Goal: Task Accomplishment & Management: Manage account settings

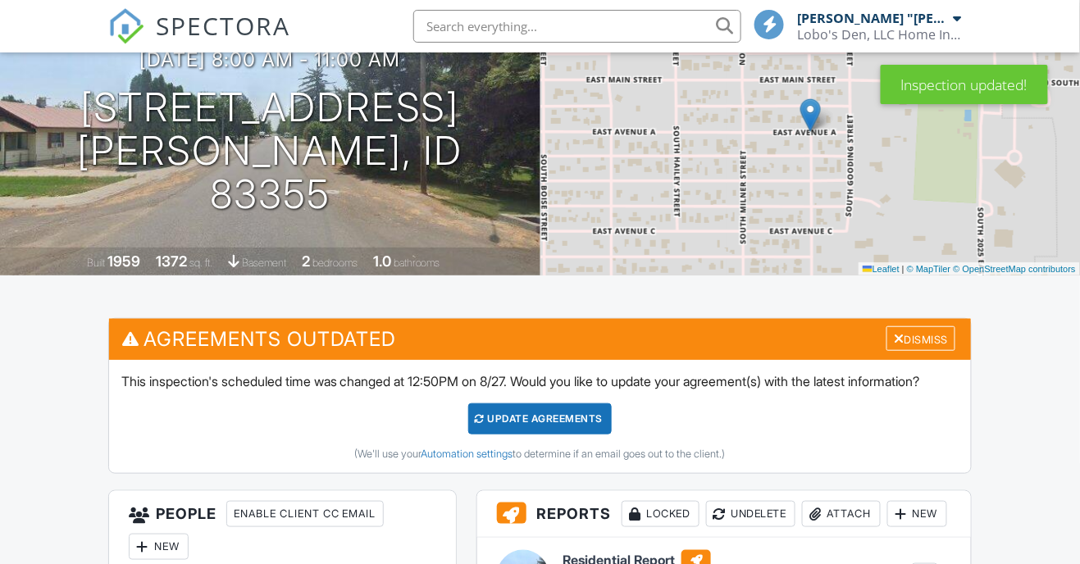
scroll to position [164, 0]
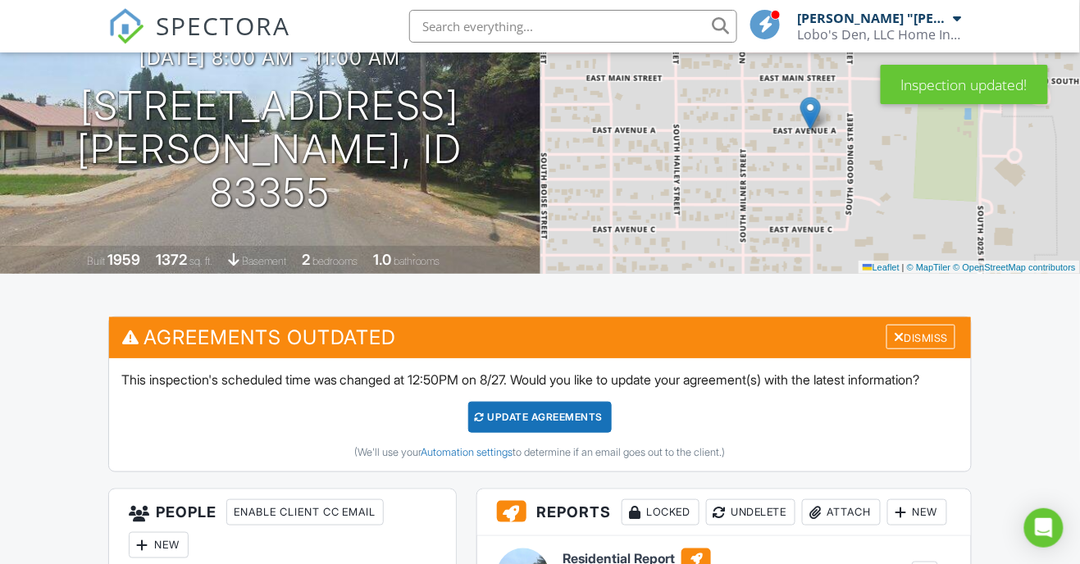
click at [531, 433] on div "Update Agreements" at bounding box center [539, 417] width 143 height 31
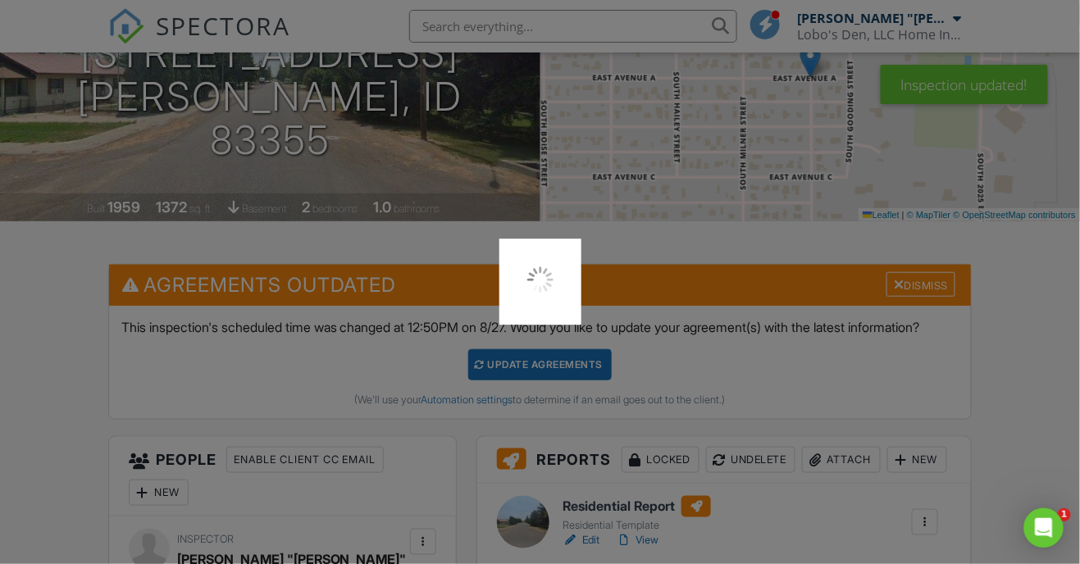
scroll to position [0, 0]
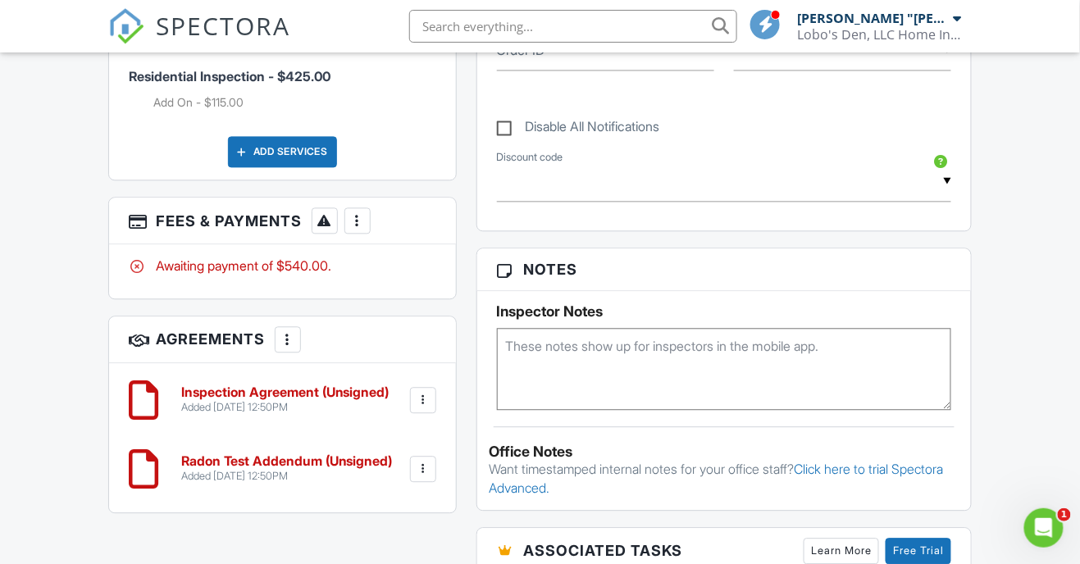
scroll to position [867, 0]
click at [419, 391] on div at bounding box center [423, 399] width 16 height 16
click at [523, 380] on textarea at bounding box center [724, 368] width 455 height 82
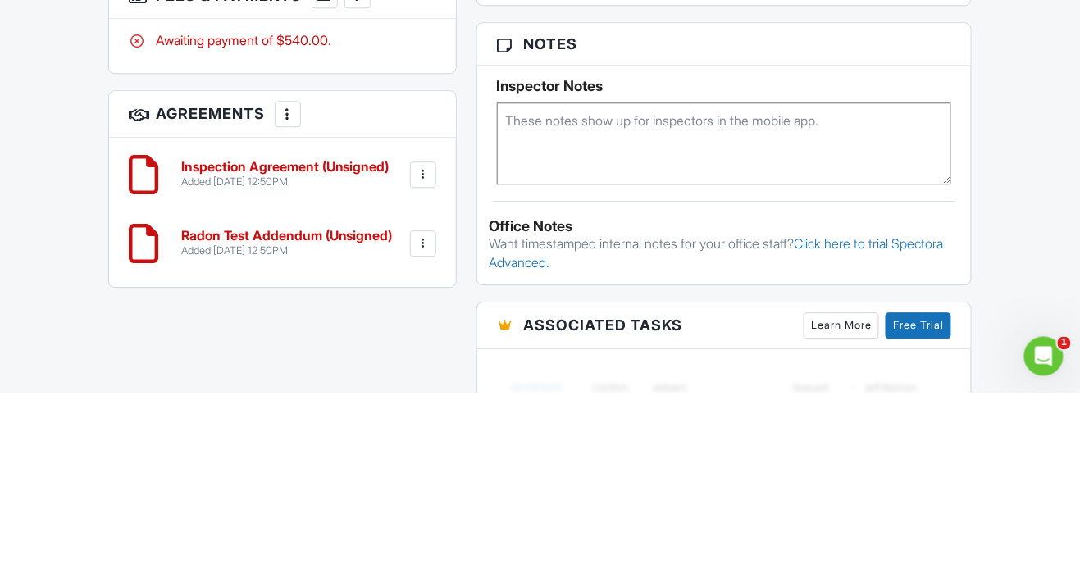
click at [289, 273] on div "More" at bounding box center [288, 286] width 26 height 26
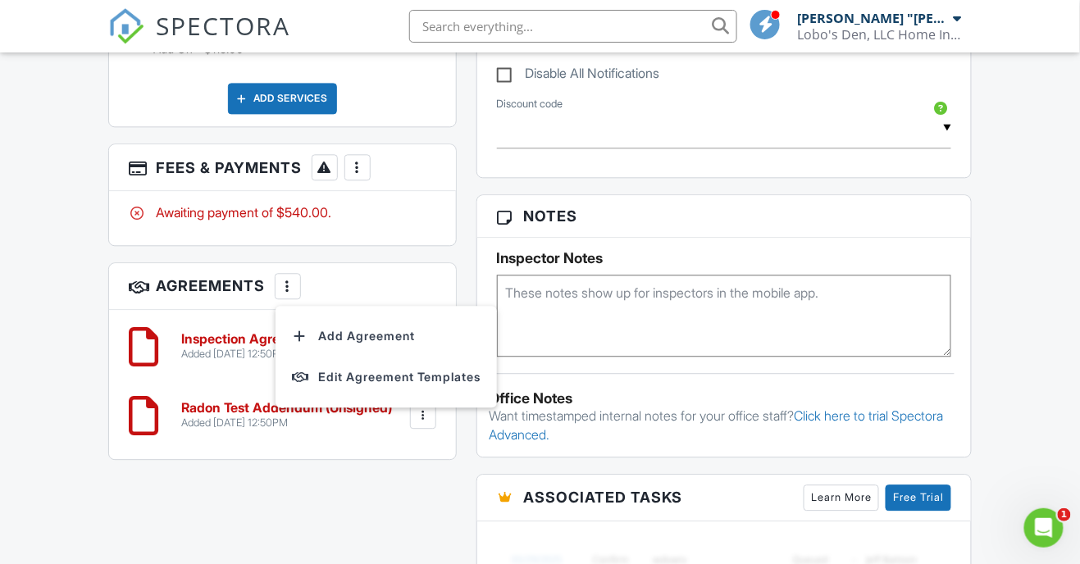
click at [366, 495] on div "All emails and texts are disabled for this inspection! All emails and texts hav…" at bounding box center [540, 236] width 884 height 1350
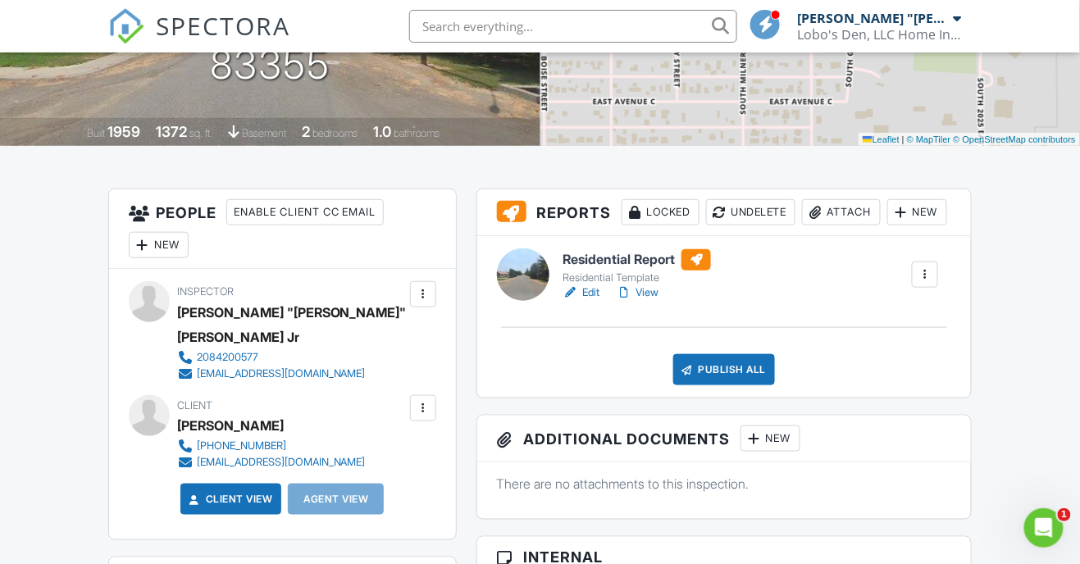
scroll to position [290, 0]
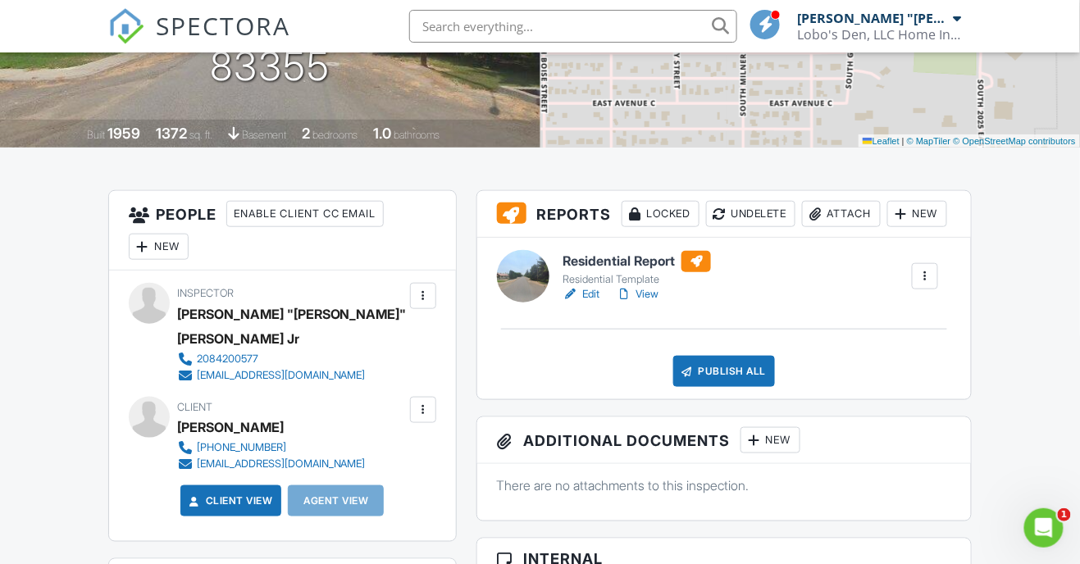
click at [209, 493] on link "Client View" at bounding box center [229, 501] width 87 height 16
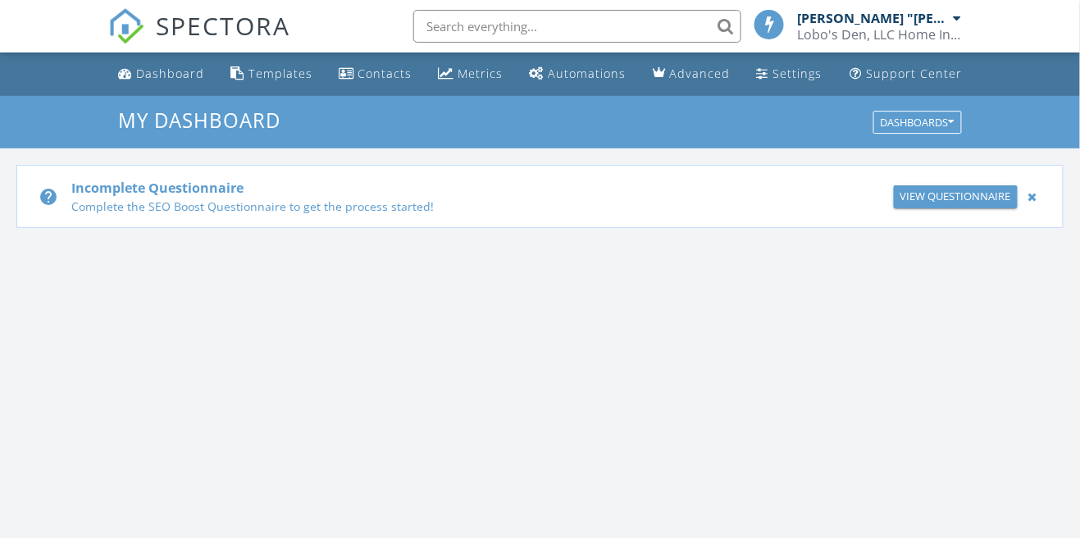
scroll to position [1492, 1081]
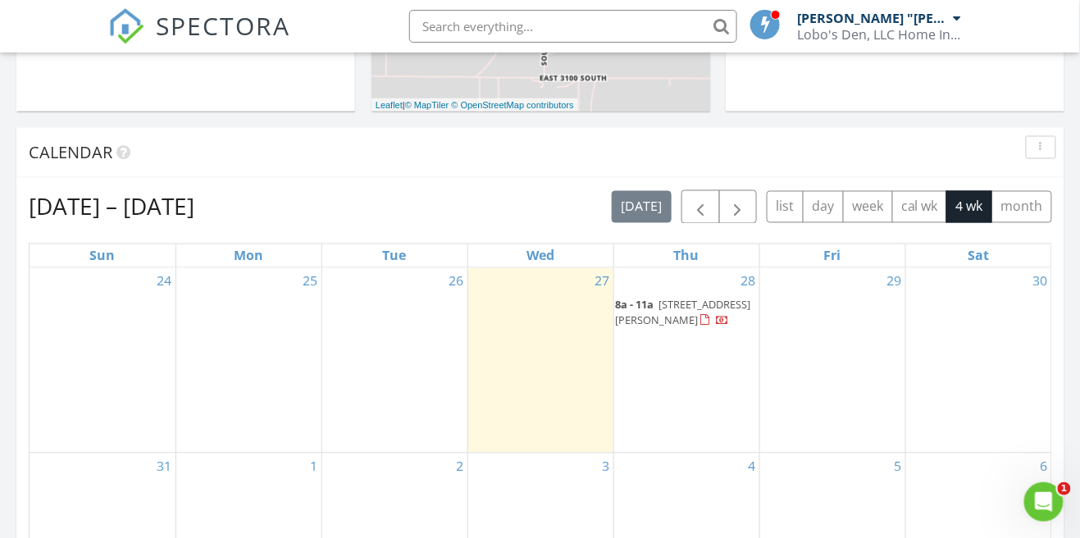
scroll to position [673, 0]
click at [691, 398] on div "28 8a - 11a 248 E Ave A , Wendell 83355" at bounding box center [686, 360] width 145 height 184
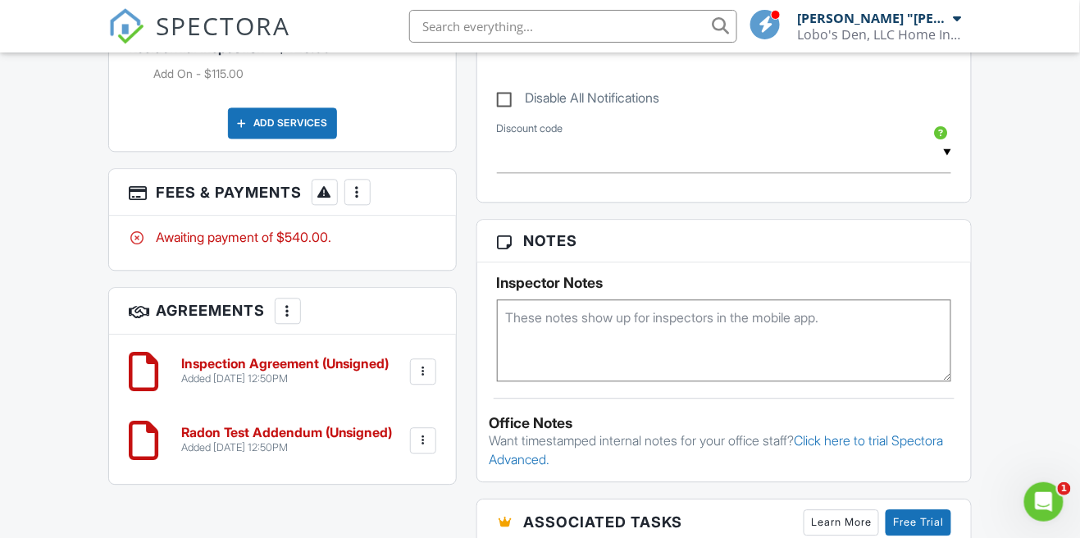
scroll to position [899, 0]
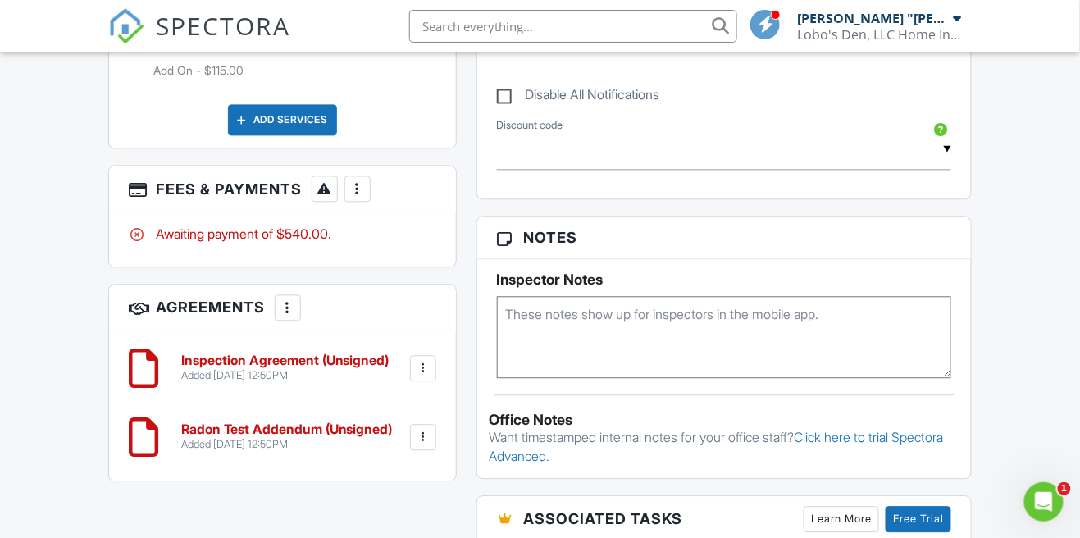
click at [291, 299] on div at bounding box center [288, 307] width 16 height 16
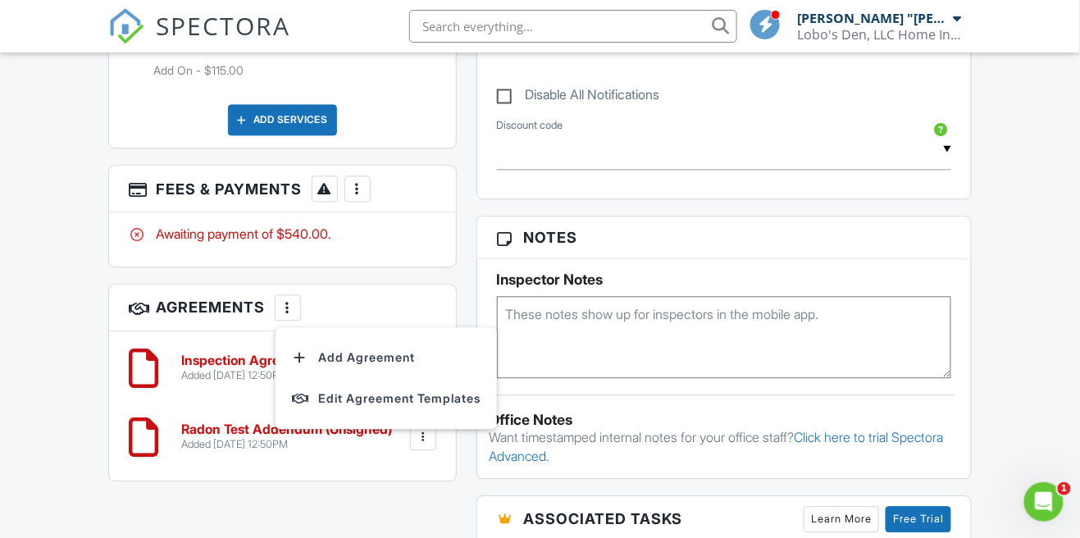
click at [81, 341] on div "Dashboard Templates Contacts Metrics Automations Advanced Settings Support Cent…" at bounding box center [540, 165] width 1080 height 2023
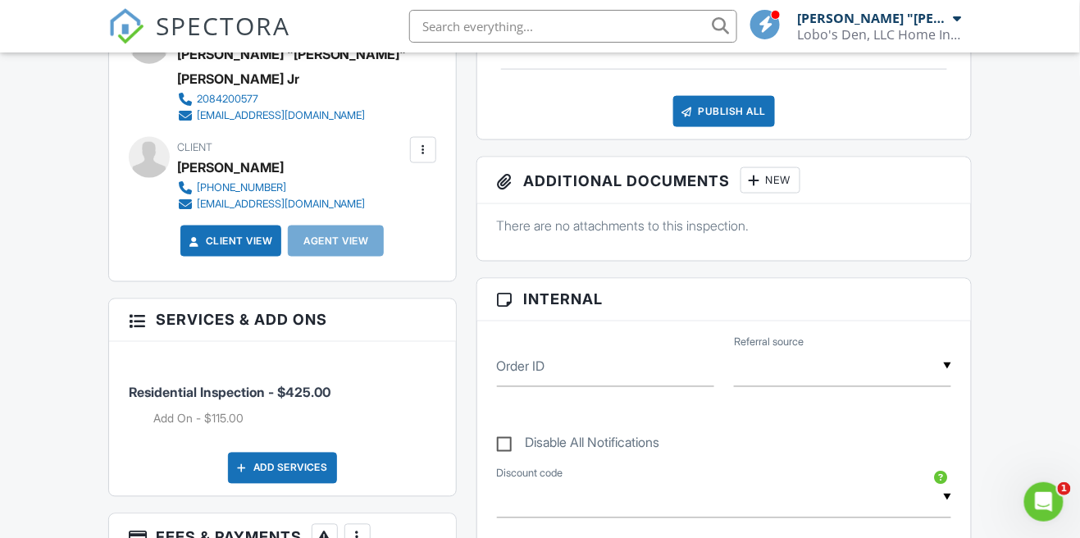
scroll to position [549, 0]
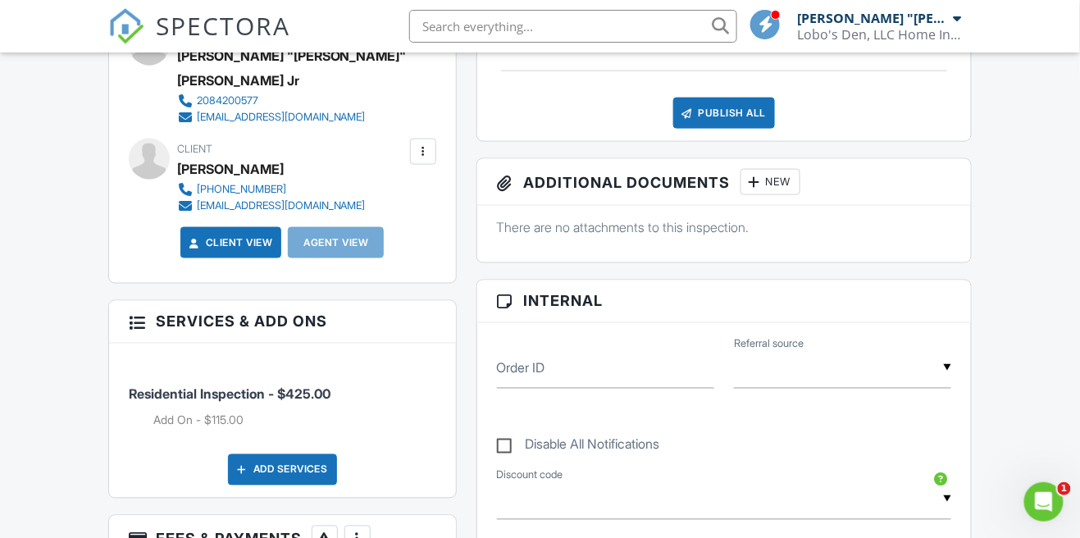
click at [912, 389] on input "text" at bounding box center [842, 368] width 217 height 40
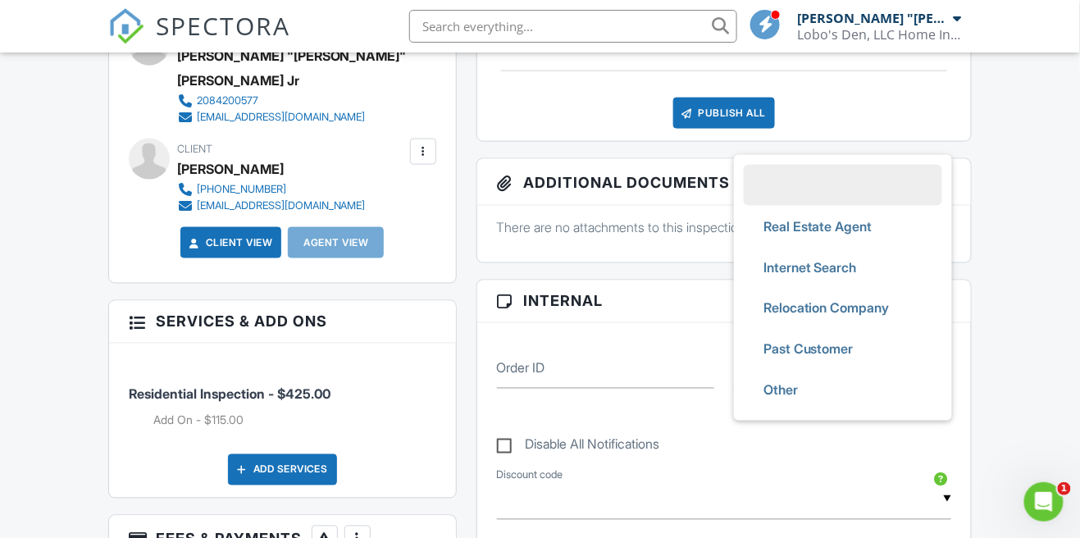
click at [57, 272] on div "Dashboard Templates Contacts Metrics Automations Advanced Settings Support Cent…" at bounding box center [540, 515] width 1080 height 2023
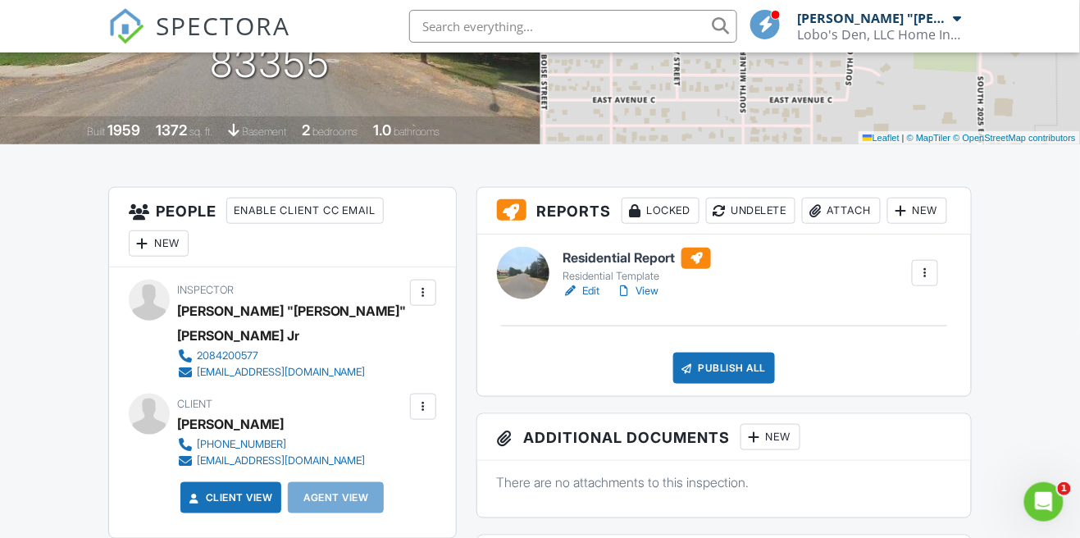
scroll to position [293, 0]
click at [233, 490] on link "Client View" at bounding box center [229, 498] width 87 height 16
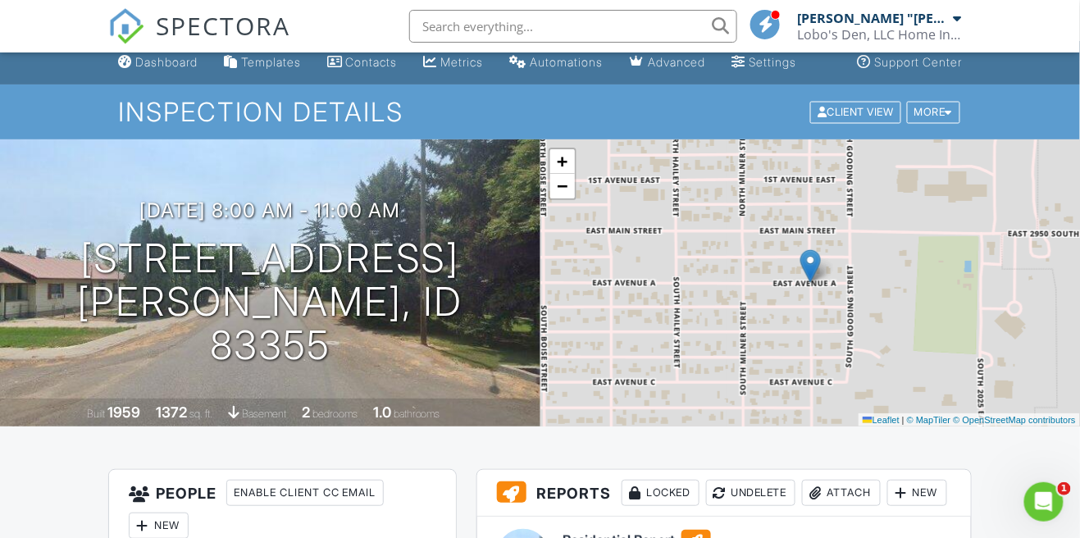
scroll to position [0, 0]
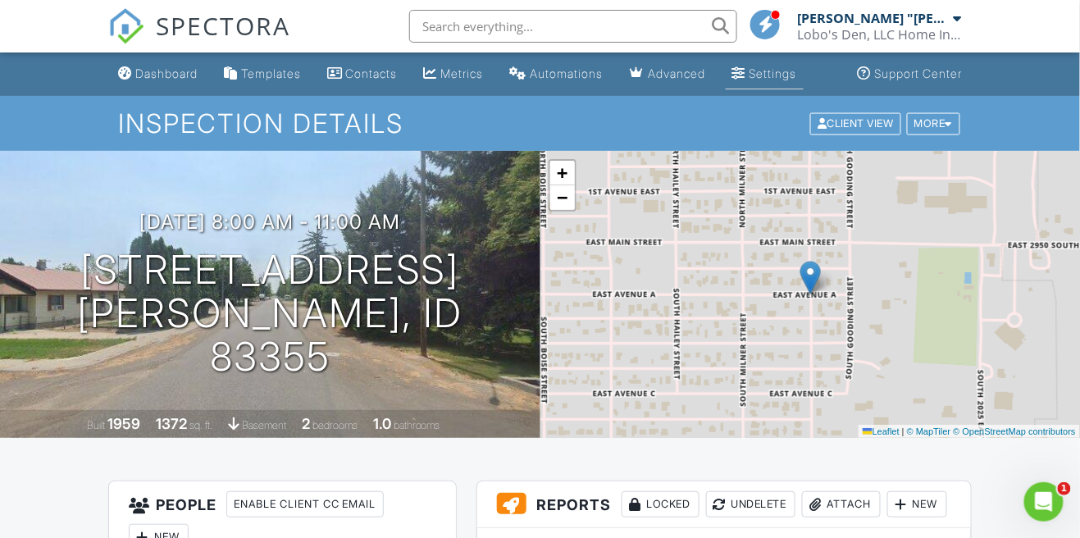
click at [777, 85] on link "Settings" at bounding box center [765, 74] width 78 height 30
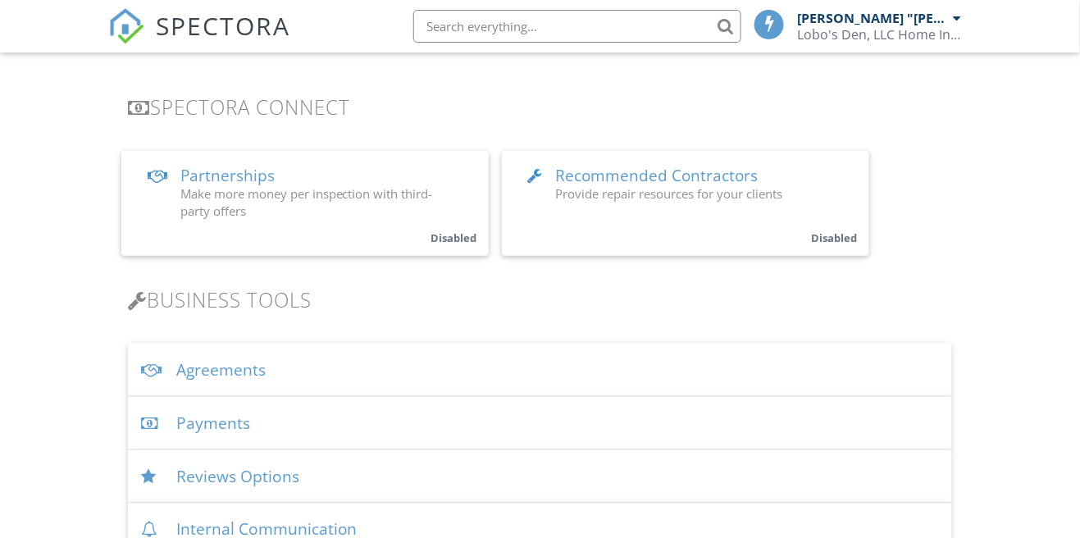
scroll to position [339, 0]
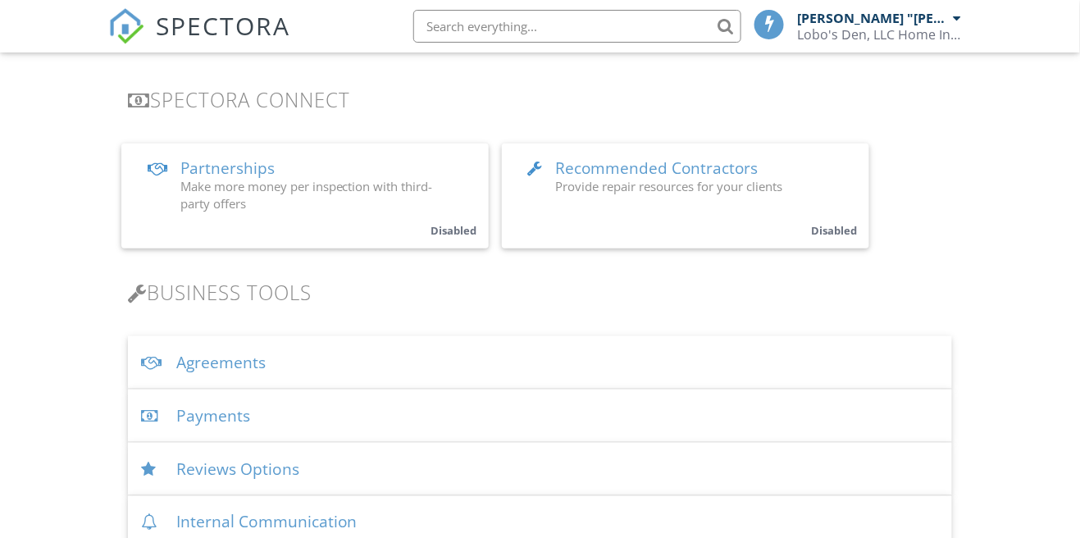
click at [422, 406] on div "Payments" at bounding box center [540, 415] width 825 height 53
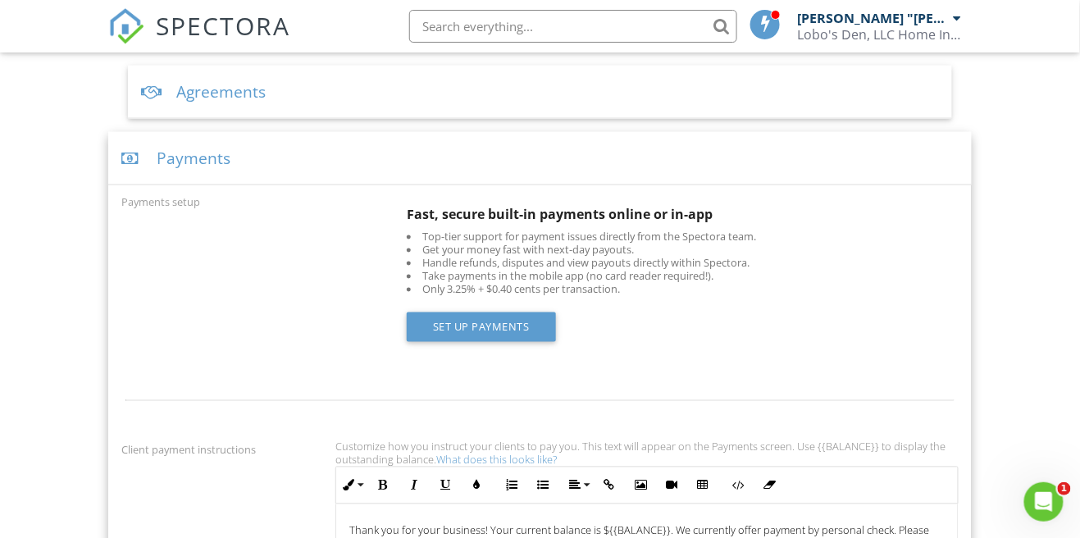
scroll to position [609, 0]
click at [527, 313] on link "Set up Payments" at bounding box center [481, 328] width 149 height 30
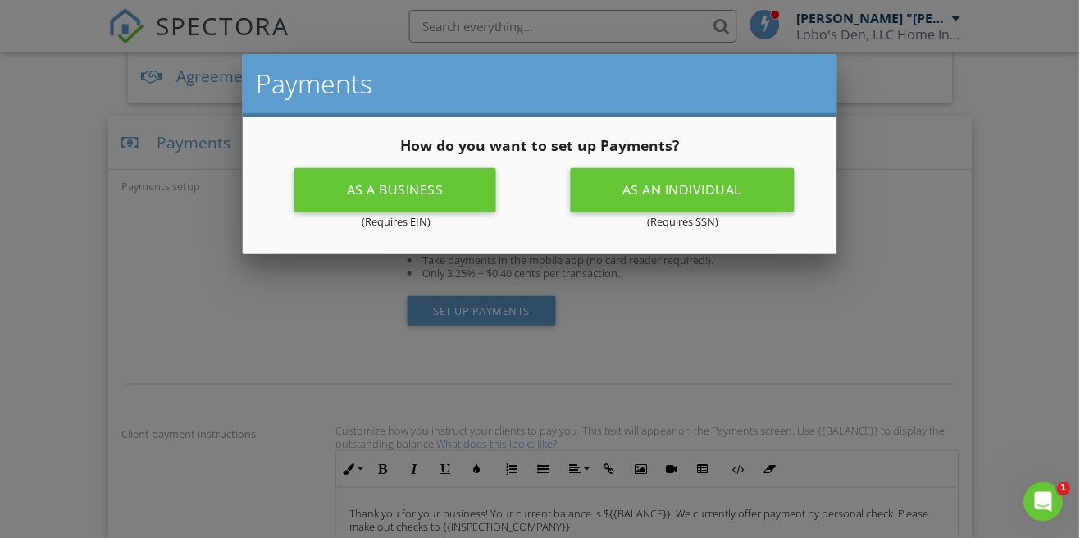
click at [433, 222] on div "(Requires EIN)" at bounding box center [395, 221] width 267 height 13
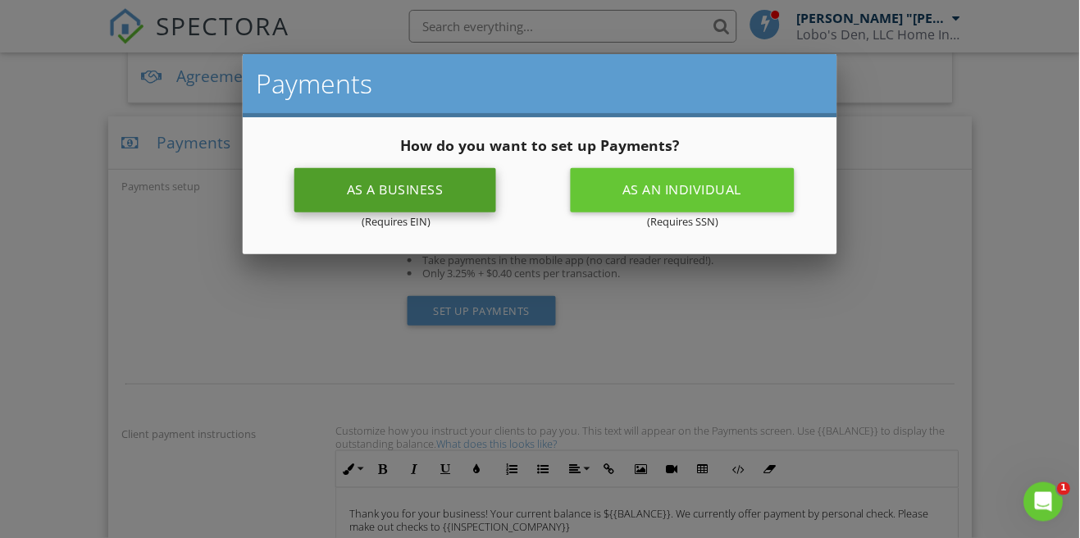
click at [433, 199] on div "As a business" at bounding box center [395, 190] width 202 height 44
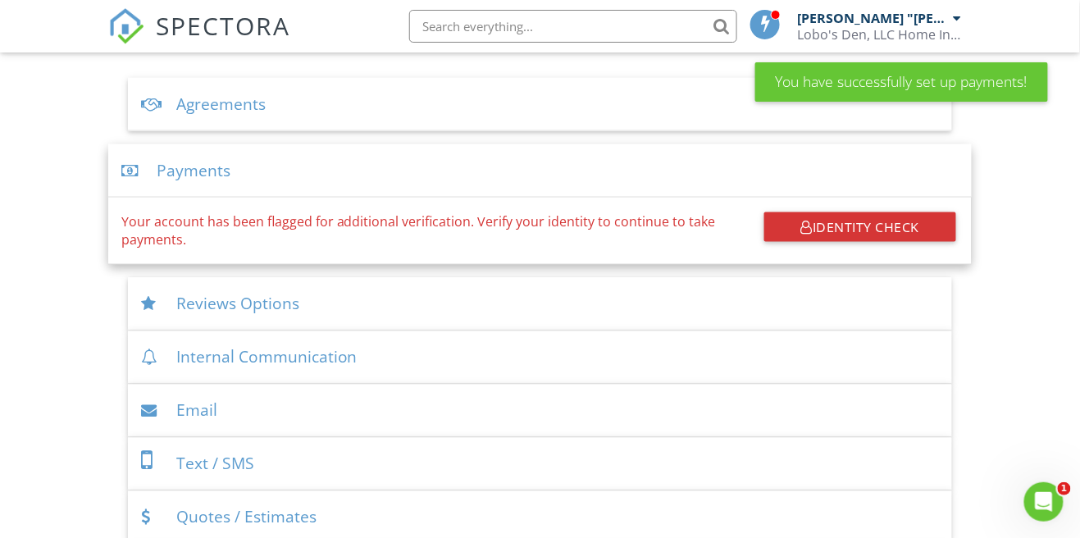
scroll to position [549, 0]
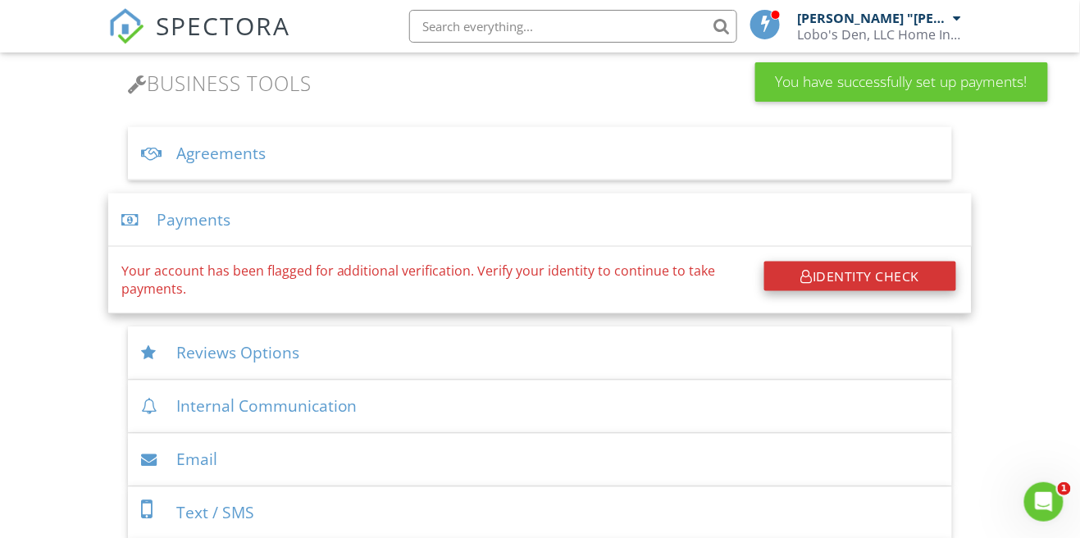
click at [895, 268] on div "Identity Check" at bounding box center [860, 277] width 192 height 30
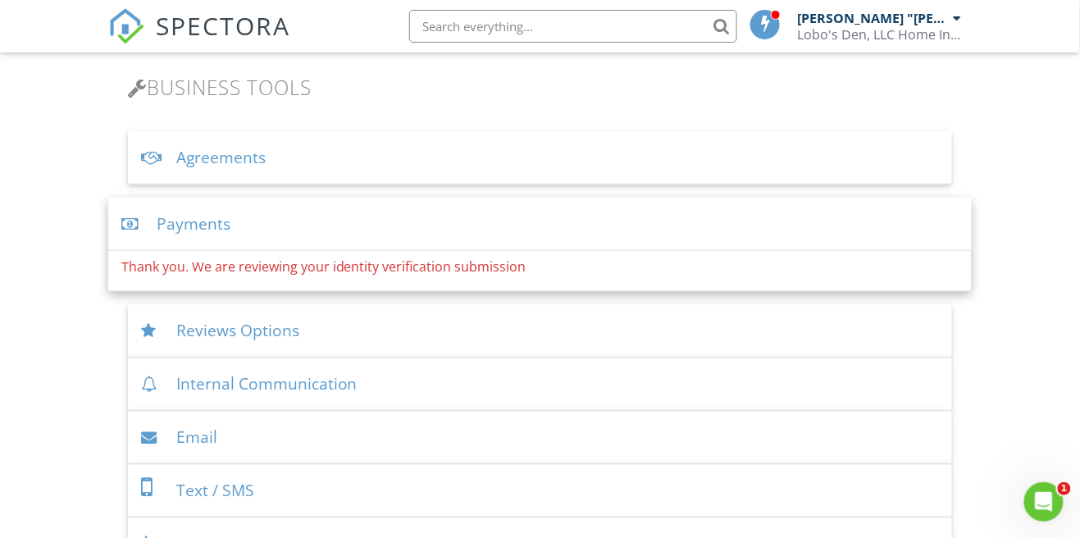
scroll to position [551, 0]
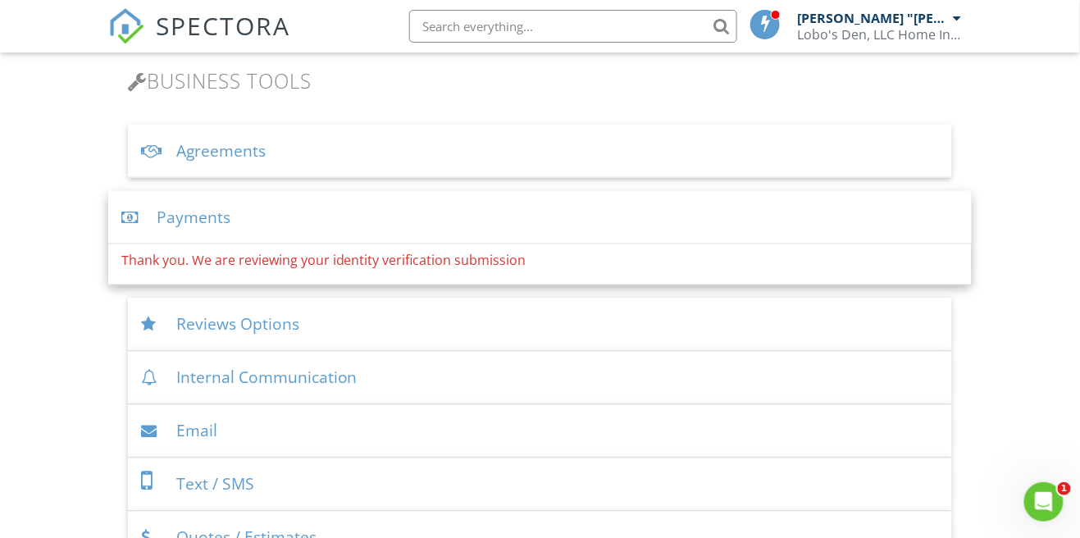
click at [404, 301] on div "Reviews Options" at bounding box center [540, 324] width 825 height 53
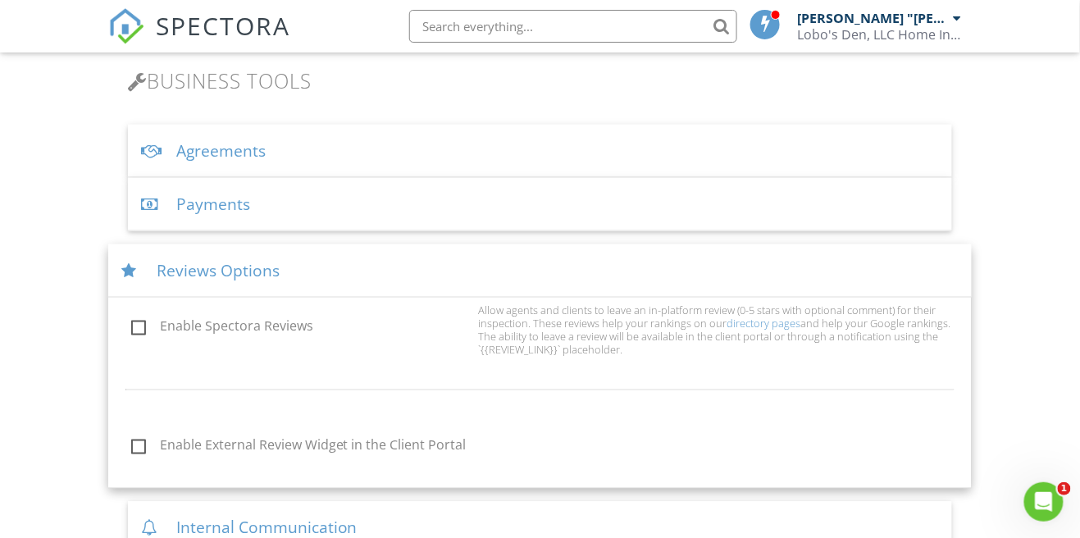
click at [139, 319] on label "Enable Spectora Reviews" at bounding box center [300, 329] width 338 height 20
click at [132, 324] on input "Enable Spectora Reviews" at bounding box center [126, 329] width 11 height 11
checkbox input "true"
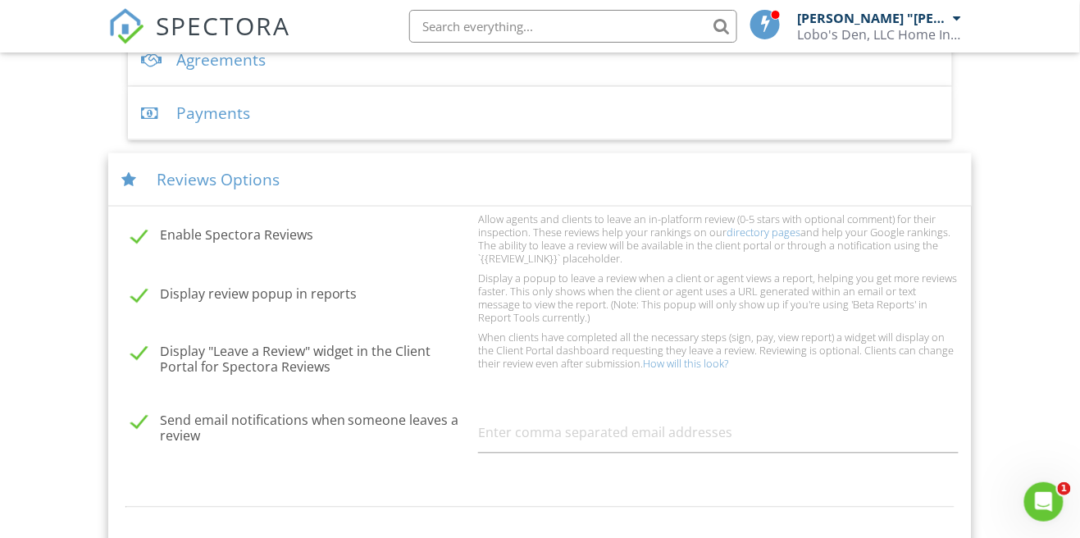
scroll to position [660, 0]
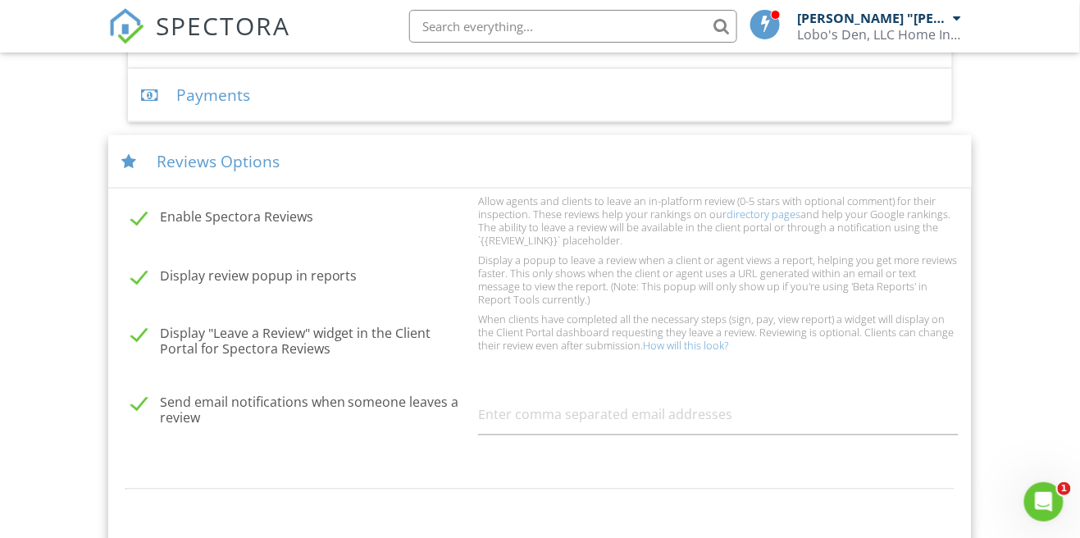
click at [143, 537] on label "Enable External Review Widget in the Client Portal" at bounding box center [300, 547] width 338 height 20
click at [132, 537] on input "Enable External Review Widget in the Client Portal" at bounding box center [126, 547] width 11 height 11
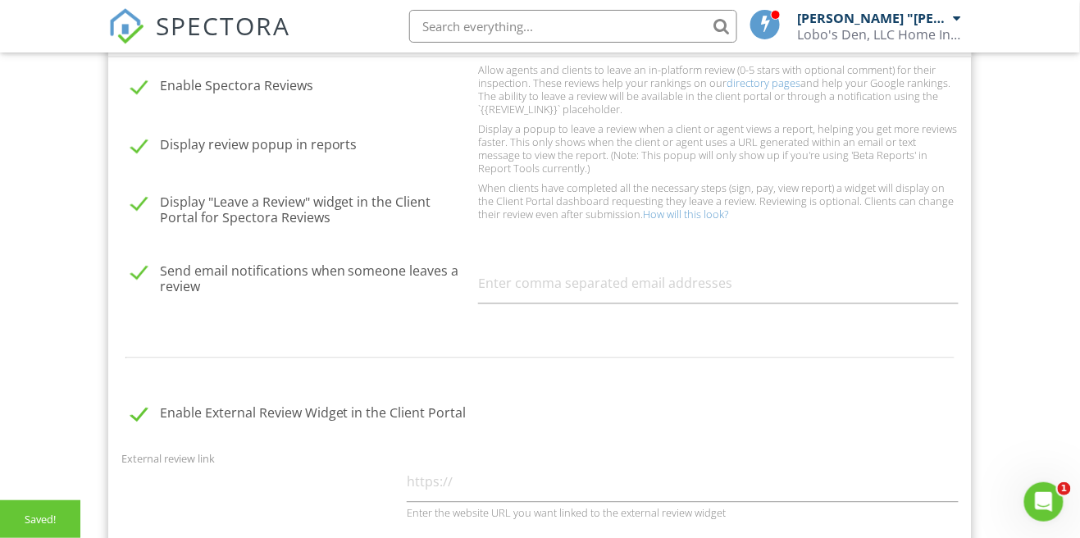
scroll to position [794, 0]
click at [139, 405] on label "Enable External Review Widget in the Client Portal" at bounding box center [300, 413] width 338 height 20
checkbox input "false"
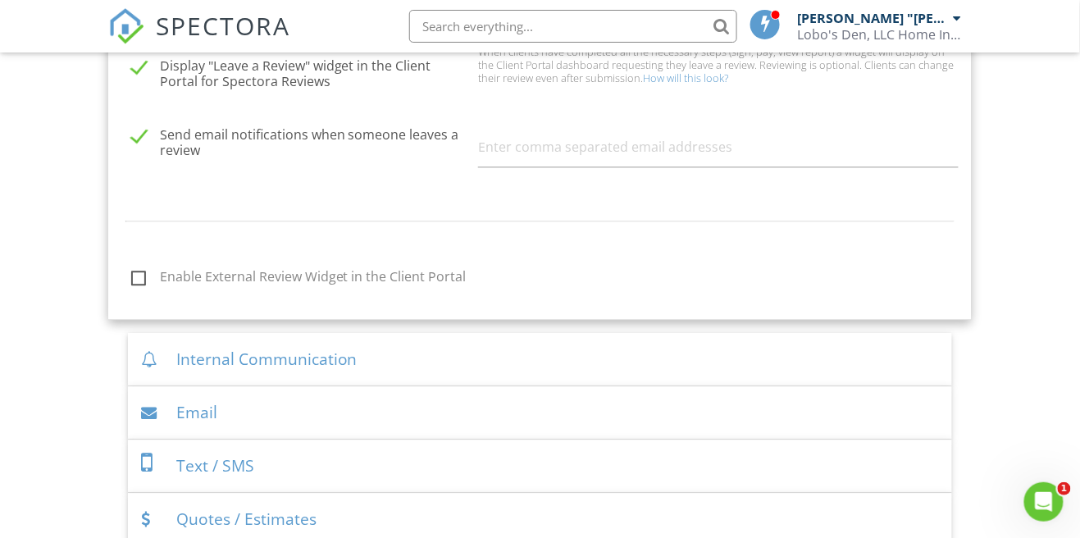
scroll to position [932, 0]
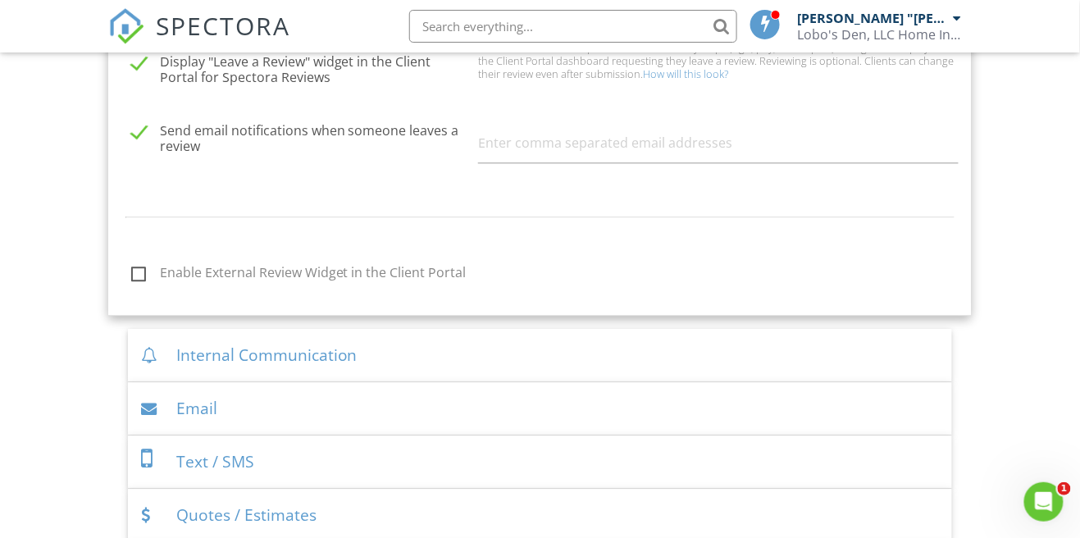
click at [214, 408] on div "Email" at bounding box center [540, 408] width 825 height 53
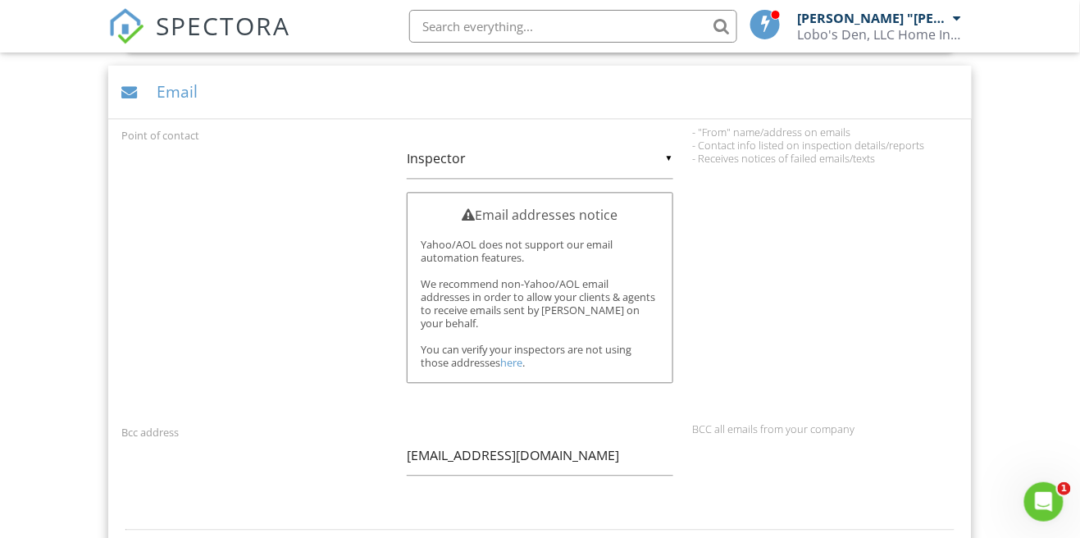
scroll to position [835, 0]
click at [665, 140] on input "Inspector" at bounding box center [540, 160] width 266 height 40
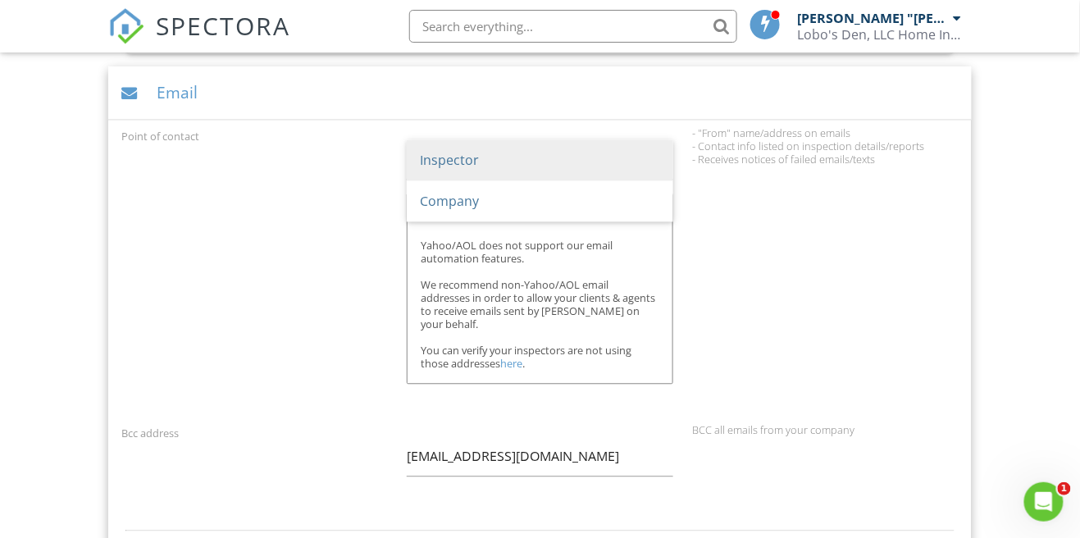
click at [618, 148] on span "Inspector" at bounding box center [540, 160] width 266 height 41
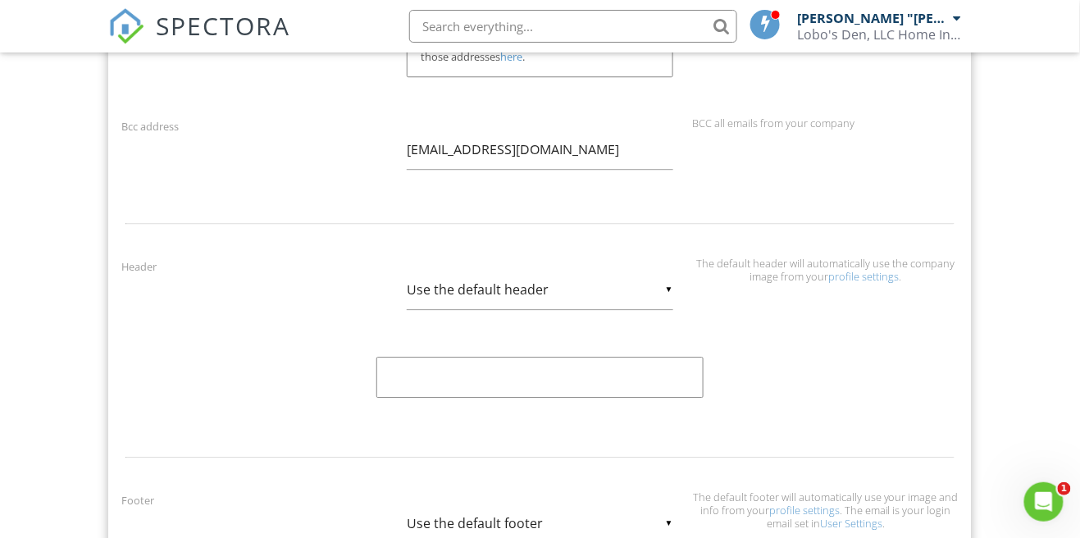
scroll to position [1149, 0]
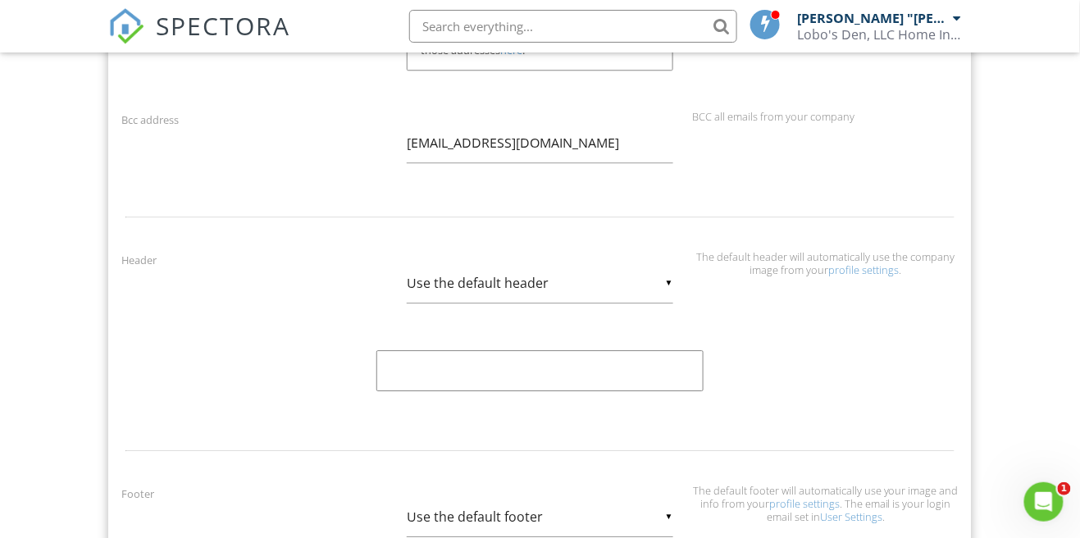
click at [437, 273] on input "Use the default header" at bounding box center [540, 283] width 266 height 40
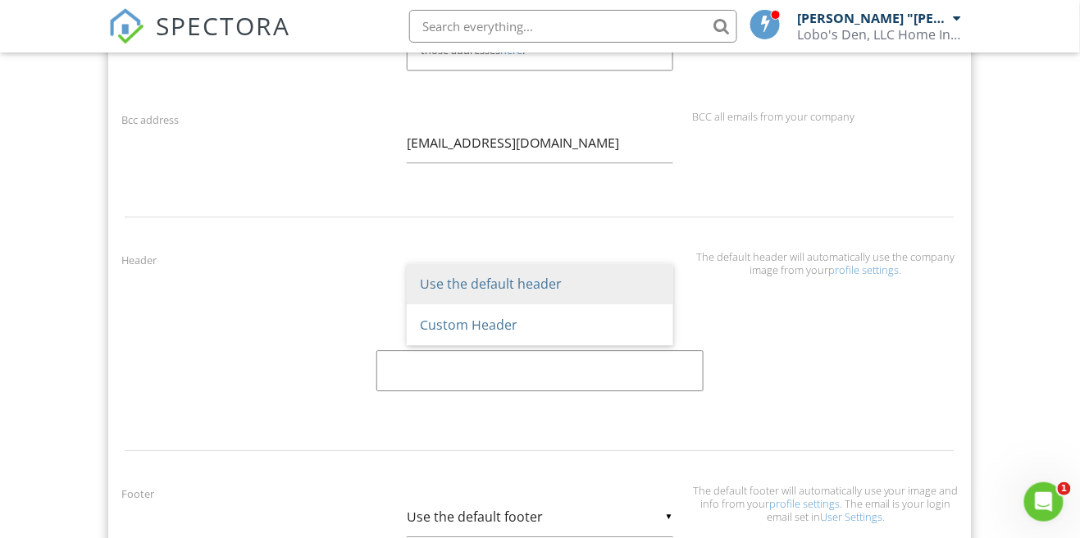
click at [437, 270] on span "Use the default header" at bounding box center [540, 283] width 266 height 41
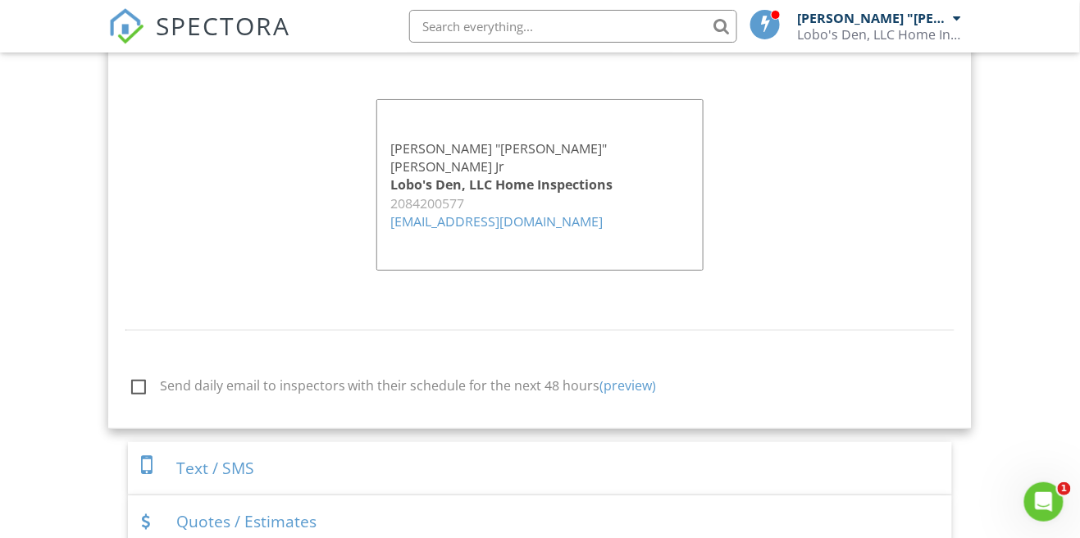
scroll to position [1640, 0]
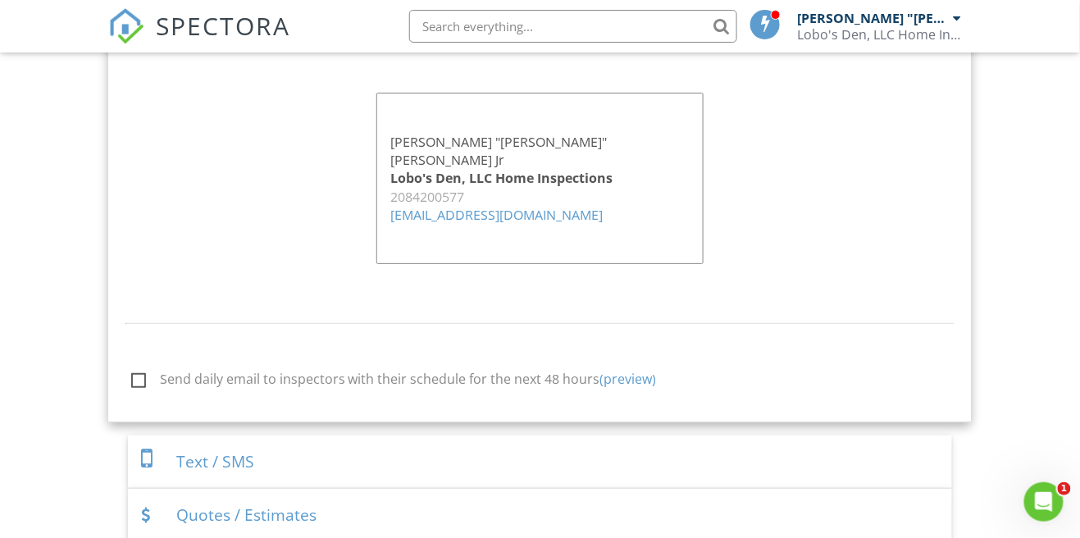
click at [2, 333] on div "Dashboard Templates Contacts Metrics Automations Advanced Settings Support Cent…" at bounding box center [540, 321] width 1080 height 3816
click at [200, 435] on div "Text / SMS" at bounding box center [540, 461] width 825 height 53
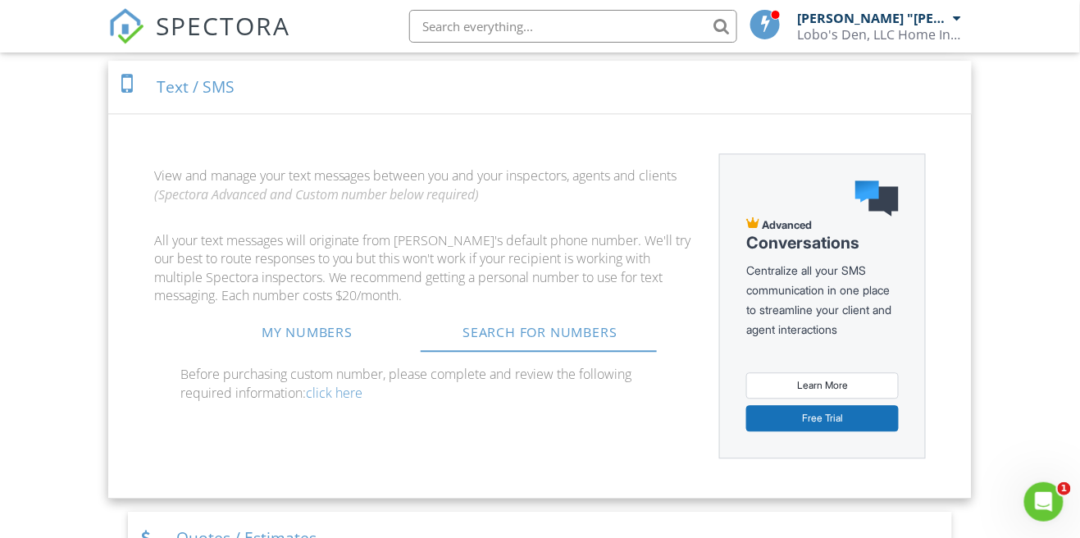
scroll to position [894, 0]
click at [284, 329] on link "My Numbers" at bounding box center [307, 332] width 233 height 39
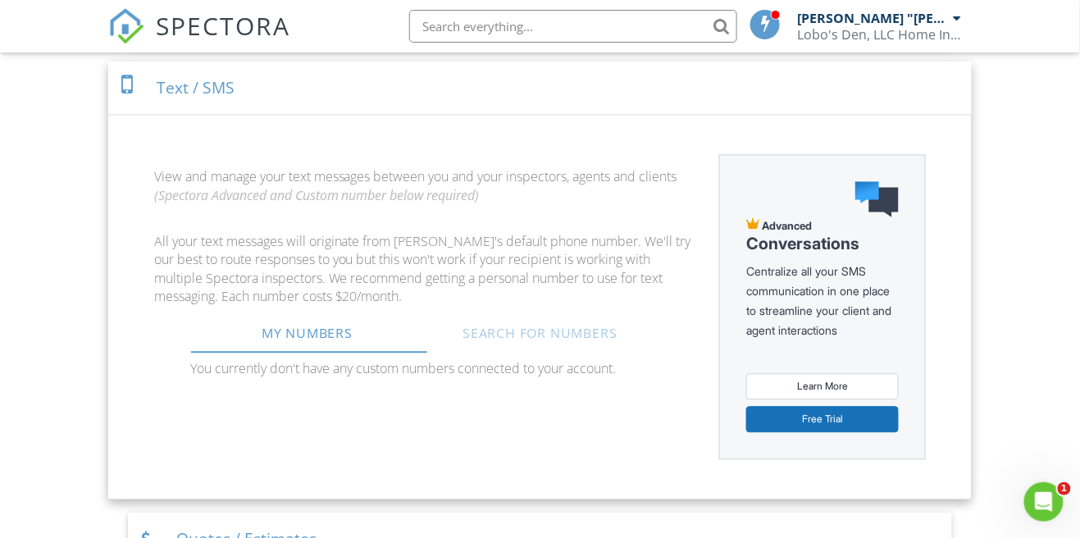
click at [499, 335] on link "Search For Numbers" at bounding box center [540, 332] width 233 height 39
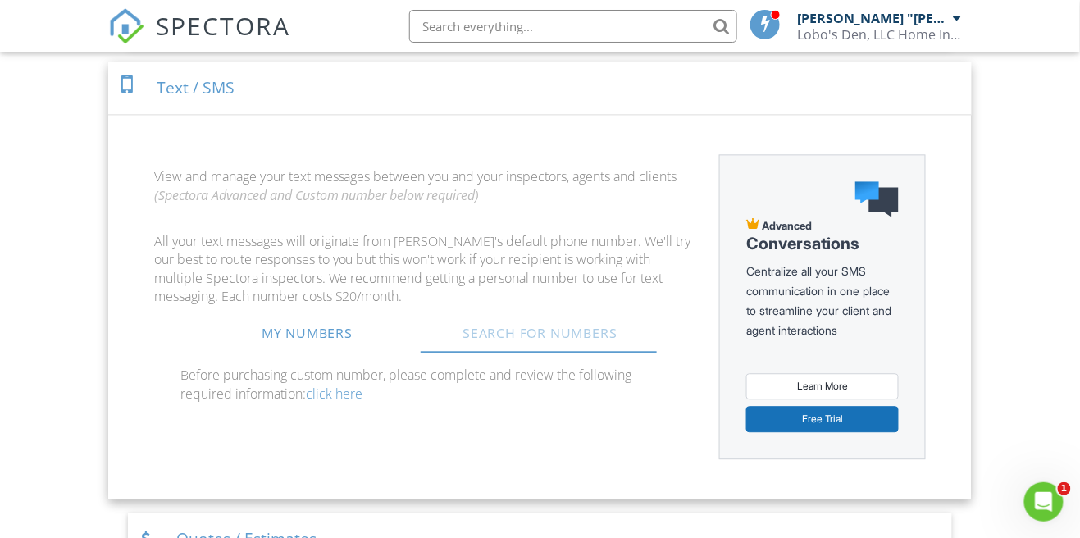
click at [489, 340] on link "Search For Numbers" at bounding box center [540, 332] width 233 height 39
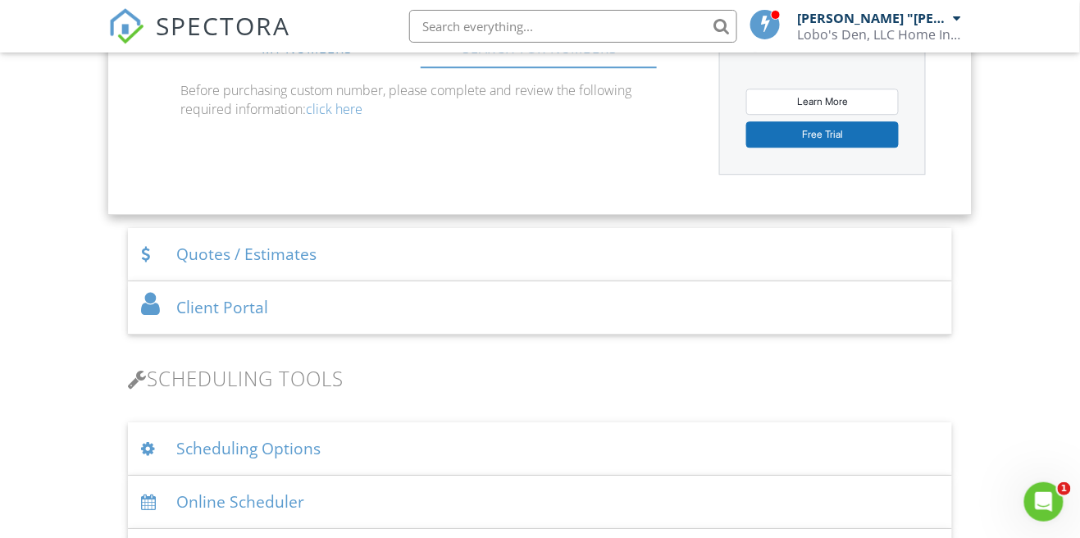
scroll to position [1179, 0]
click at [195, 433] on div "Scheduling Options" at bounding box center [540, 447] width 825 height 53
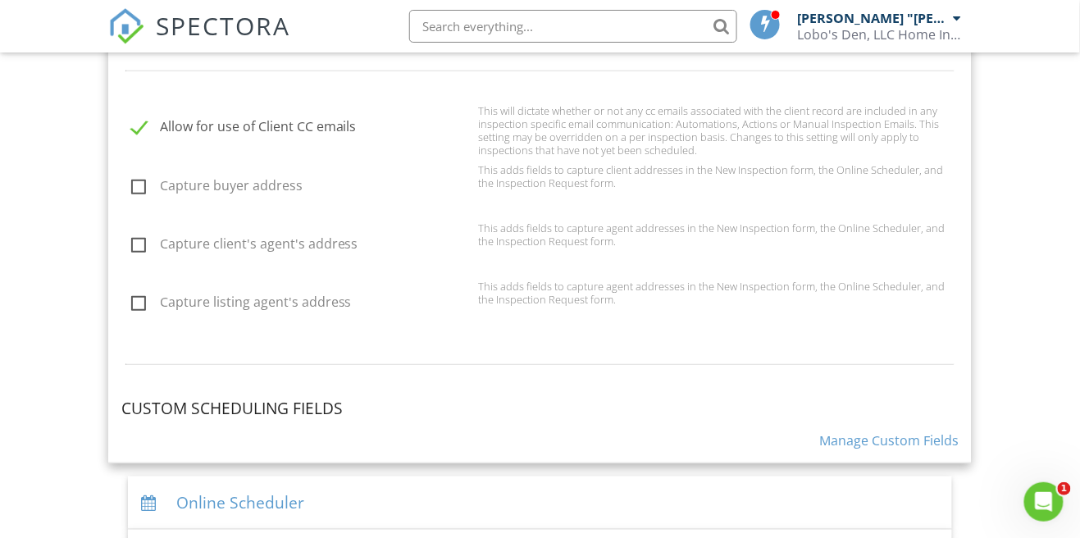
scroll to position [1897, 0]
click at [175, 405] on div "Custom Scheduling Fields Manage Custom Fields" at bounding box center [541, 422] width 858 height 52
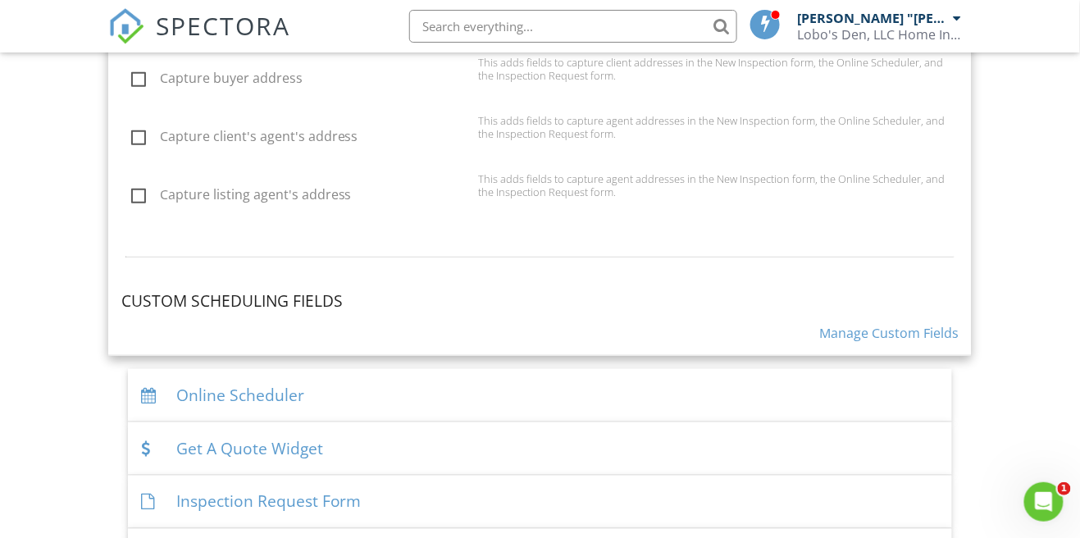
scroll to position [2023, 0]
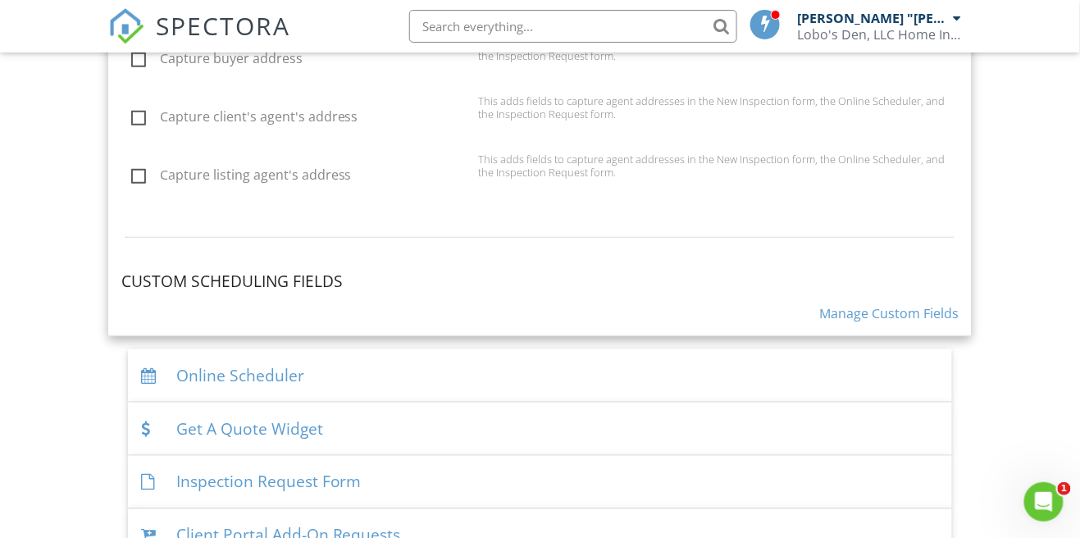
click at [194, 362] on div "Online Scheduler" at bounding box center [540, 375] width 825 height 53
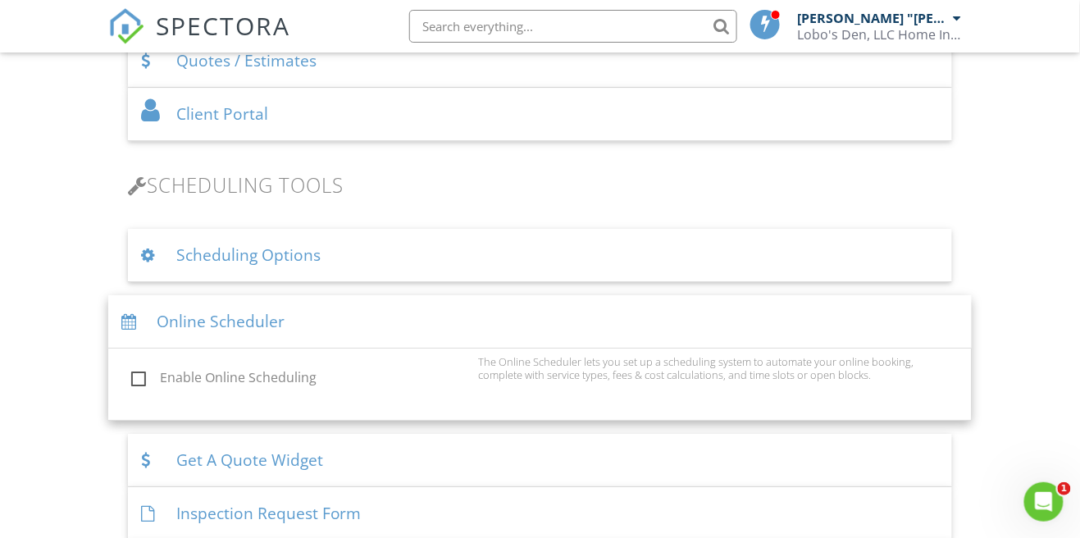
scroll to position [1367, 0]
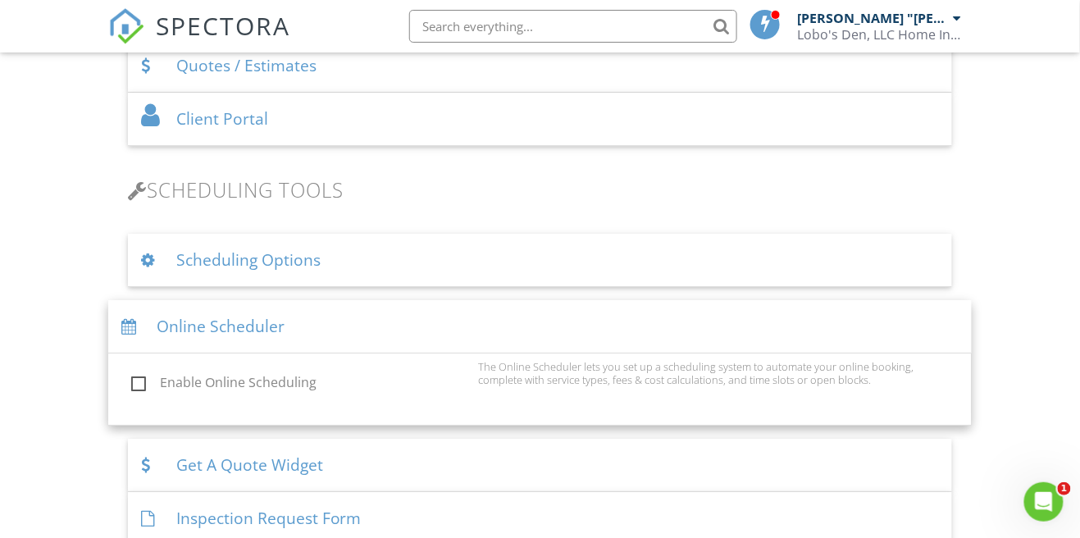
click at [145, 375] on label "Enable Online Scheduling" at bounding box center [300, 385] width 338 height 20
click at [132, 380] on input "Enable Online Scheduling" at bounding box center [126, 385] width 11 height 11
checkbox input "true"
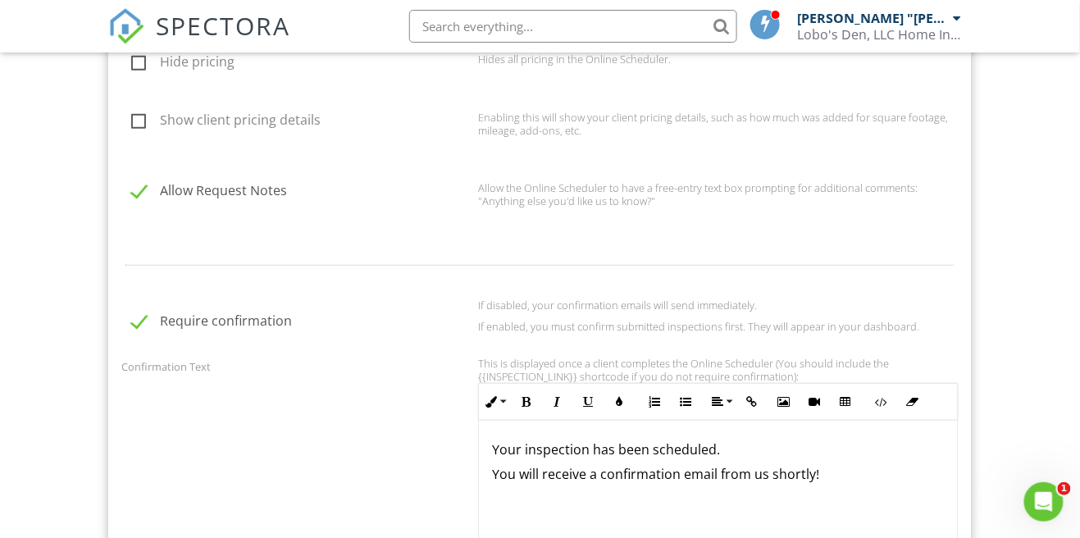
scroll to position [1936, 0]
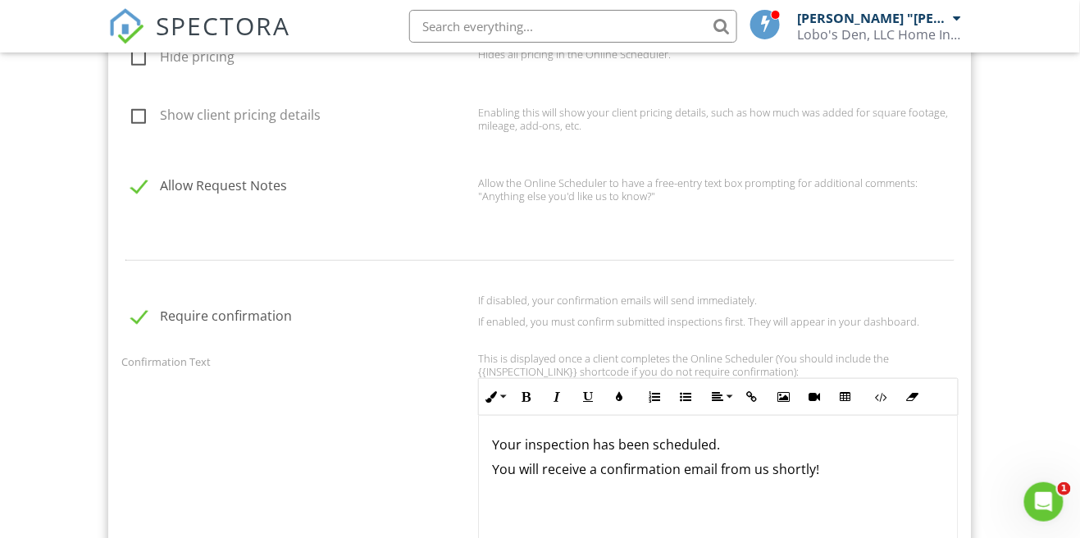
click at [142, 308] on label "Require confirmation" at bounding box center [300, 318] width 338 height 20
click at [138, 308] on label "Require confirmation" at bounding box center [300, 318] width 338 height 20
click at [132, 313] on input "Require confirmation" at bounding box center [126, 318] width 11 height 11
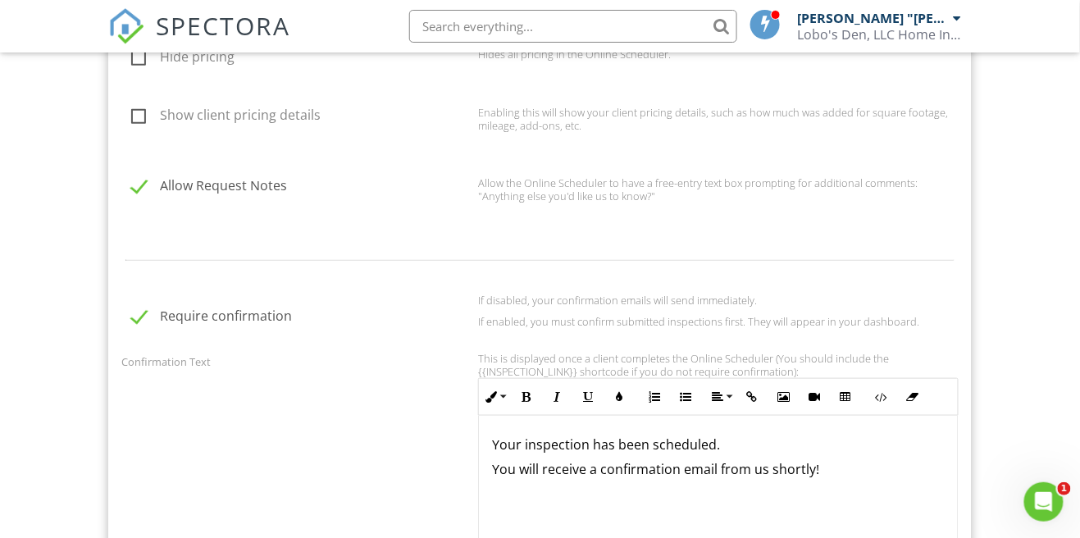
click at [630, 503] on div "Your inspection has been scheduled. You will receive a confirmation email from …" at bounding box center [718, 498] width 479 height 164
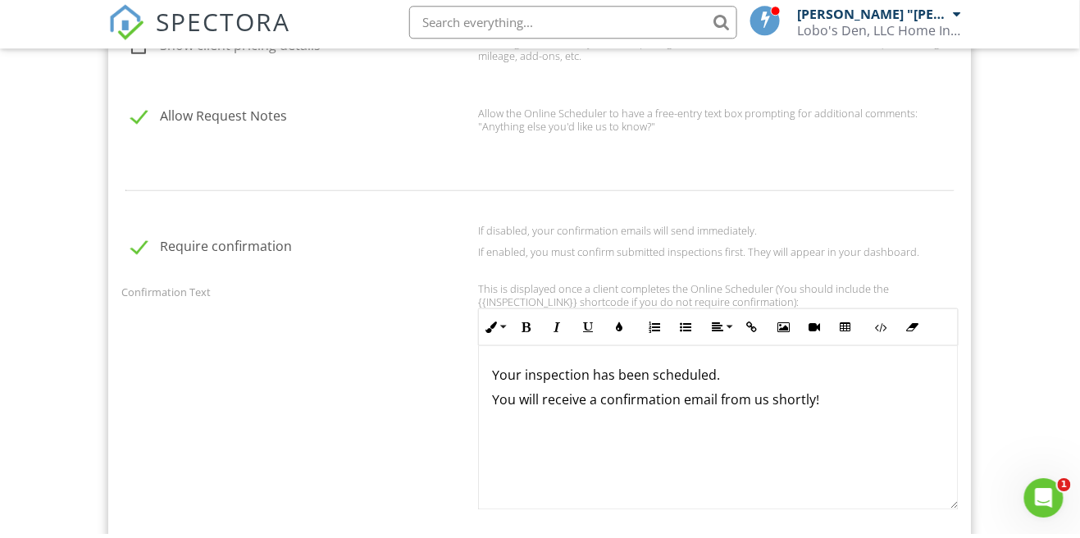
scroll to position [2001, 0]
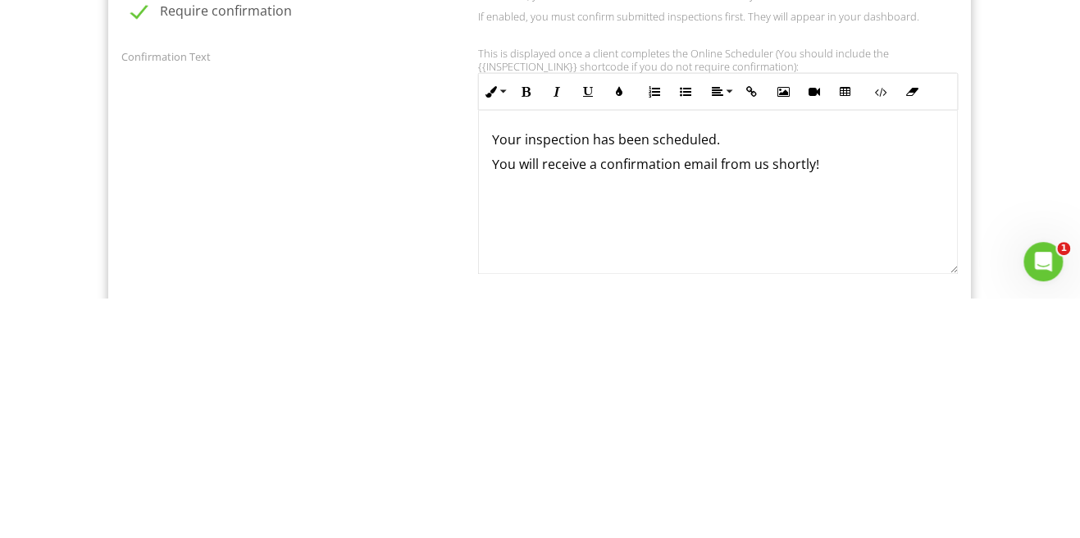
click at [831, 394] on p "You will receive a confirmation email from us shortly!" at bounding box center [718, 403] width 453 height 18
click at [910, 326] on icon "button" at bounding box center [911, 331] width 11 height 11
click at [914, 326] on icon "button" at bounding box center [911, 331] width 11 height 11
click at [503, 316] on button "Inline Style" at bounding box center [494, 331] width 31 height 31
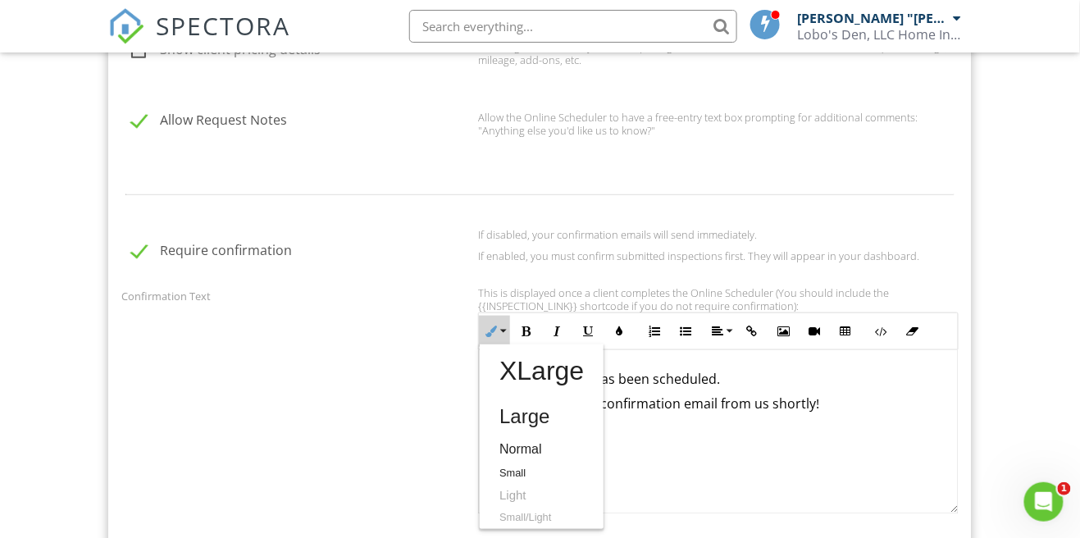
click at [747, 228] on div "If disabled, your confirmation emails will send immediately. If enabled, you mu…" at bounding box center [718, 249] width 500 height 43
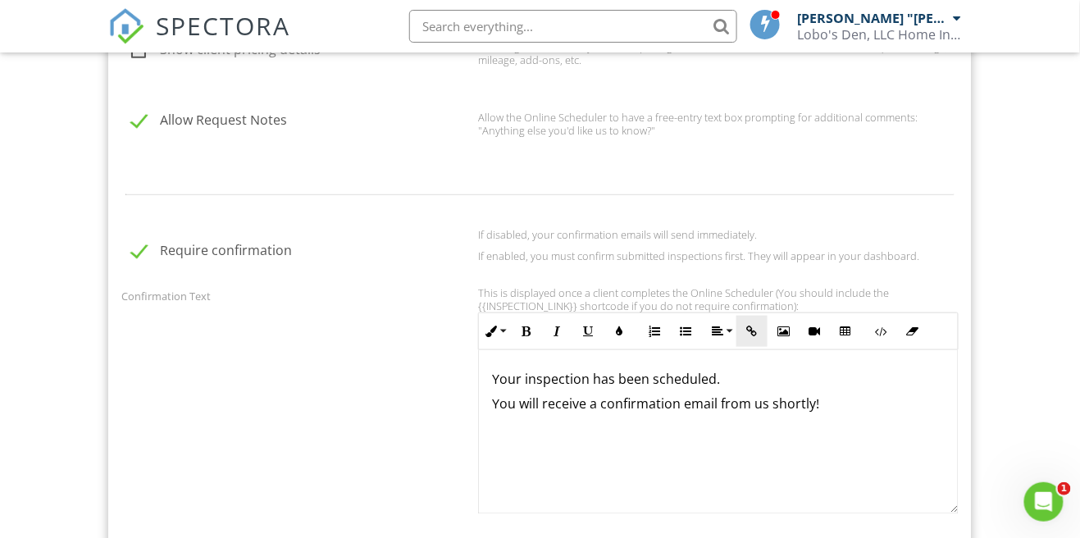
click at [758, 316] on button "Insert Link" at bounding box center [751, 331] width 31 height 31
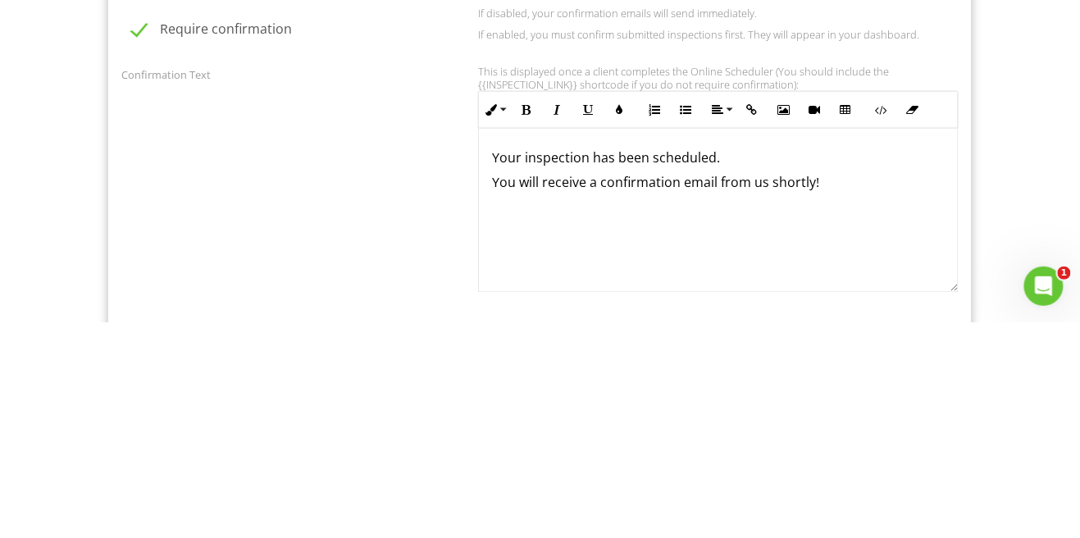
click at [707, 414] on div "Your inspection has been scheduled. You will receive a confirmation email from …" at bounding box center [718, 426] width 479 height 164
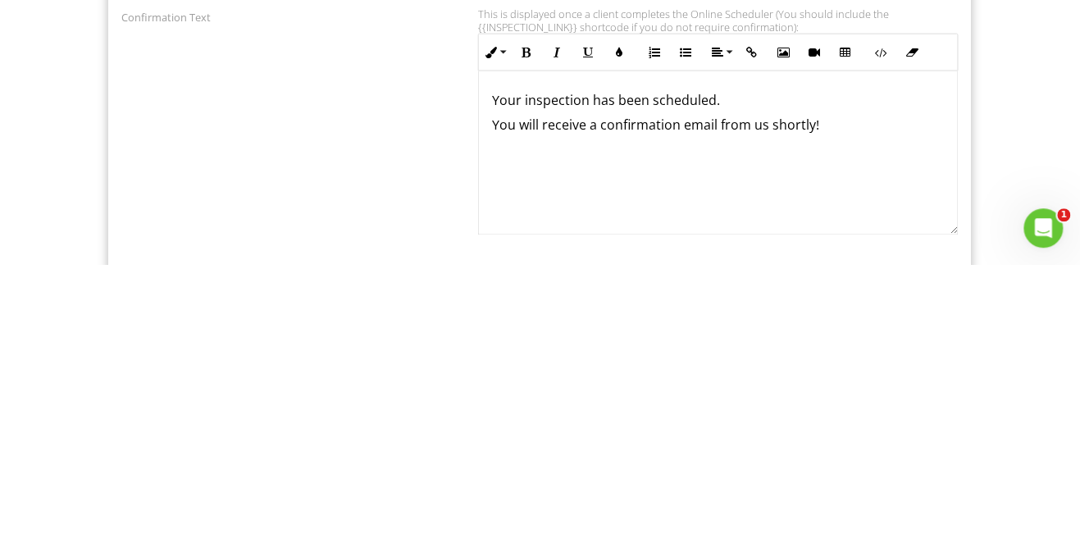
scroll to position [2007, 0]
click at [758, 310] on button "Insert Link" at bounding box center [751, 325] width 31 height 31
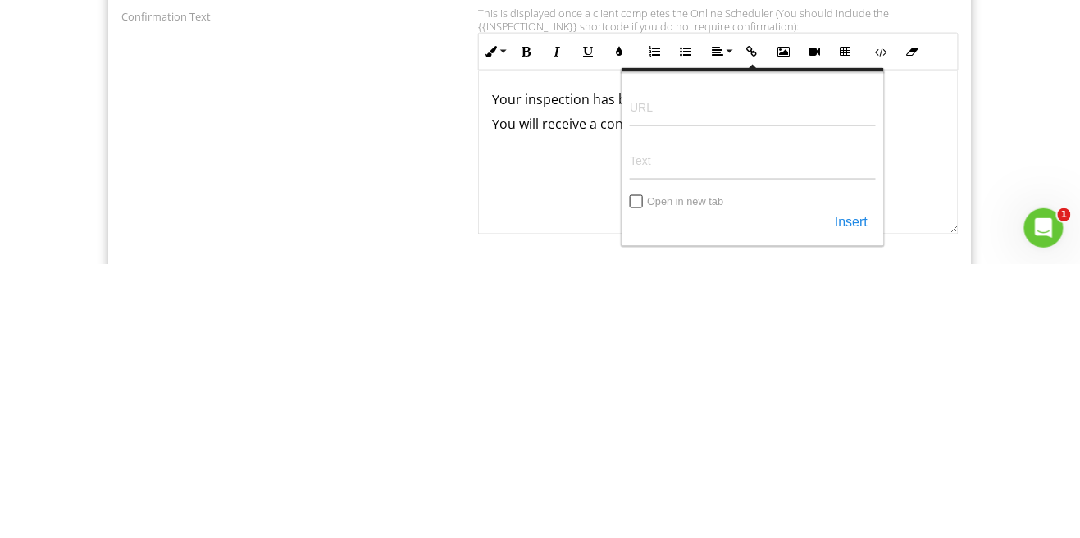
click at [909, 414] on p "​​​​​​​​ ​ ​" at bounding box center [718, 423] width 453 height 18
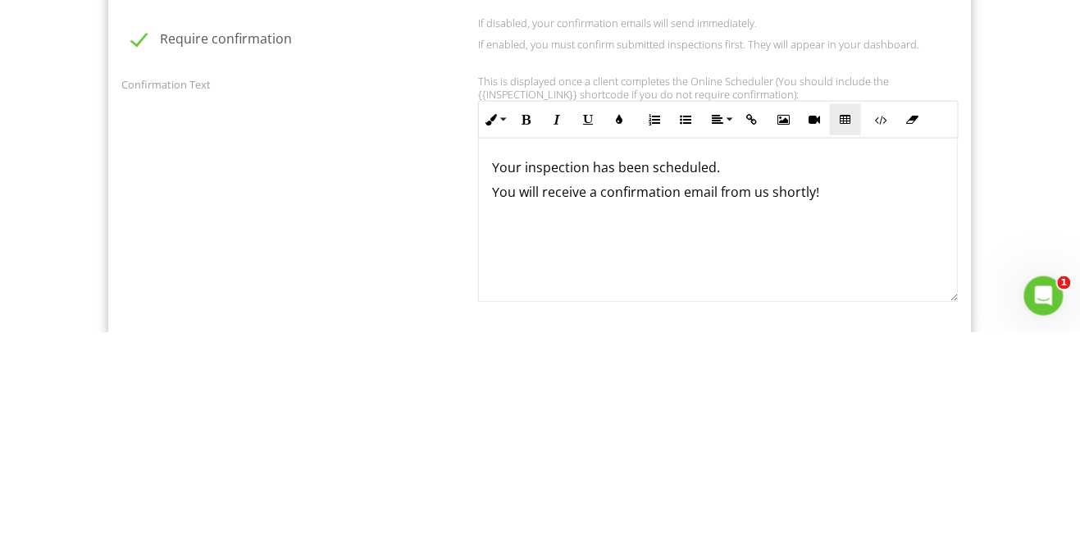
click at [856, 311] on button "Insert Table" at bounding box center [845, 325] width 31 height 31
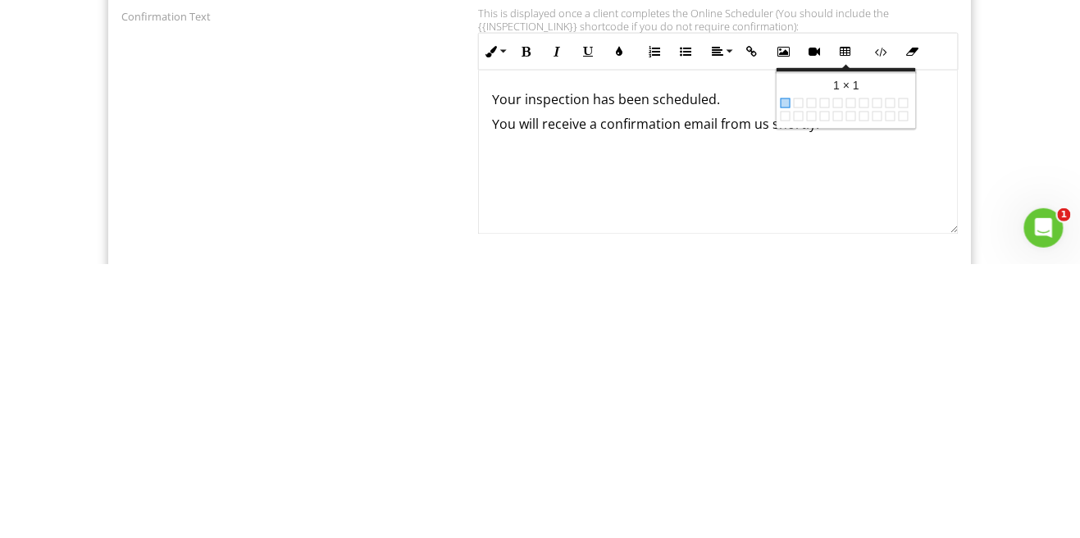
click at [896, 446] on div "Your inspection has been scheduled. You will receive a confirmation email from …" at bounding box center [718, 426] width 479 height 164
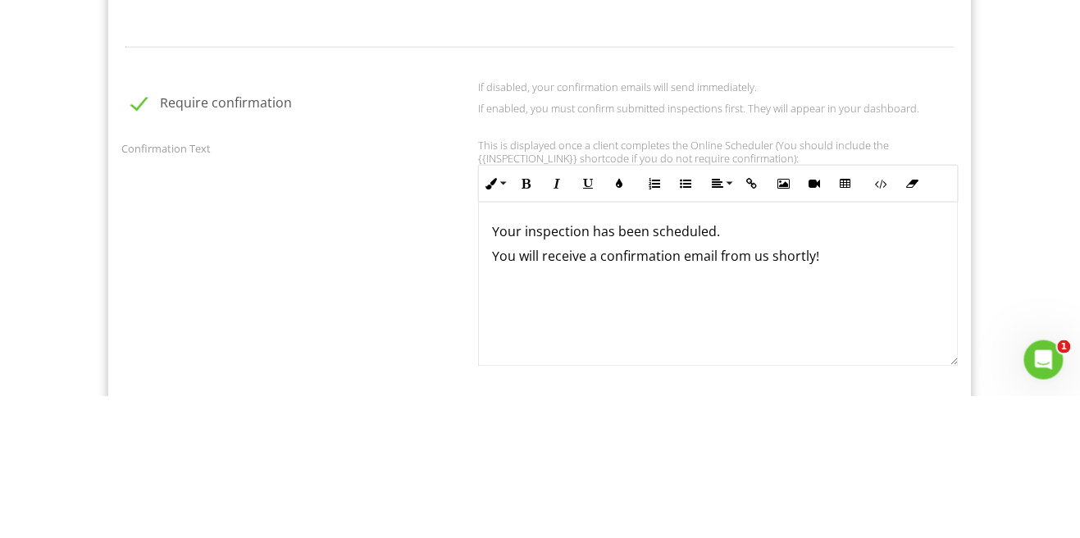
click at [137, 237] on label "Require confirmation" at bounding box center [300, 247] width 338 height 20
checkbox input "false"
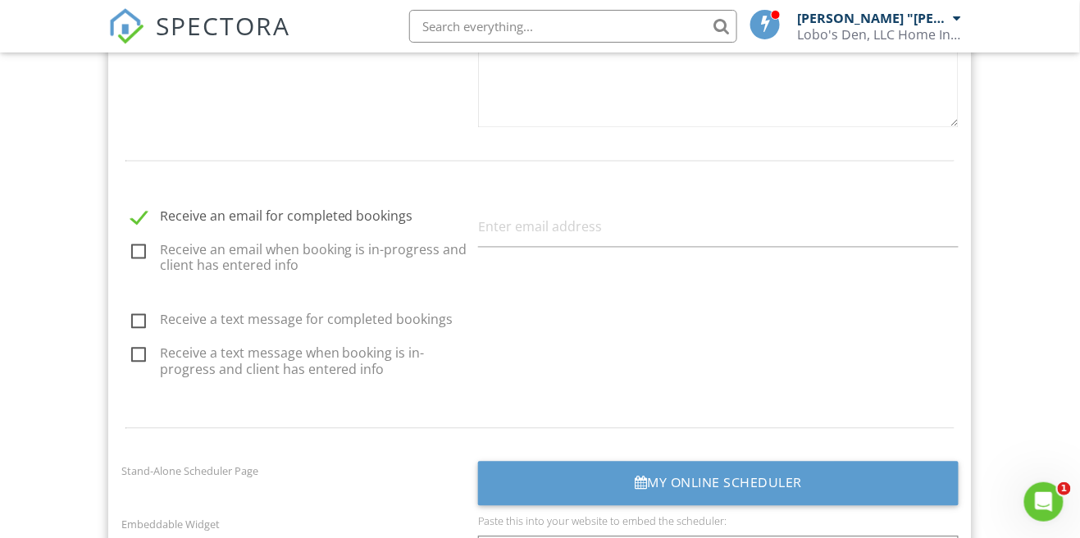
scroll to position [2389, 0]
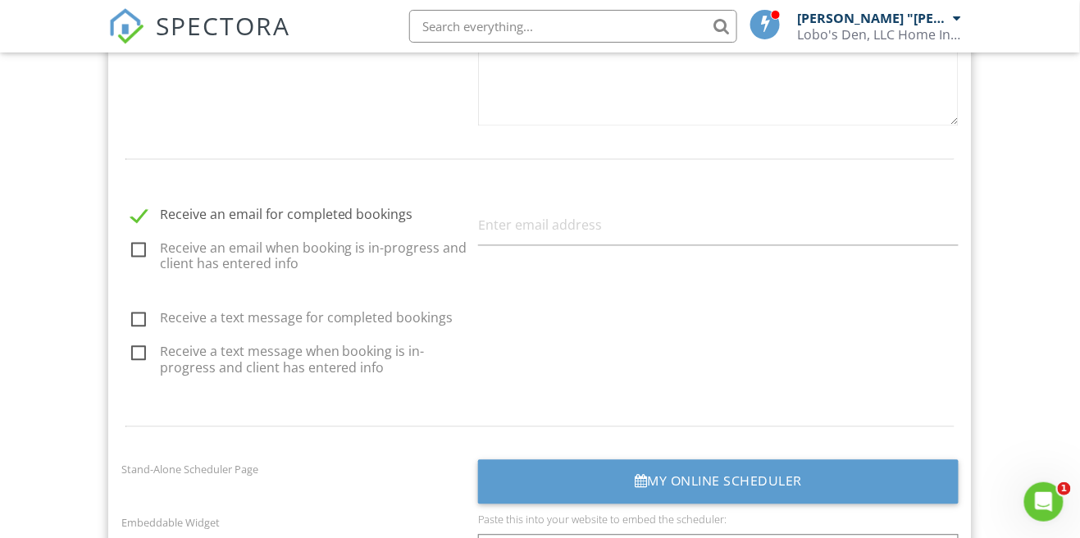
click at [145, 311] on label "Receive a text message for completed bookings" at bounding box center [300, 321] width 338 height 20
click at [132, 316] on input "Receive a text message for completed bookings" at bounding box center [126, 321] width 11 height 11
checkbox input "true"
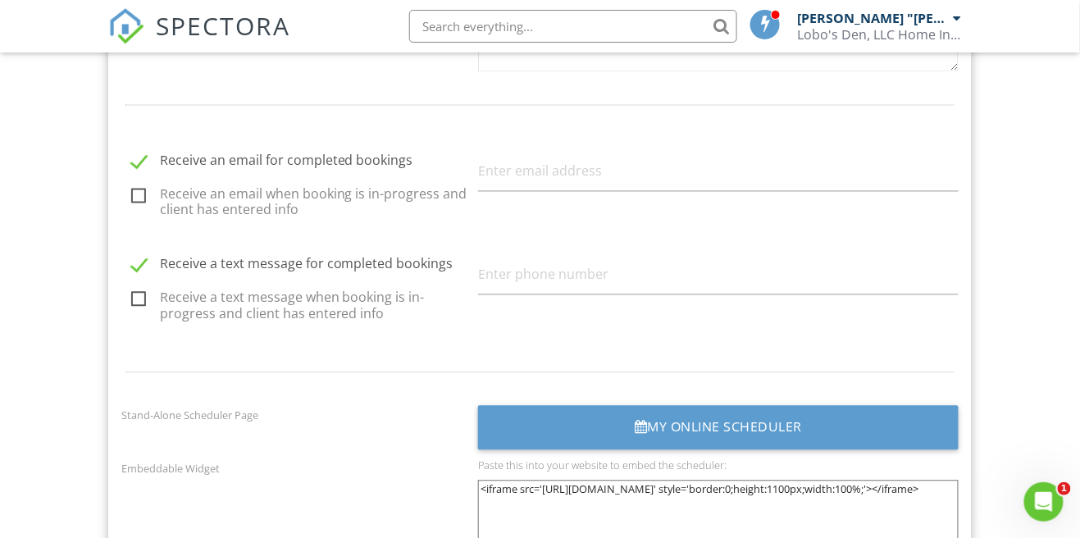
scroll to position [2443, 0]
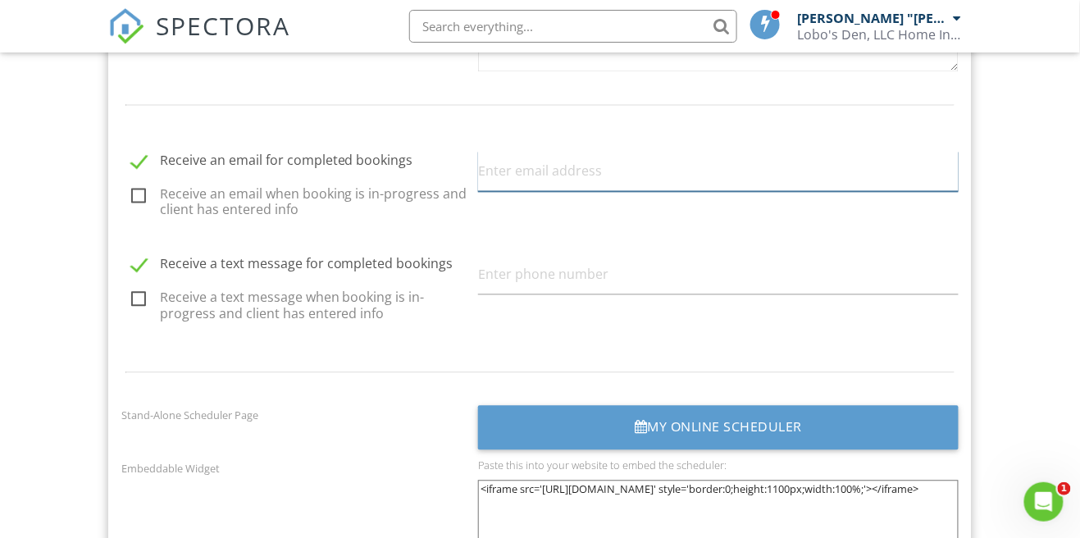
click at [568, 153] on input "text" at bounding box center [718, 172] width 480 height 40
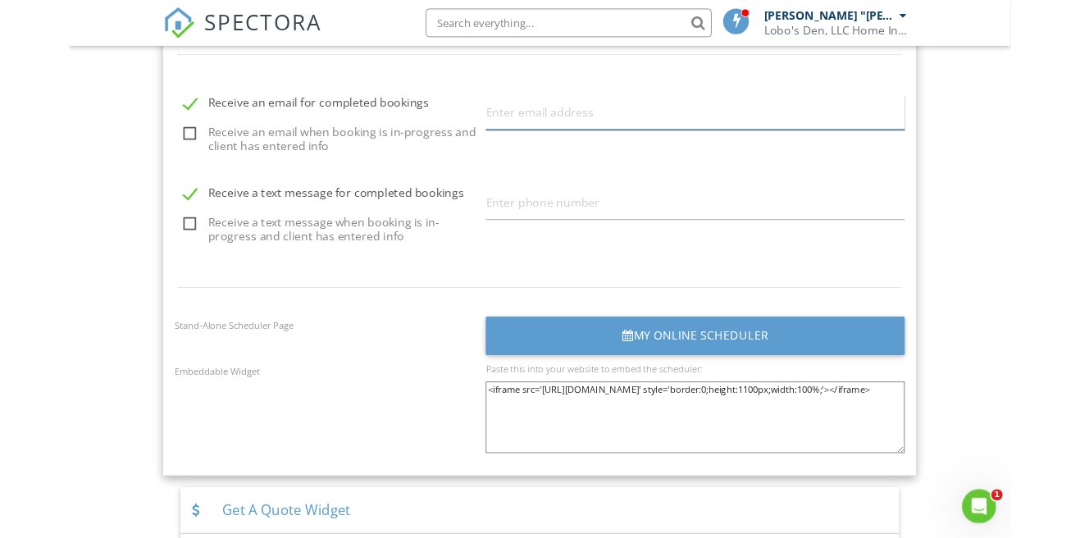
scroll to position [2512, 0]
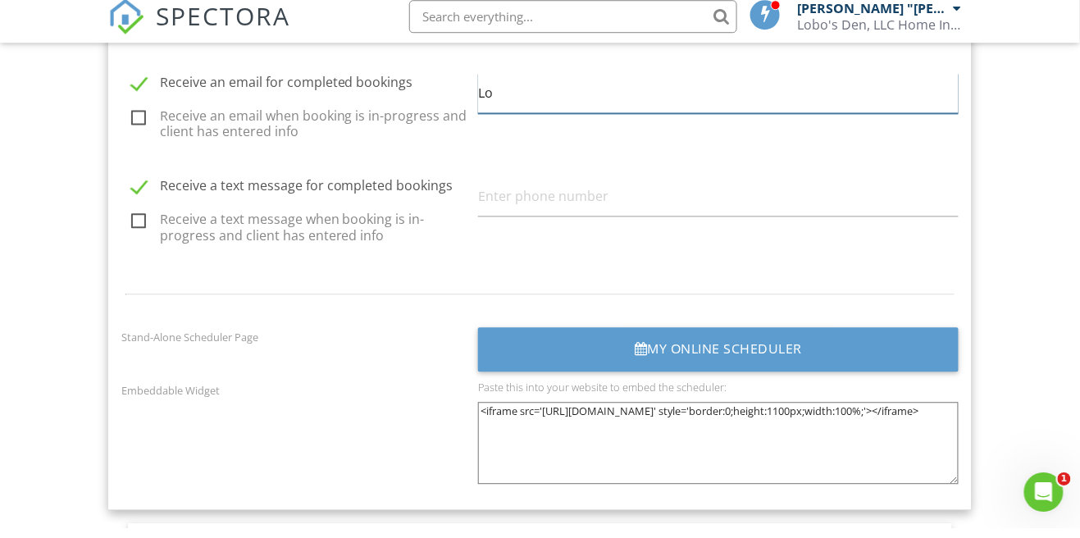
type input "L"
type input "[EMAIL_ADDRESS][DOMAIN_NAME]"
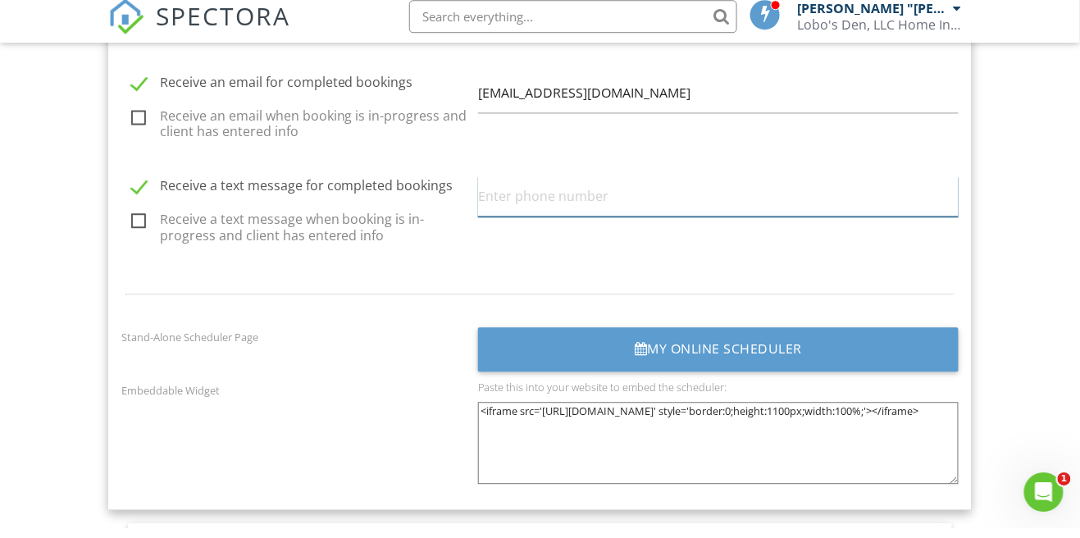
click at [565, 194] on input "text" at bounding box center [718, 206] width 480 height 40
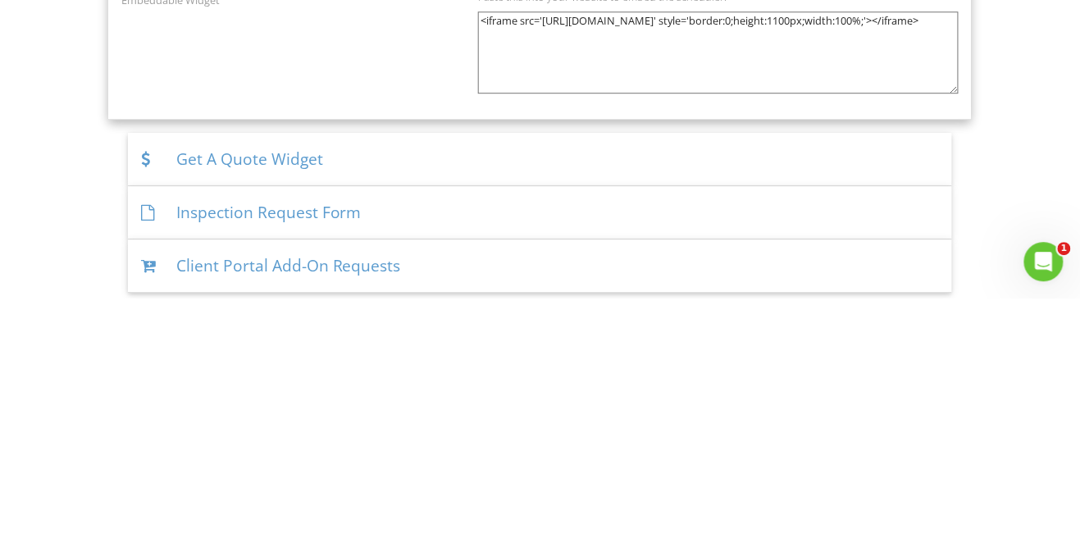
type input "2084200577"
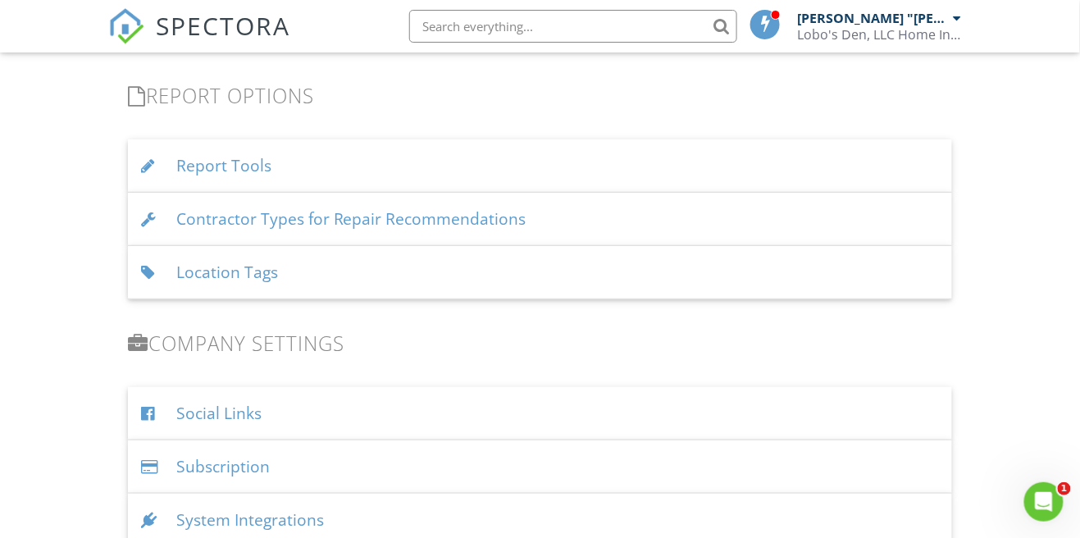
scroll to position [3437, 0]
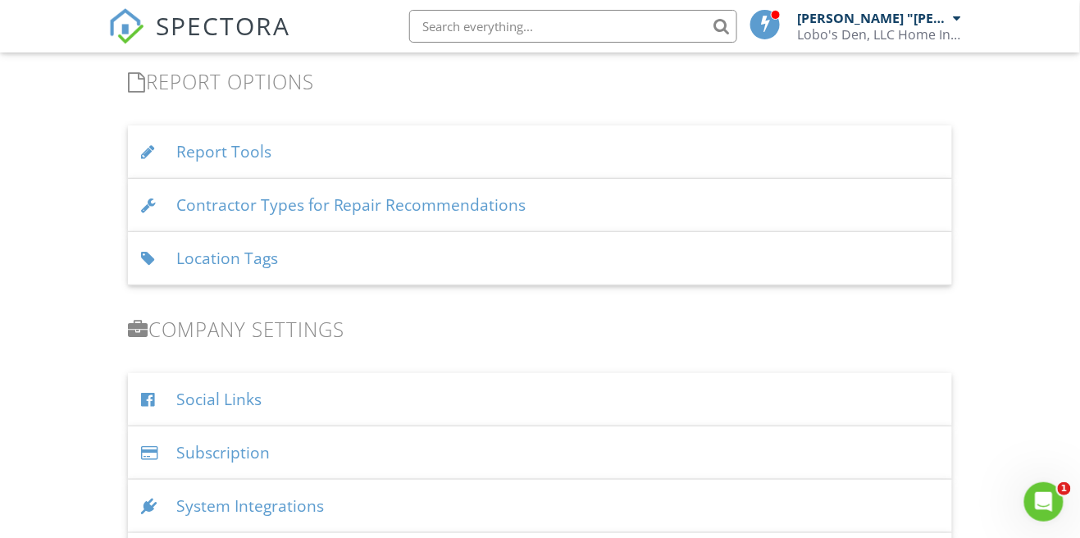
click at [208, 141] on div "Report Tools" at bounding box center [540, 151] width 825 height 53
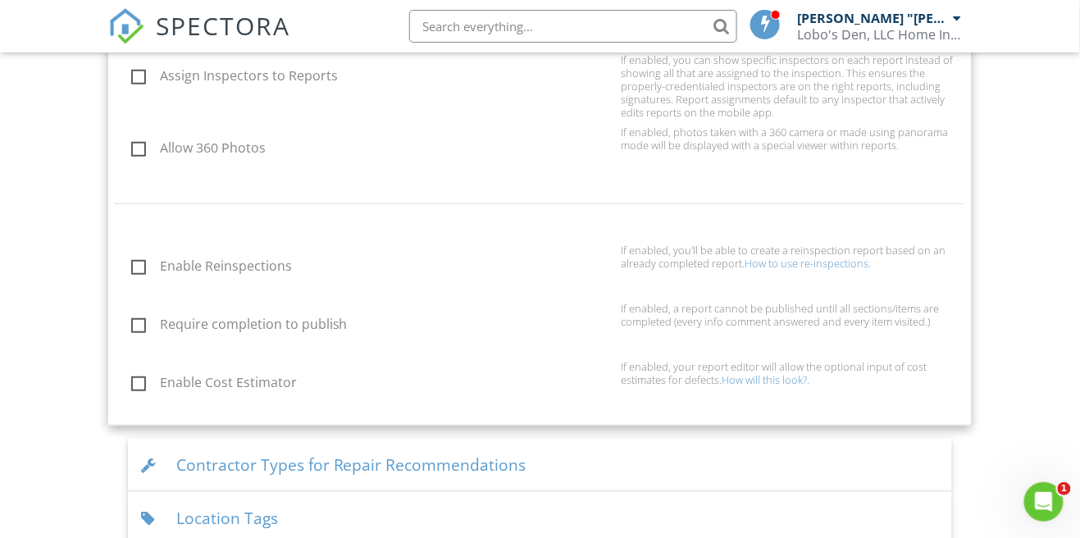
scroll to position [3574, 0]
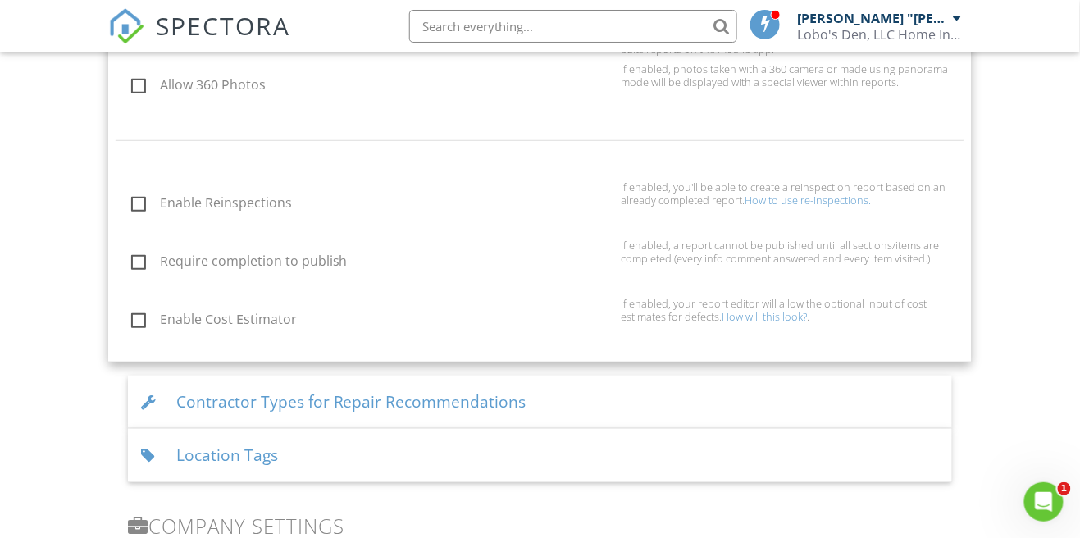
click at [204, 435] on div "Location Tags" at bounding box center [540, 455] width 825 height 53
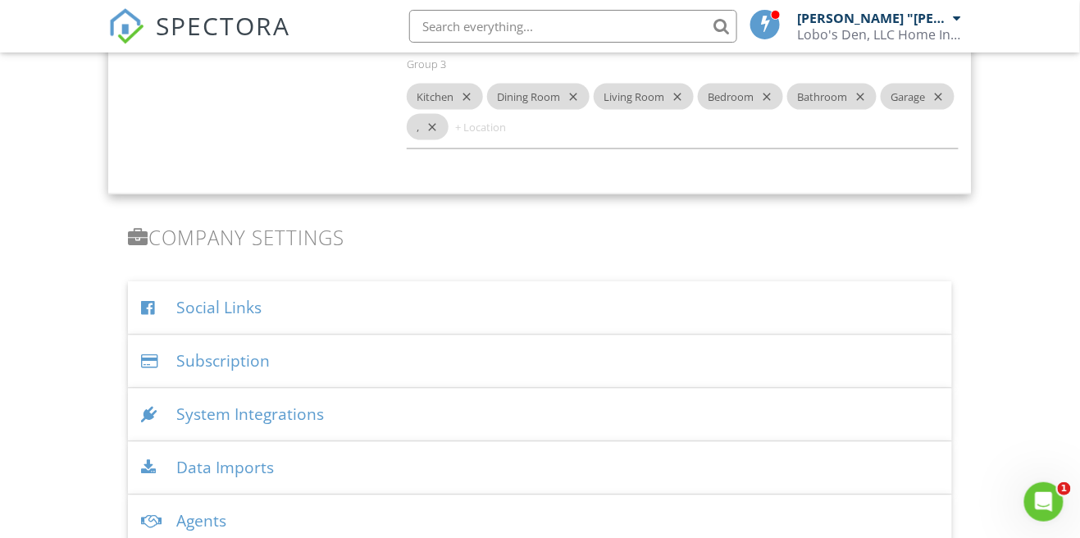
scroll to position [3936, 0]
click at [195, 401] on div "System Integrations" at bounding box center [540, 415] width 825 height 53
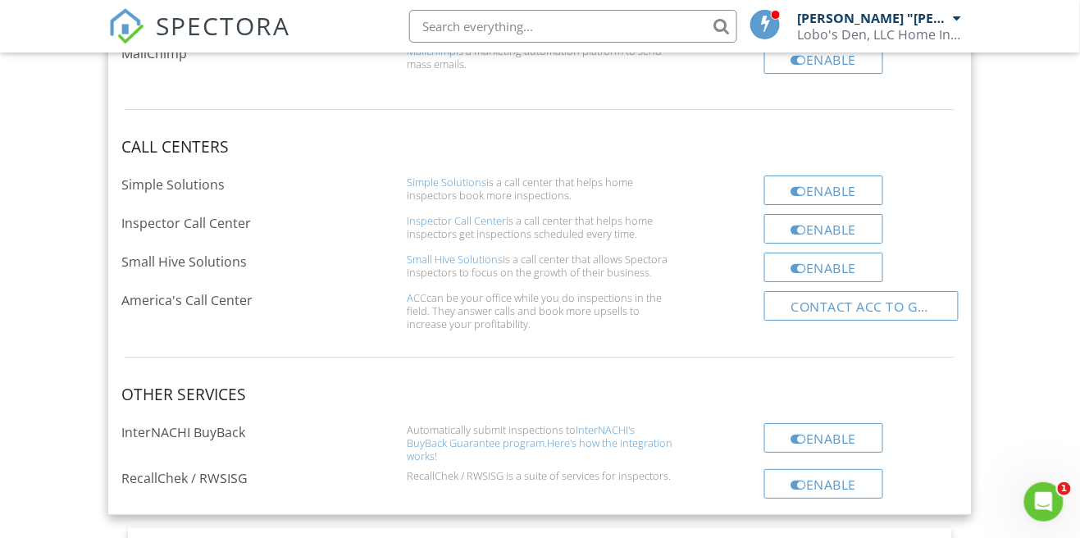
scroll to position [4806, 0]
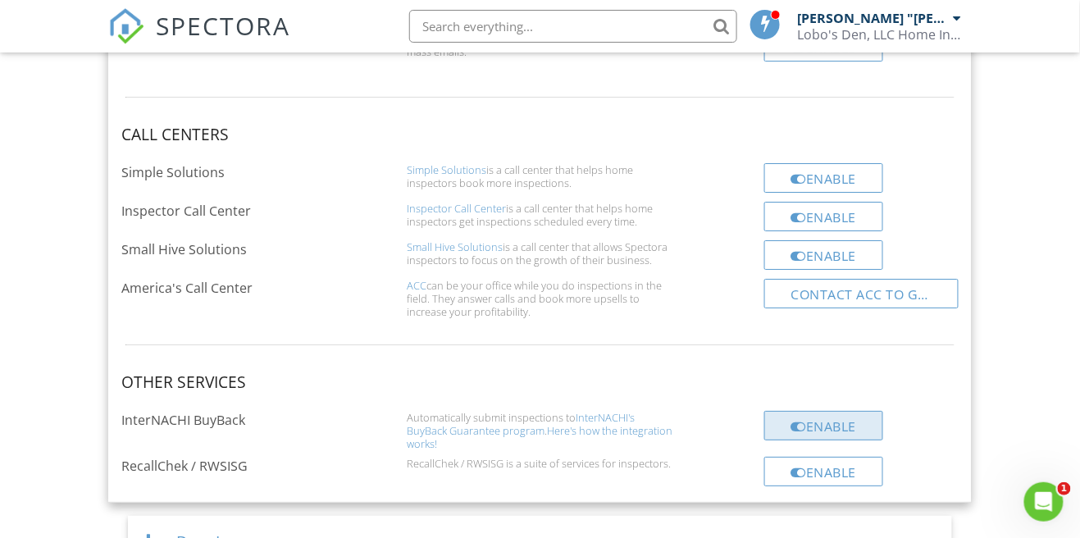
click at [830, 411] on link "Enable" at bounding box center [824, 426] width 120 height 30
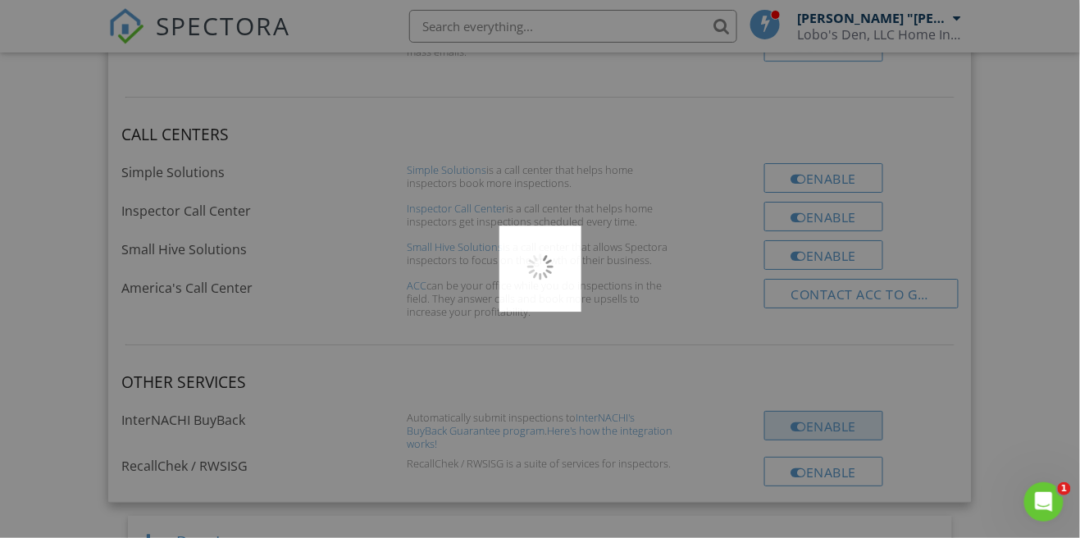
scroll to position [4885, 0]
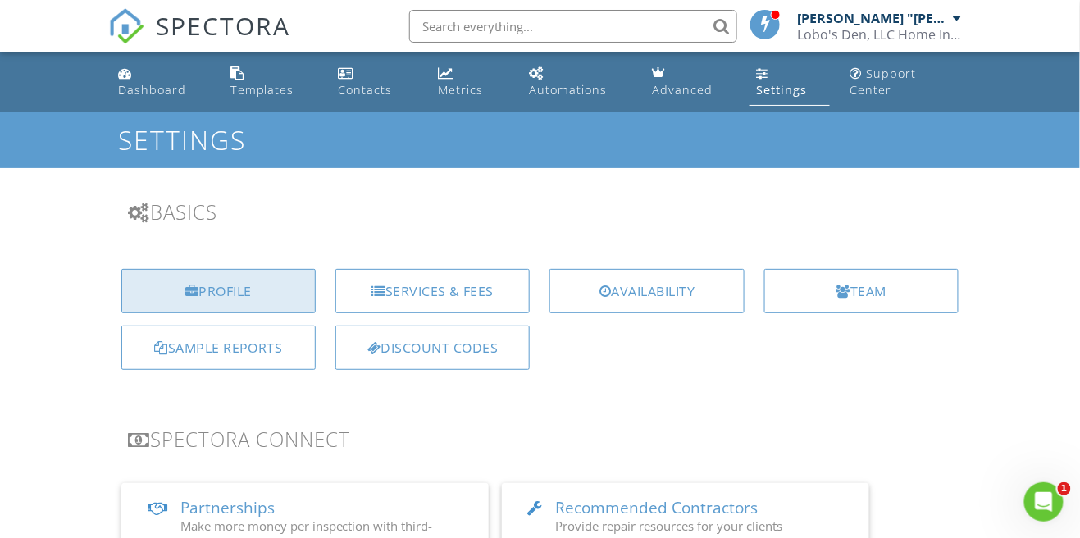
click at [230, 280] on div "Profile" at bounding box center [218, 291] width 194 height 44
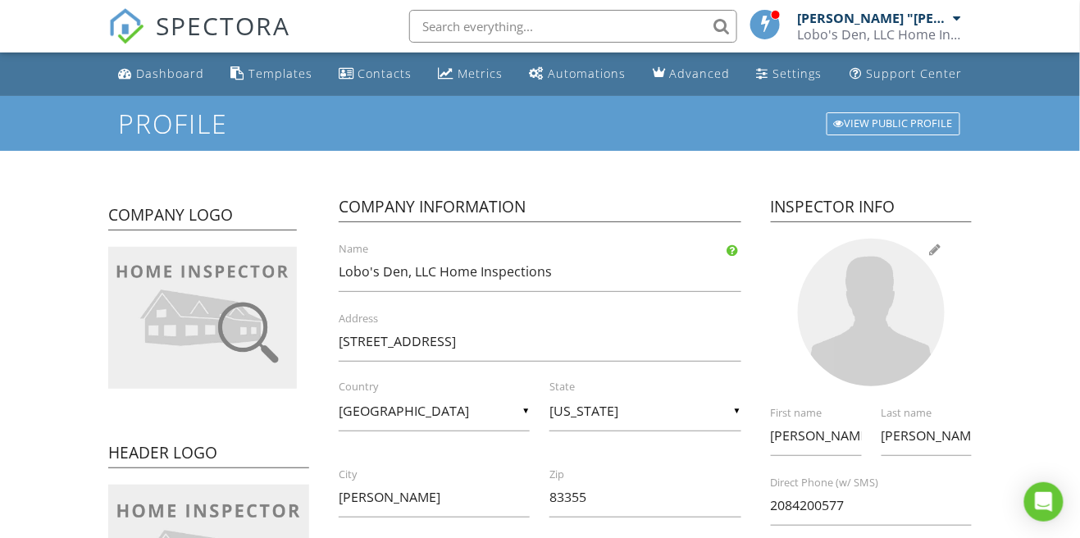
click at [884, 348] on div at bounding box center [872, 313] width 148 height 148
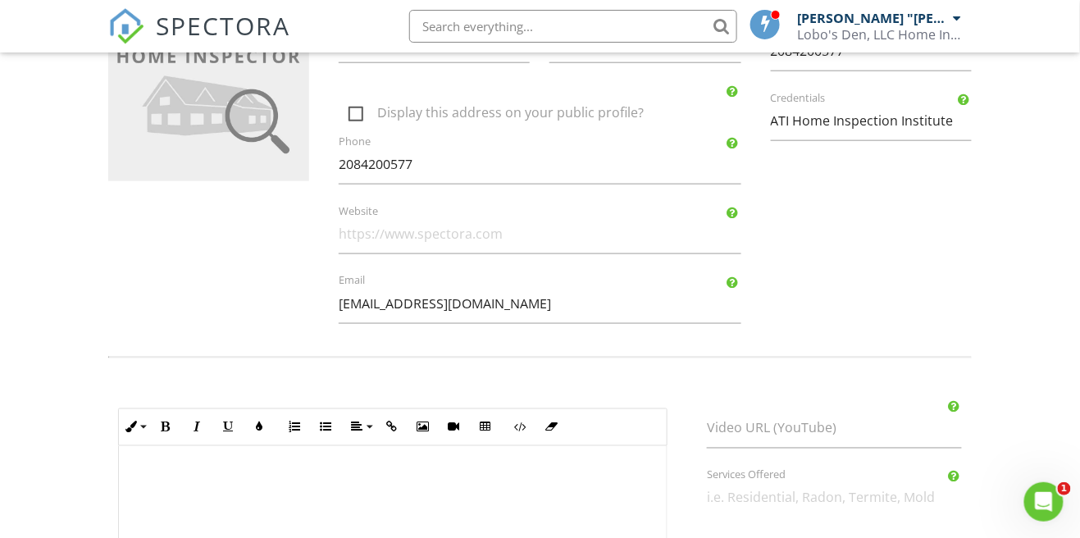
scroll to position [457, 0]
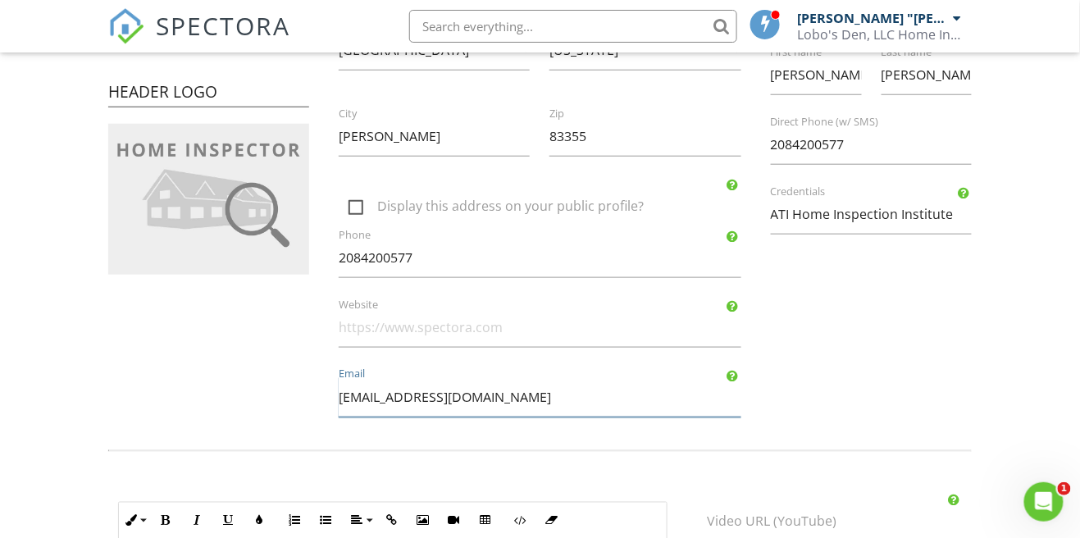
click at [540, 403] on input "[EMAIL_ADDRESS][DOMAIN_NAME]" at bounding box center [540, 397] width 403 height 40
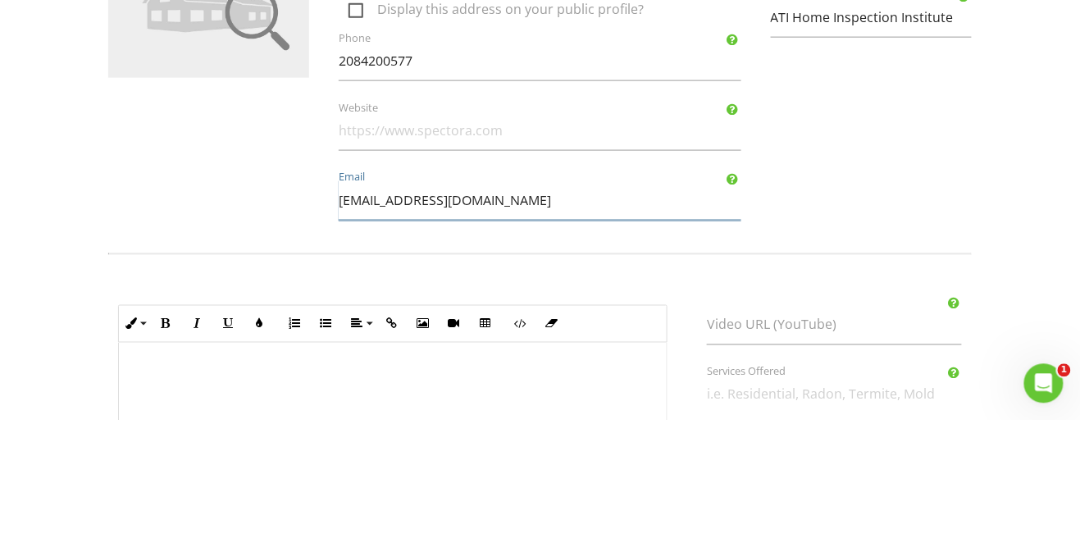
scroll to position [439, 0]
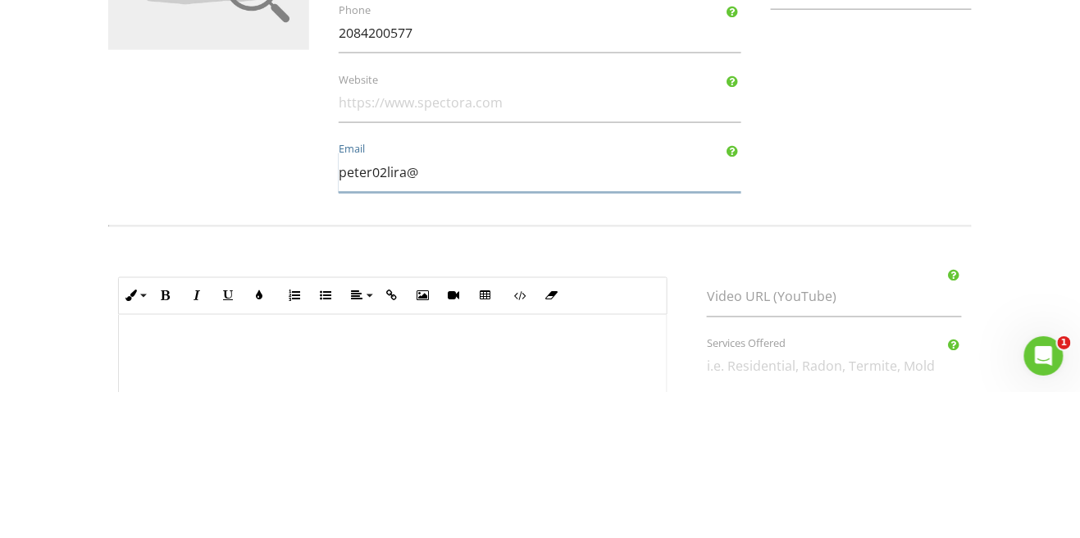
type input "peter02lira"
type input "[EMAIL_ADDRESS][DOMAIN_NAME]"
click at [888, 321] on div "Company Logo Header Logo Company Information Lobo's Den, LLC Home Inspections N…" at bounding box center [540, 43] width 884 height 623
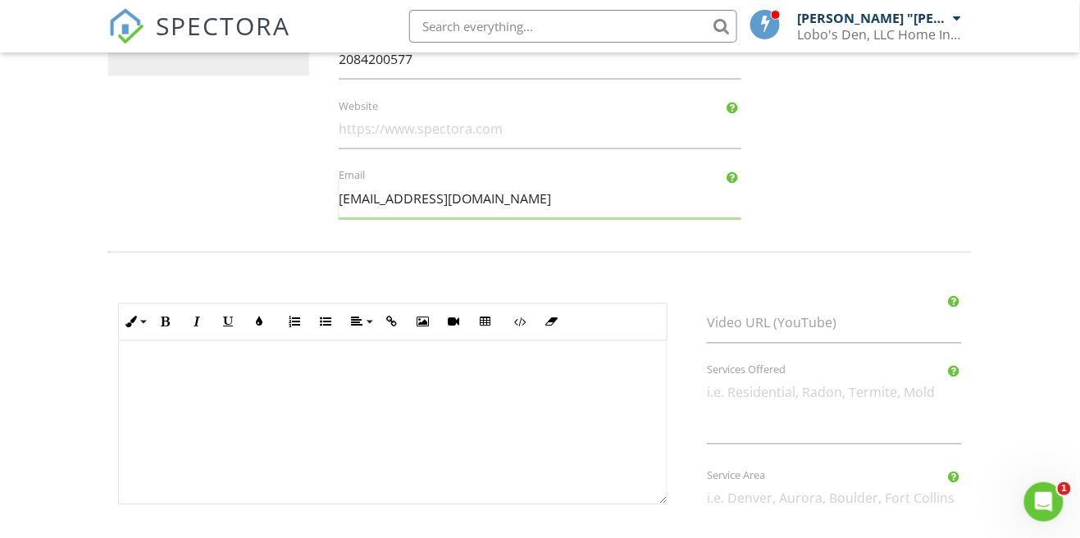
scroll to position [601, 0]
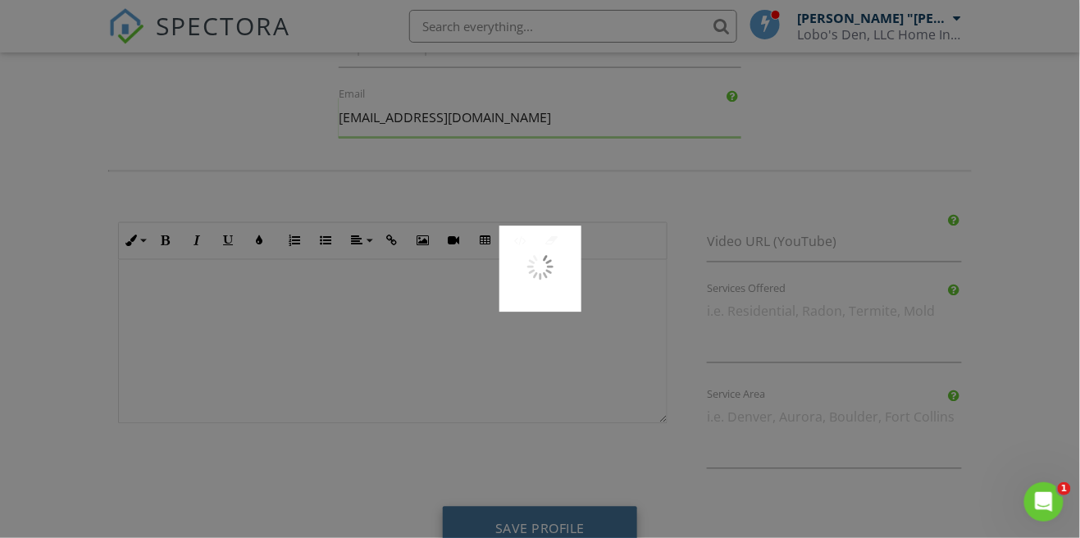
scroll to position [673, 0]
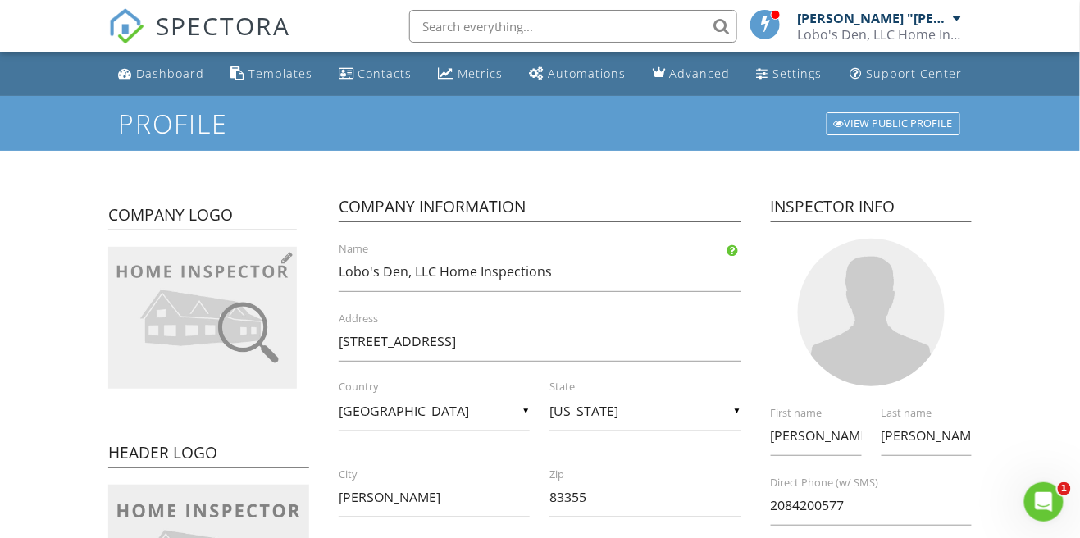
click at [166, 344] on img at bounding box center [202, 318] width 189 height 142
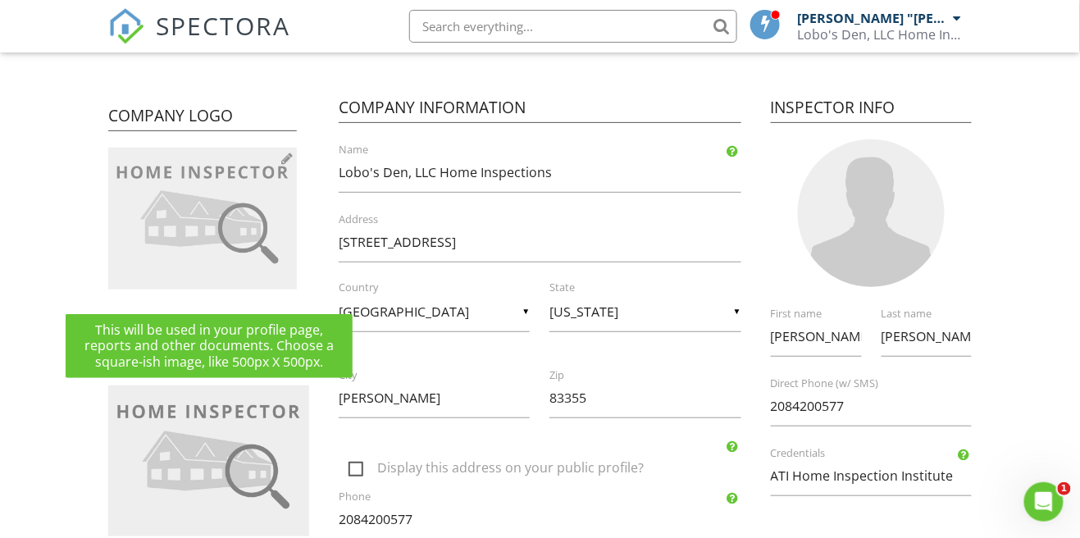
scroll to position [111, 0]
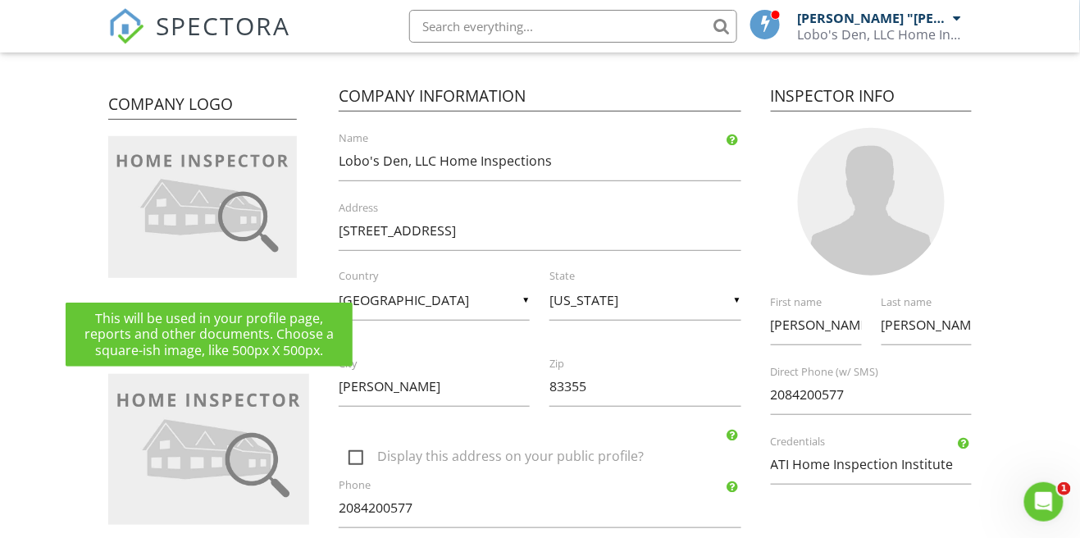
click at [39, 460] on form "Profile View Public Profile Company Logo Header Logo Company Information Lobo's…" at bounding box center [540, 538] width 1080 height 1107
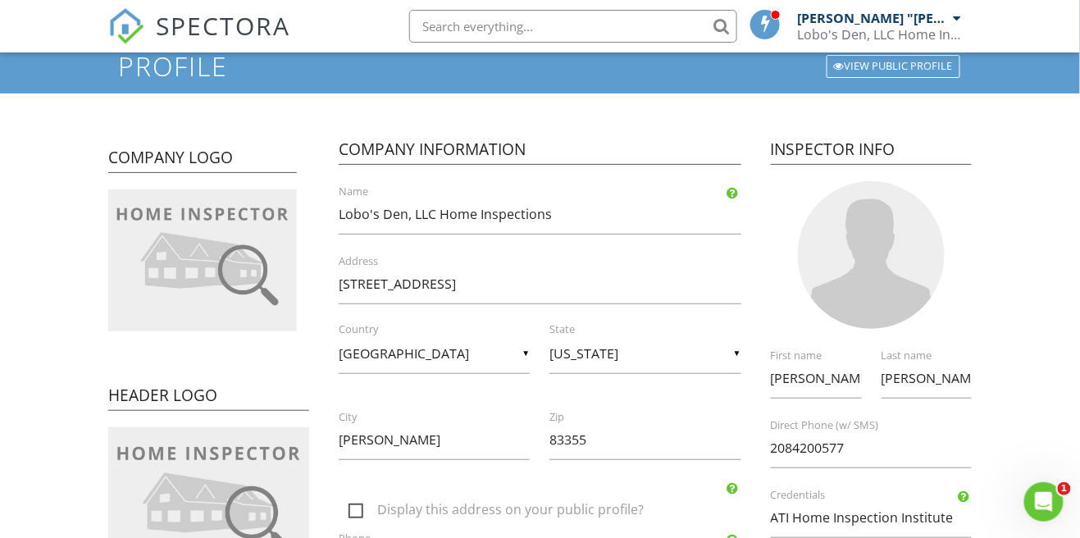
scroll to position [0, 0]
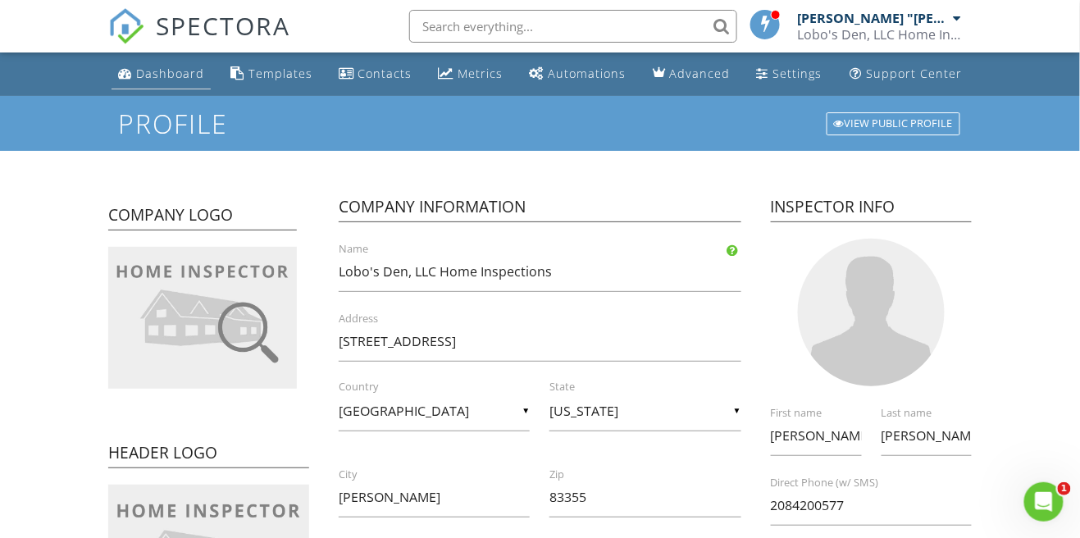
click at [156, 77] on div "Dashboard" at bounding box center [170, 74] width 68 height 16
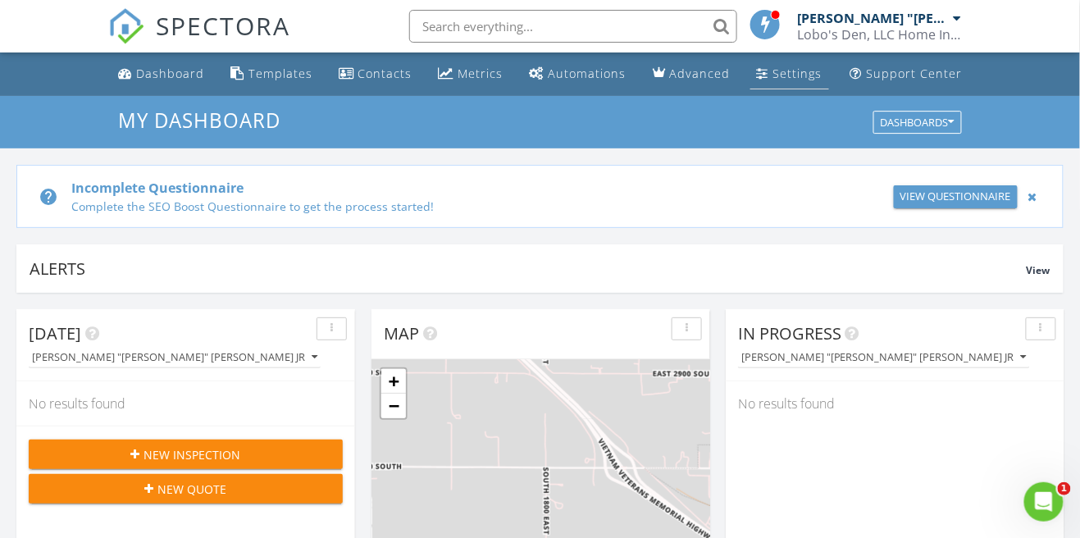
click at [773, 79] on div "Settings" at bounding box center [797, 74] width 49 height 16
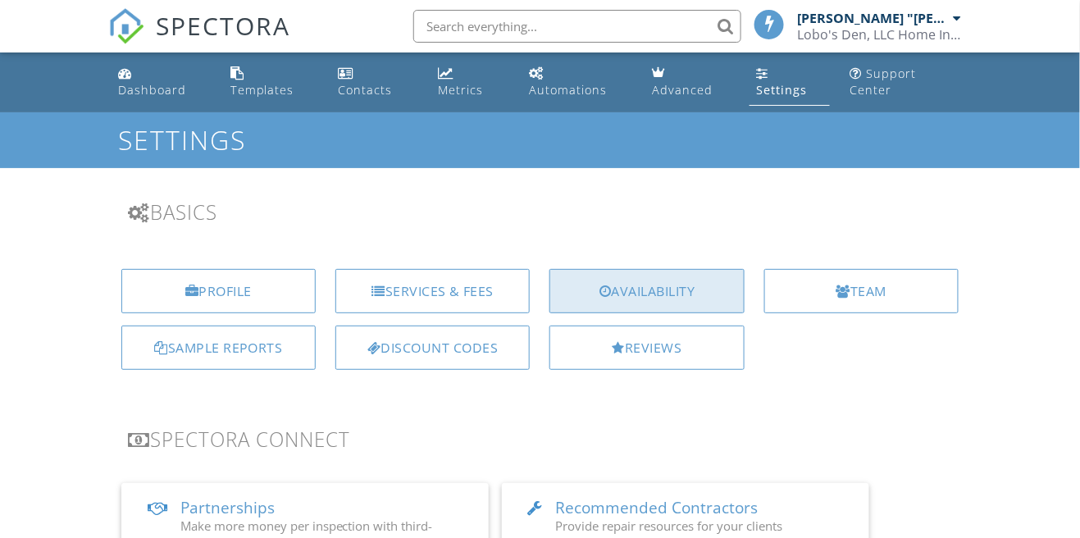
click at [638, 289] on div "Availability" at bounding box center [646, 291] width 194 height 44
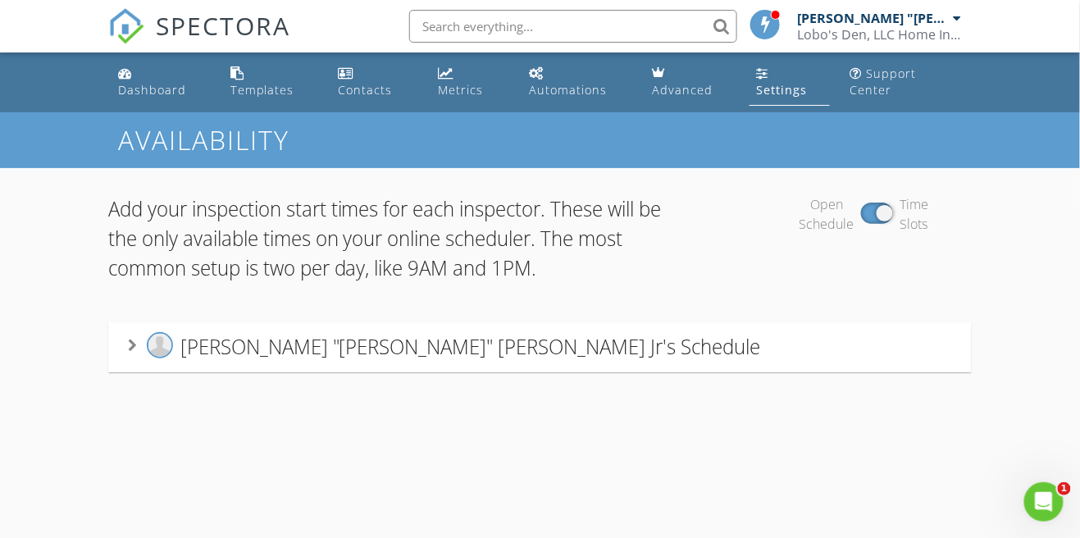
click at [631, 338] on div "Pedro "Peter" Lira Jr's Schedule" at bounding box center [540, 347] width 825 height 30
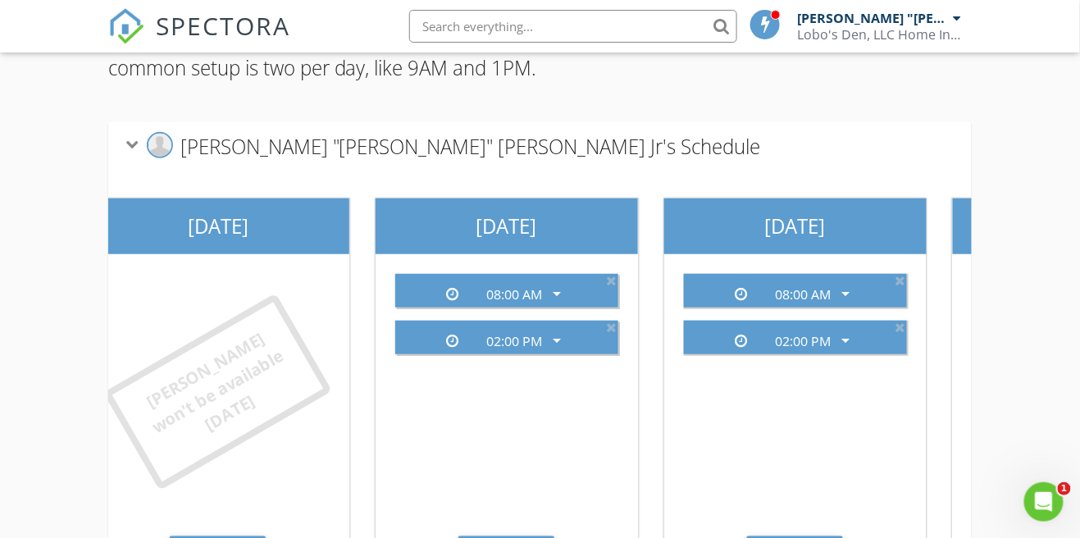
scroll to position [0, 30]
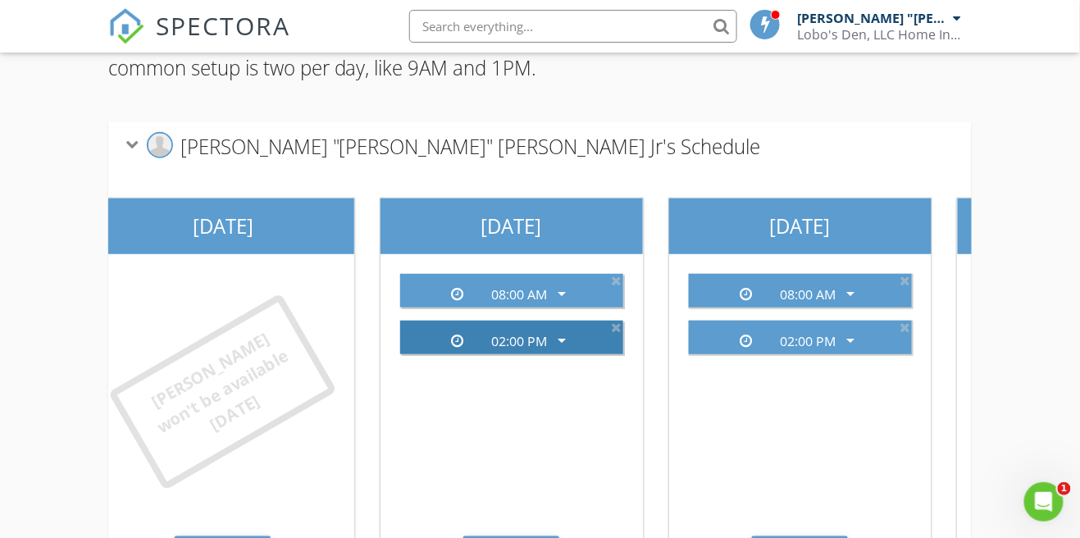
click at [567, 330] on icon "arrow_drop_down" at bounding box center [562, 340] width 20 height 20
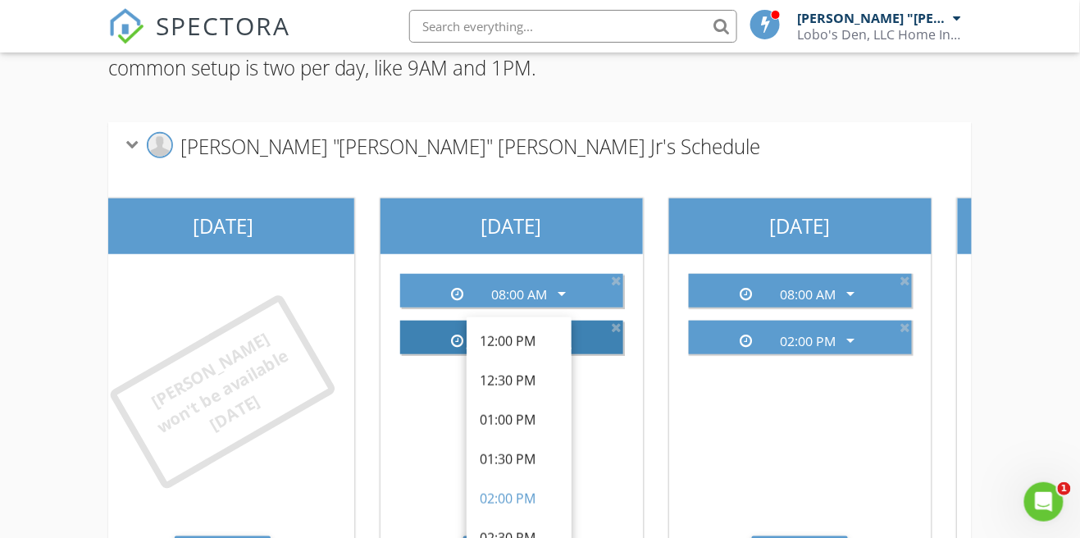
scroll to position [438, 0]
click at [522, 423] on div "01:00 PM" at bounding box center [519, 418] width 79 height 20
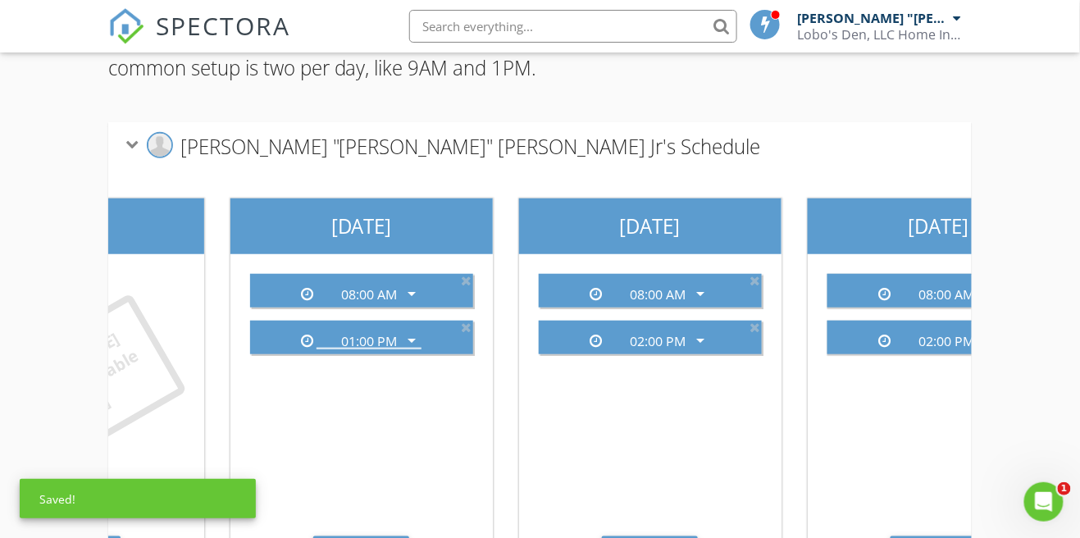
scroll to position [0, 184]
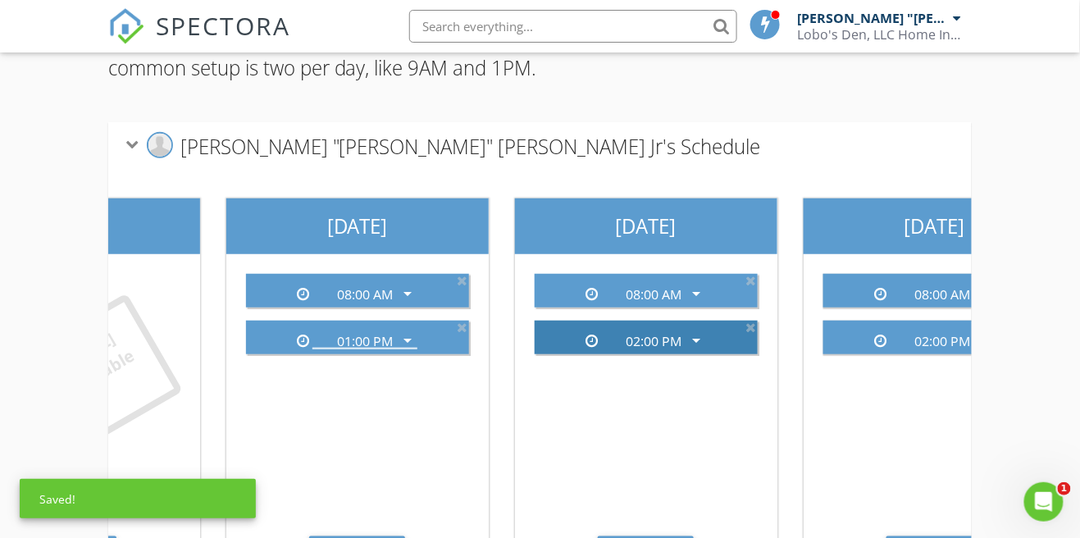
click at [702, 330] on icon "arrow_drop_down" at bounding box center [696, 340] width 20 height 20
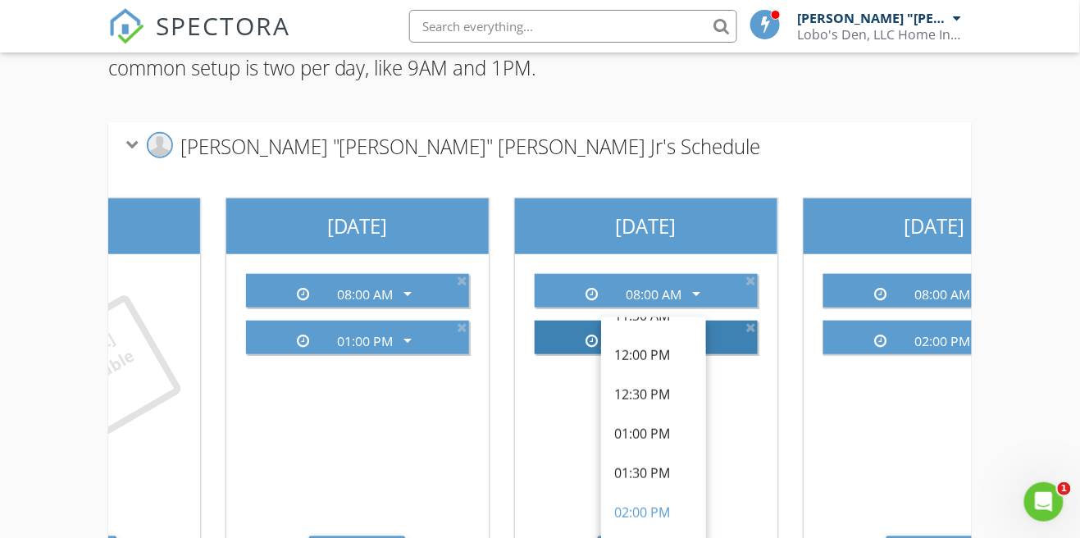
scroll to position [422, 0]
click at [658, 438] on div "01:00 PM" at bounding box center [653, 433] width 79 height 20
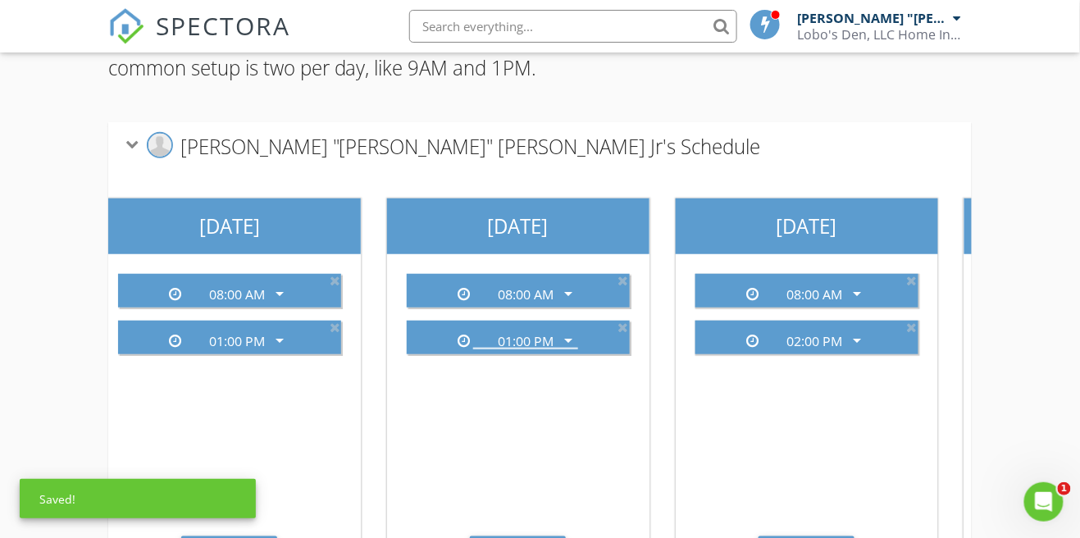
scroll to position [0, 315]
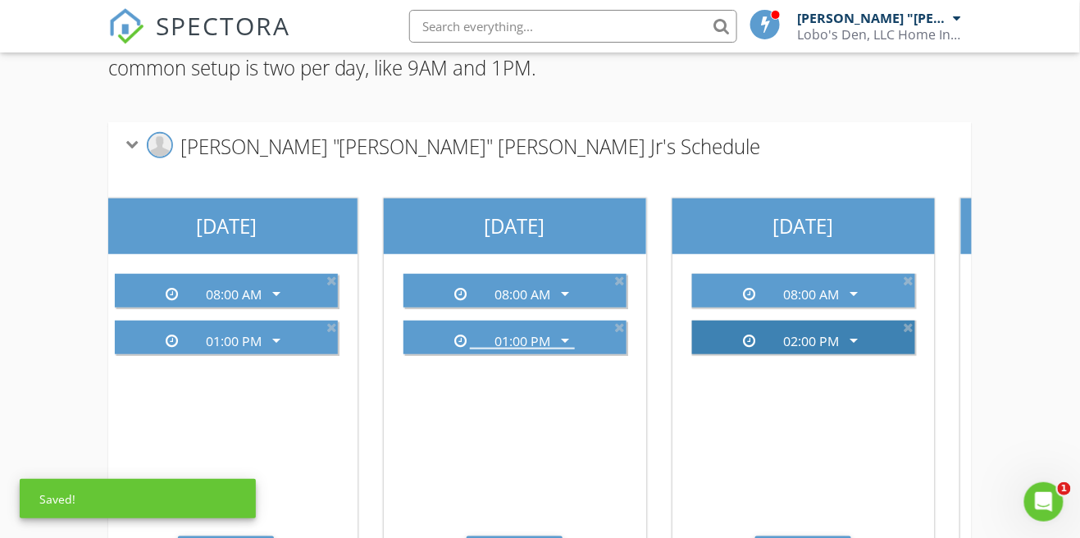
click at [827, 334] on div "02:00 PM" at bounding box center [811, 341] width 56 height 15
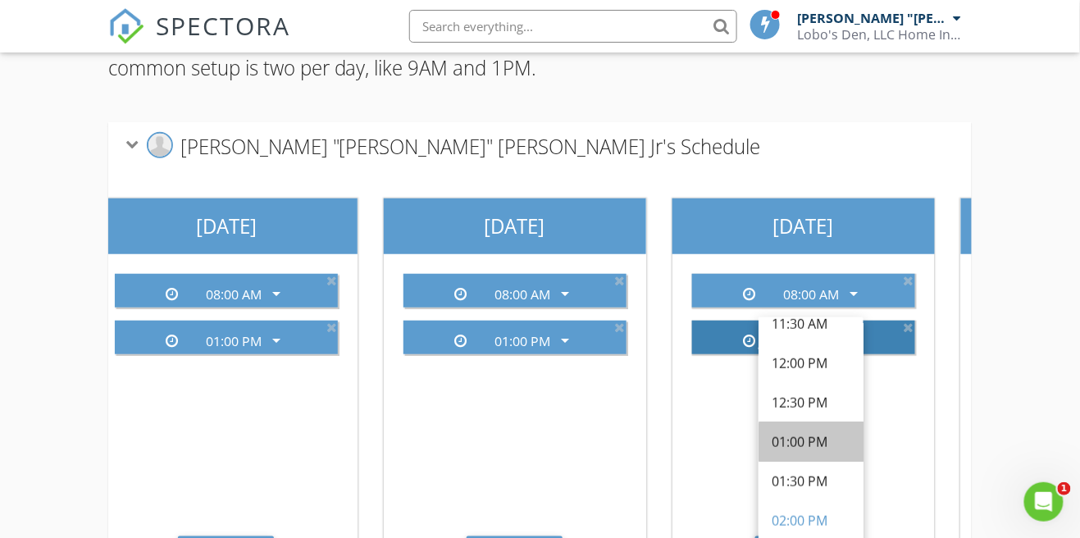
scroll to position [416, 0]
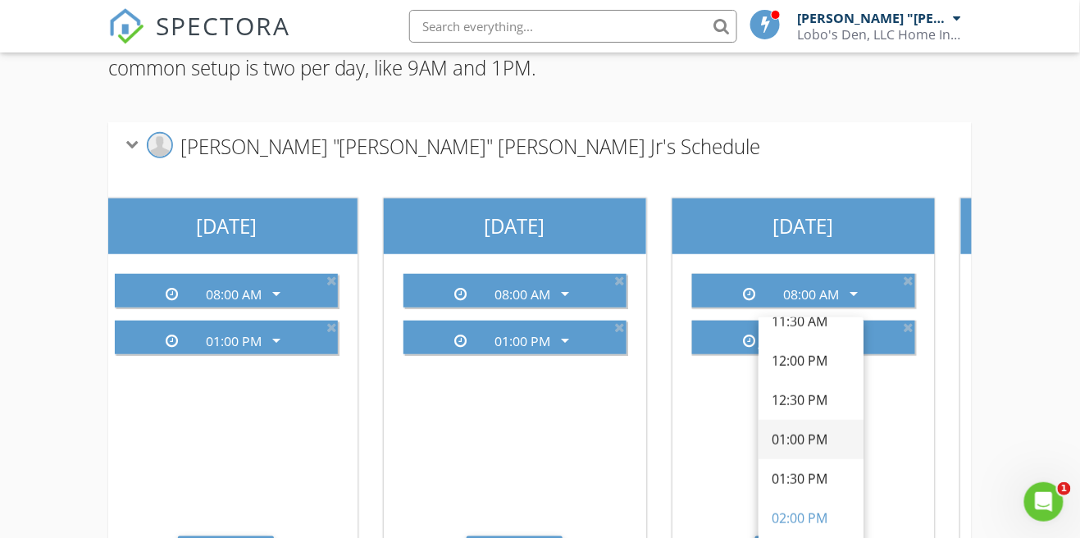
click at [823, 446] on div "01:00 PM" at bounding box center [811, 440] width 79 height 20
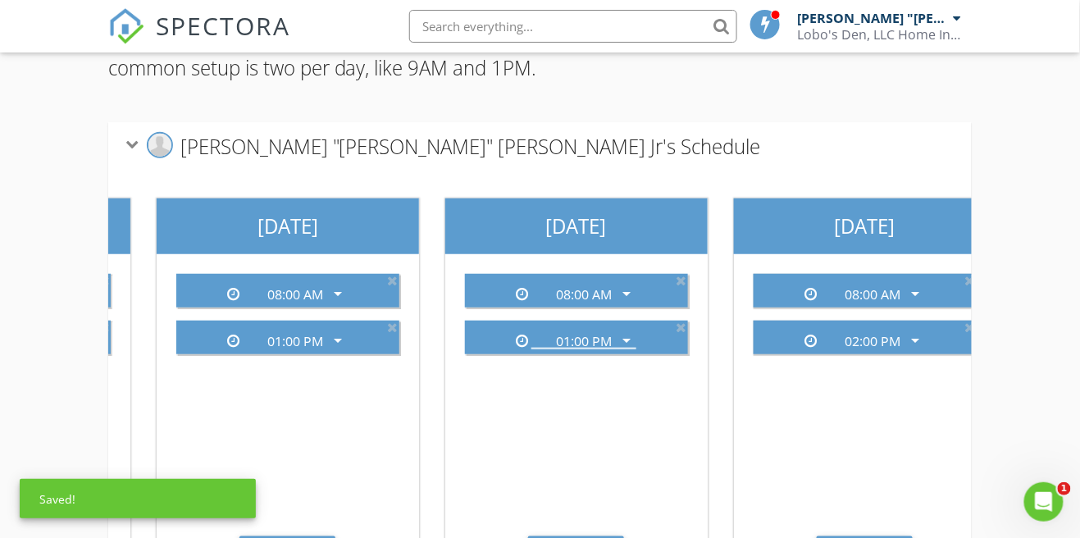
scroll to position [0, 543]
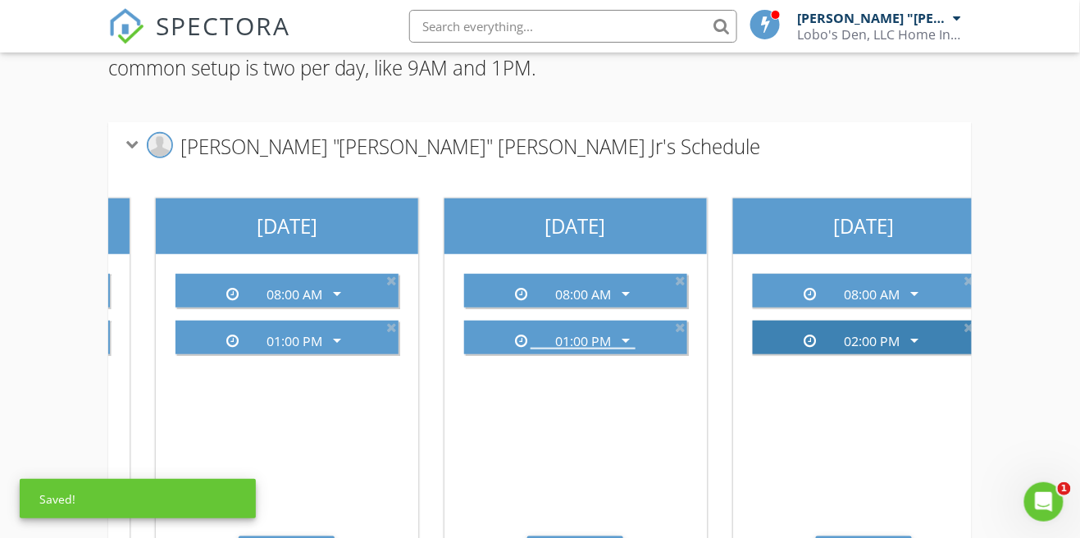
click at [923, 330] on icon "arrow_drop_down" at bounding box center [914, 340] width 20 height 20
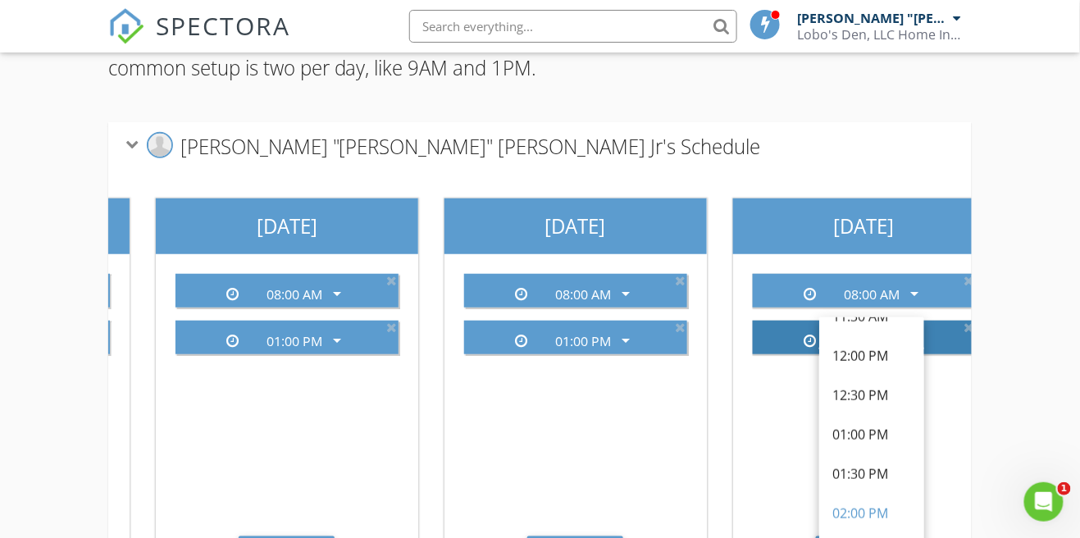
scroll to position [423, 0]
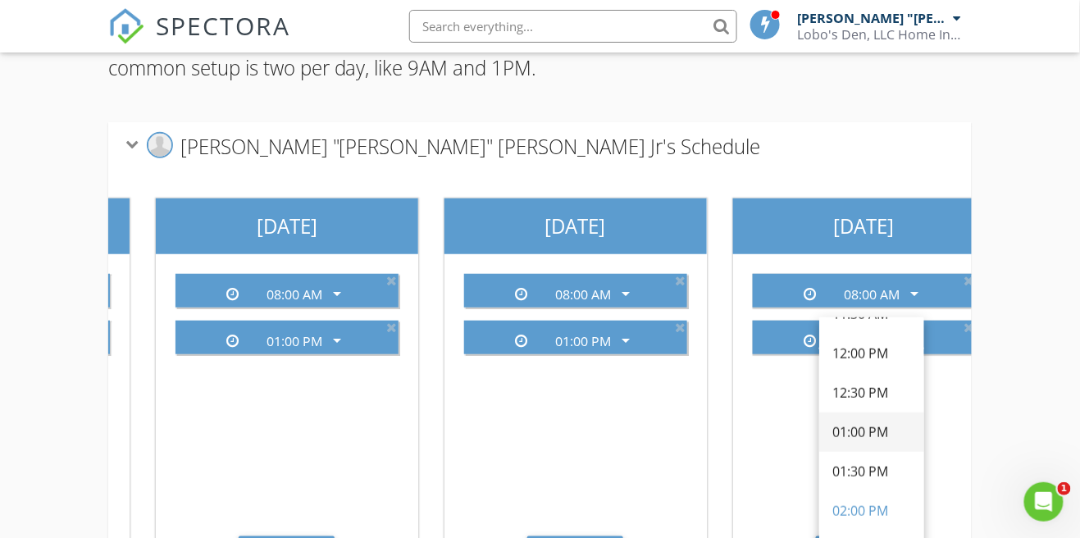
click at [883, 439] on div "01:00 PM" at bounding box center [871, 432] width 79 height 20
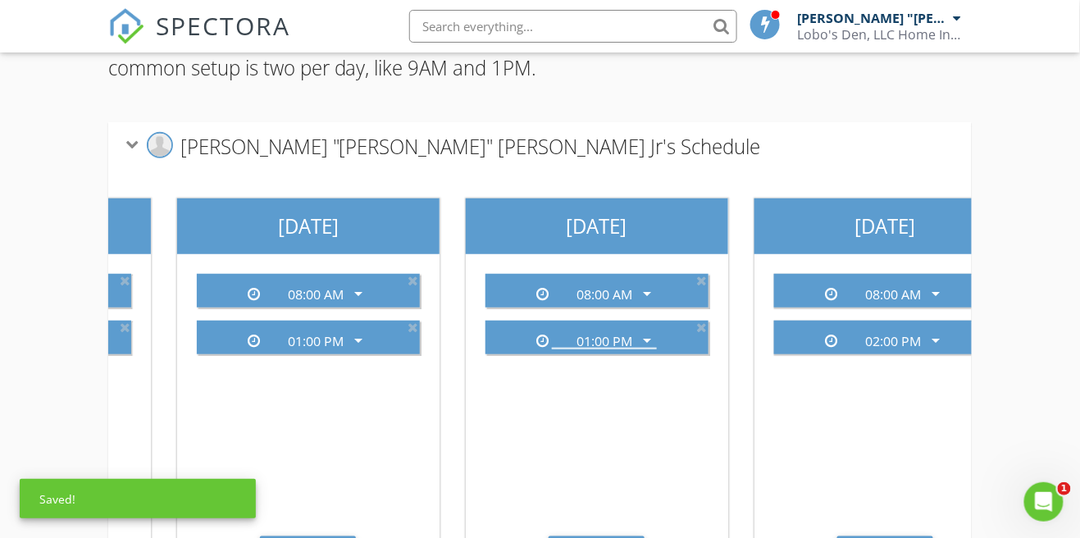
scroll to position [0, 817]
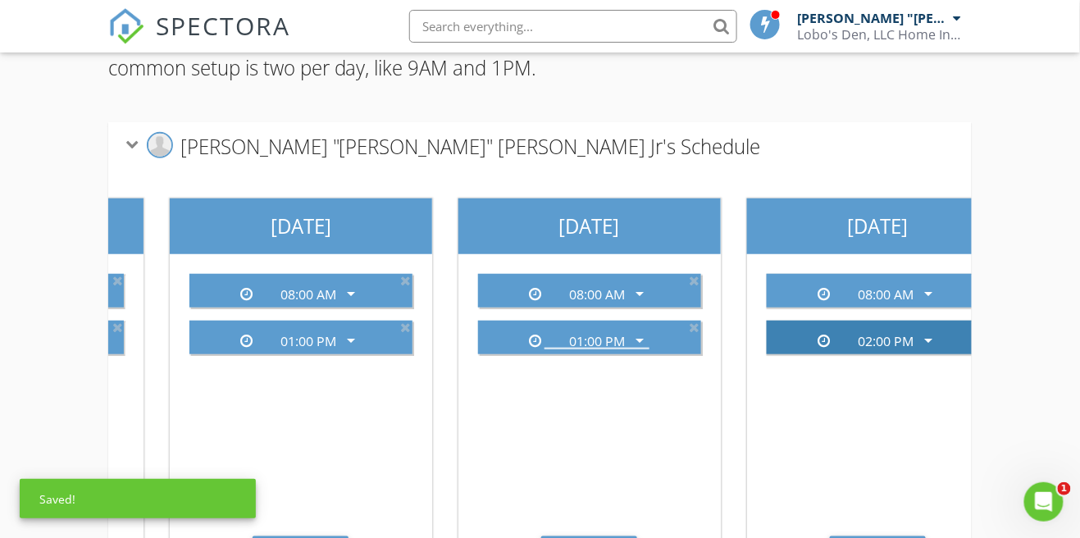
click at [927, 332] on icon "arrow_drop_down" at bounding box center [928, 340] width 20 height 20
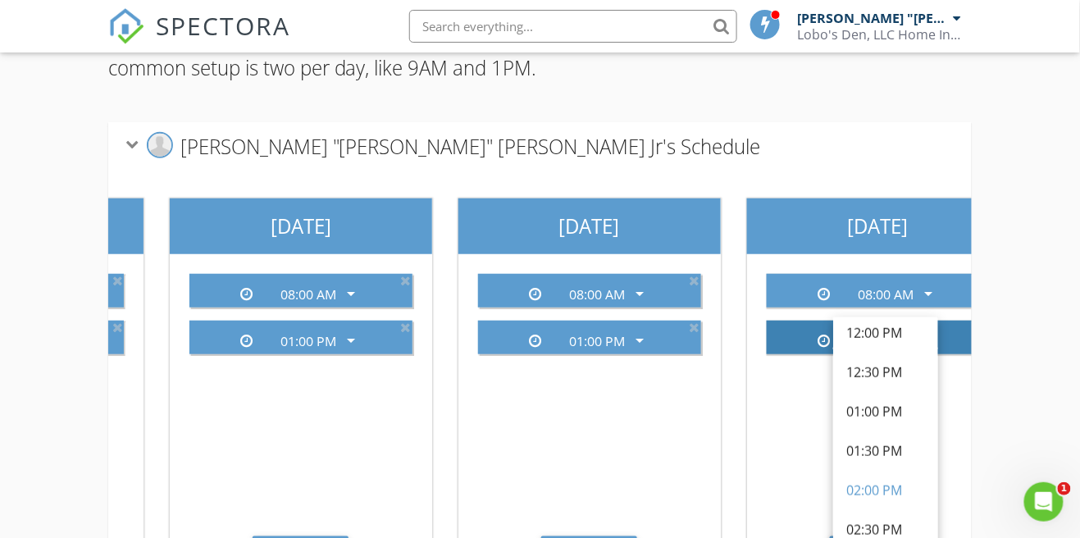
scroll to position [444, 0]
click at [899, 416] on div "01:00 PM" at bounding box center [885, 411] width 79 height 20
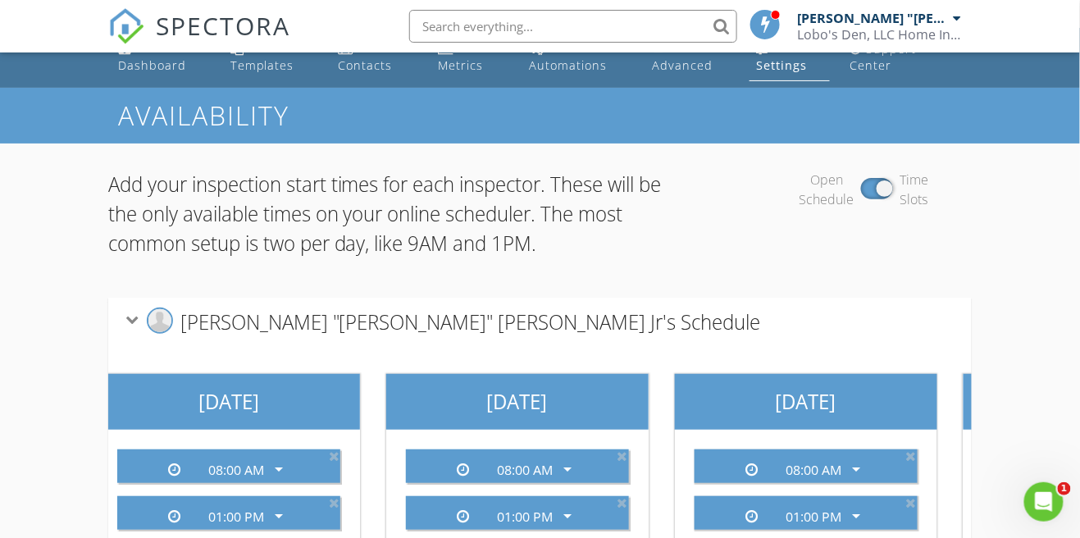
scroll to position [0, 0]
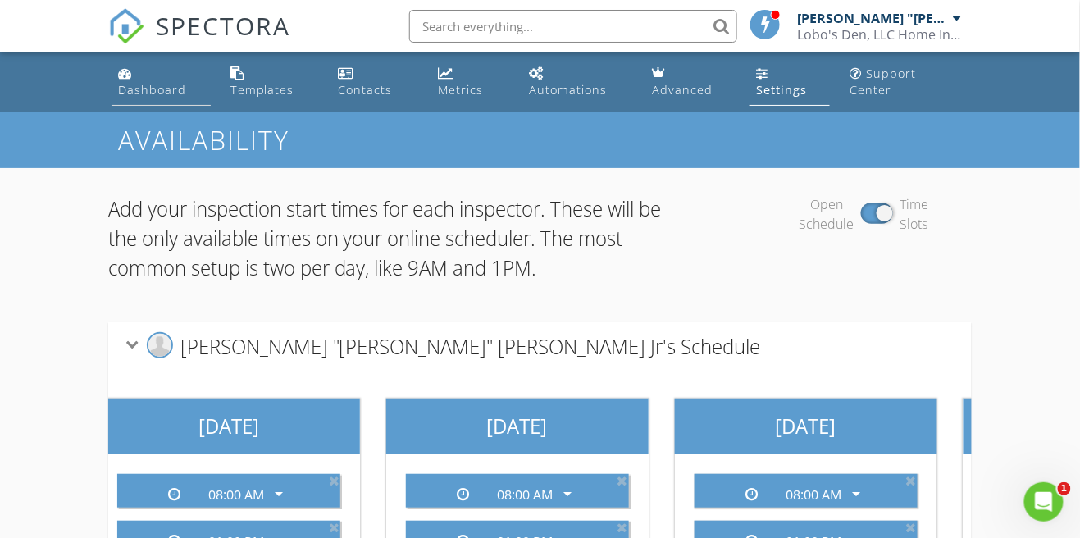
click at [157, 82] on div "Dashboard" at bounding box center [152, 90] width 68 height 16
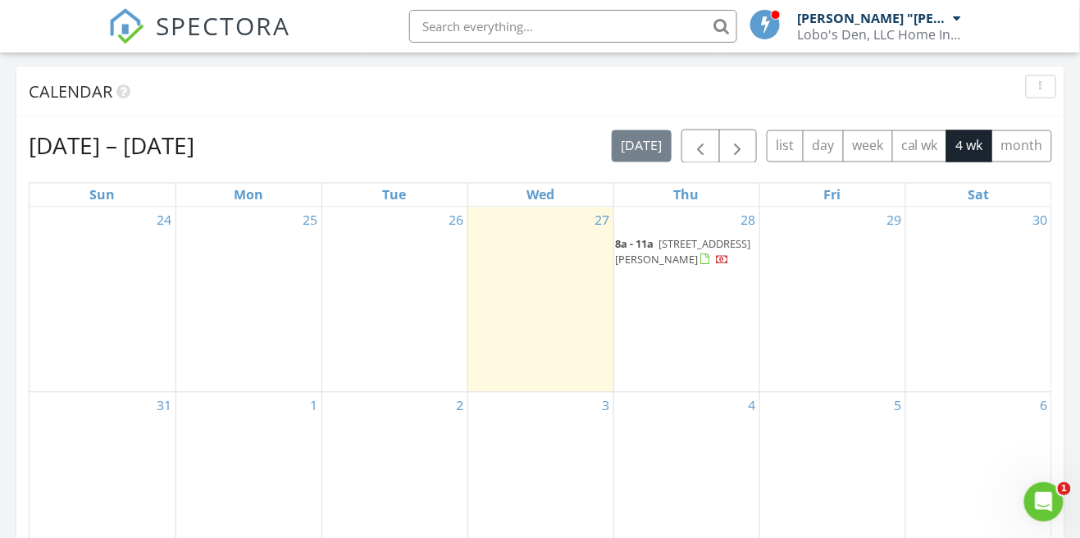
scroll to position [735, 0]
click at [1027, 143] on button "month" at bounding box center [1021, 146] width 61 height 32
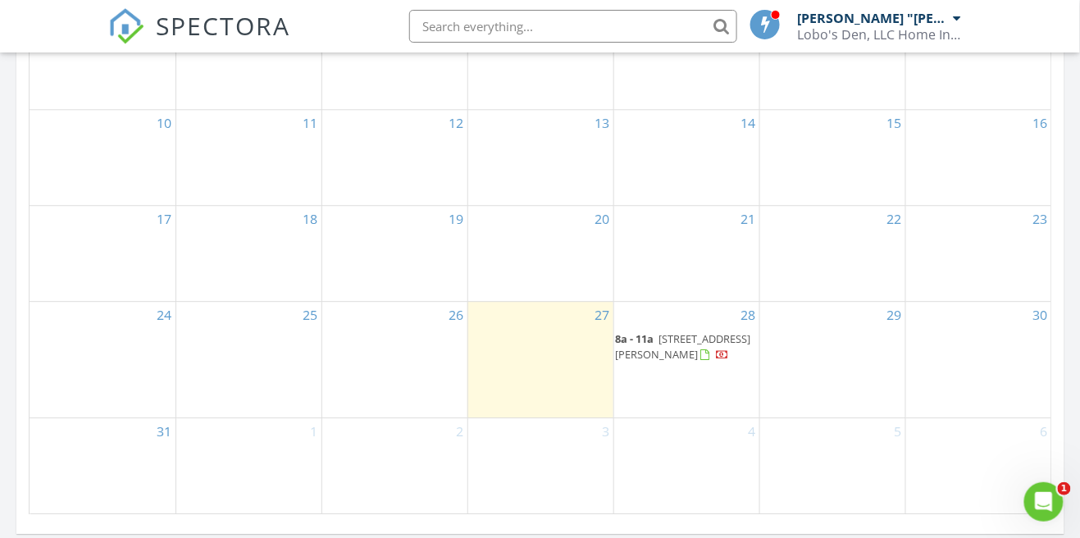
scroll to position [1088, 0]
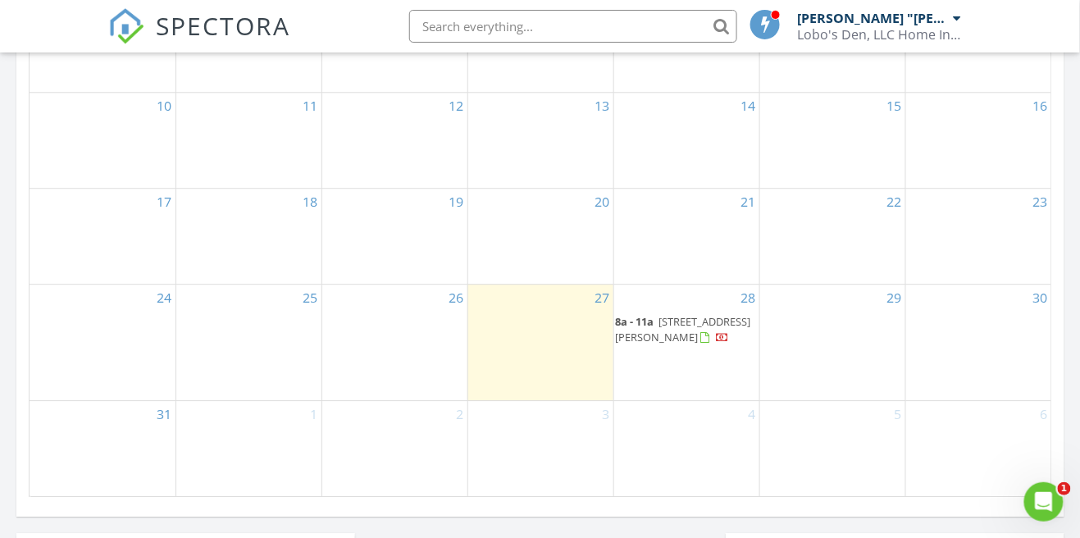
click at [808, 352] on div "29" at bounding box center [832, 343] width 145 height 116
click at [830, 327] on div at bounding box center [832, 325] width 145 height 26
click at [895, 298] on link "29" at bounding box center [894, 298] width 21 height 26
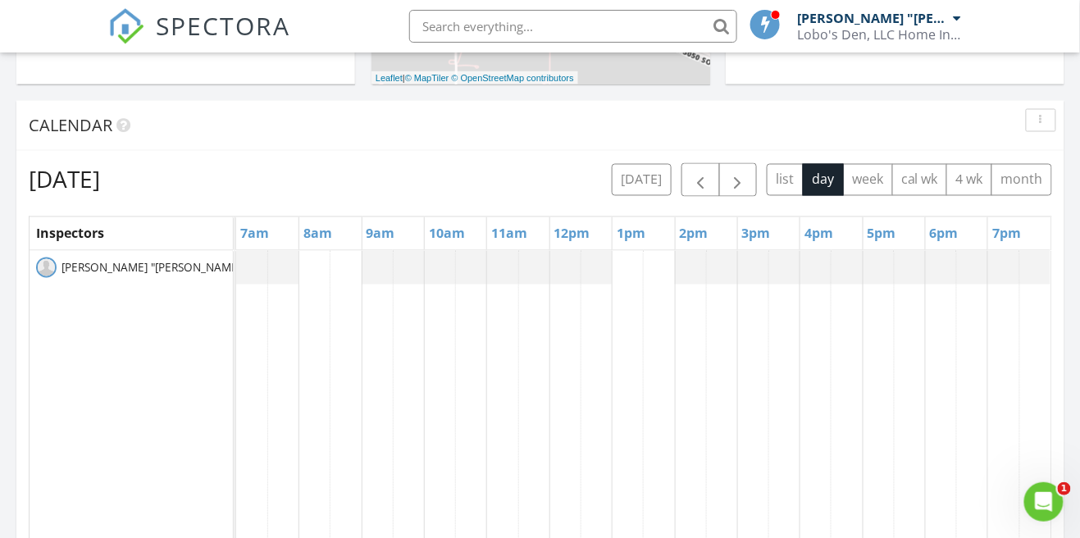
scroll to position [702, 0]
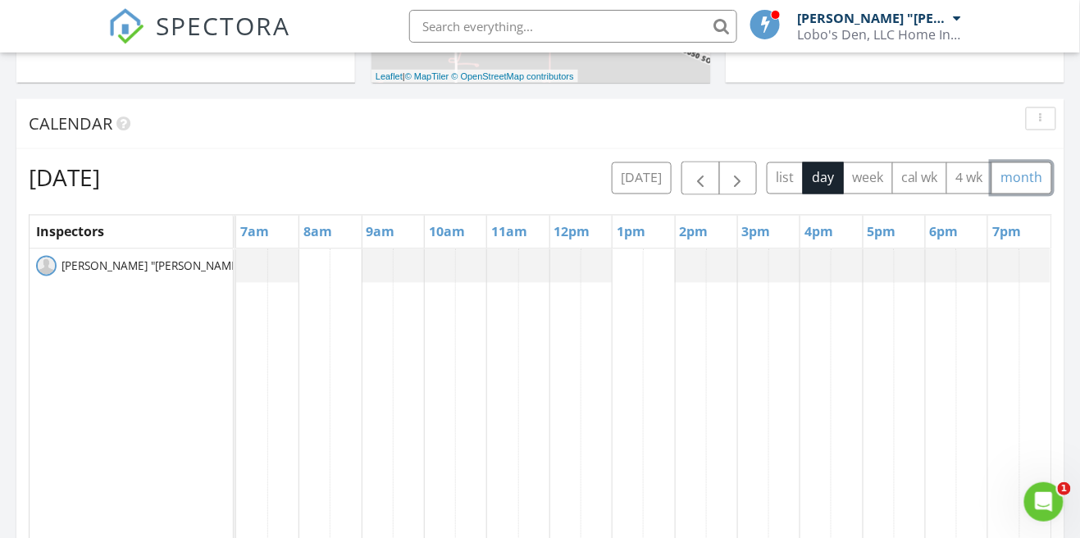
click at [1030, 178] on button "month" at bounding box center [1021, 178] width 61 height 32
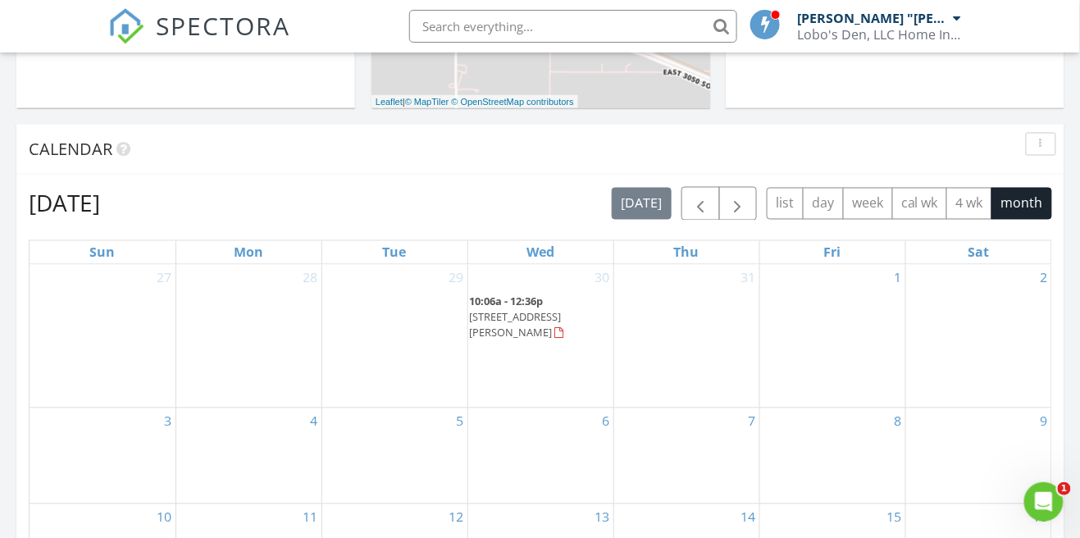
scroll to position [687, 0]
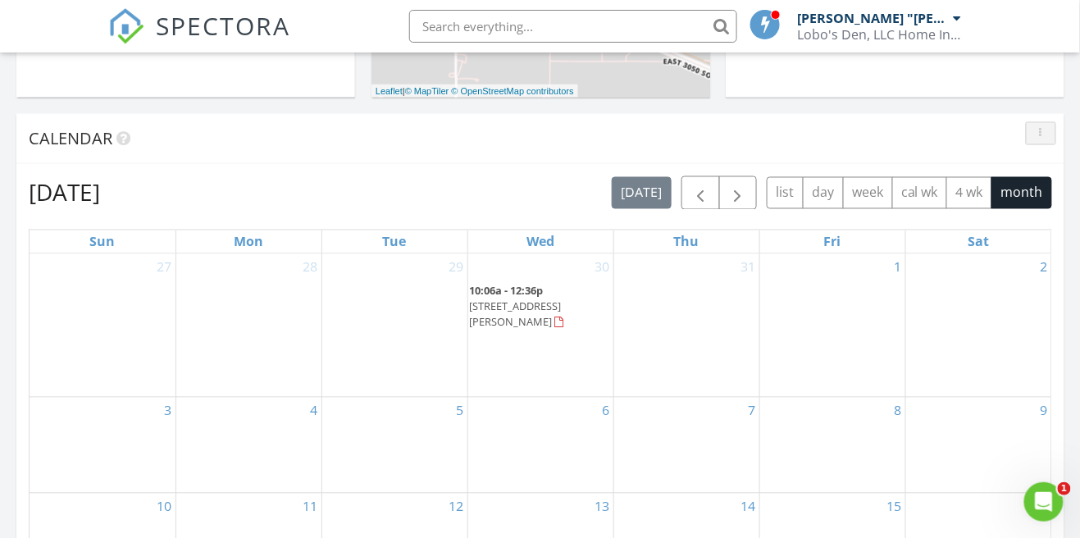
click at [1041, 134] on icon "button" at bounding box center [1041, 133] width 2 height 11
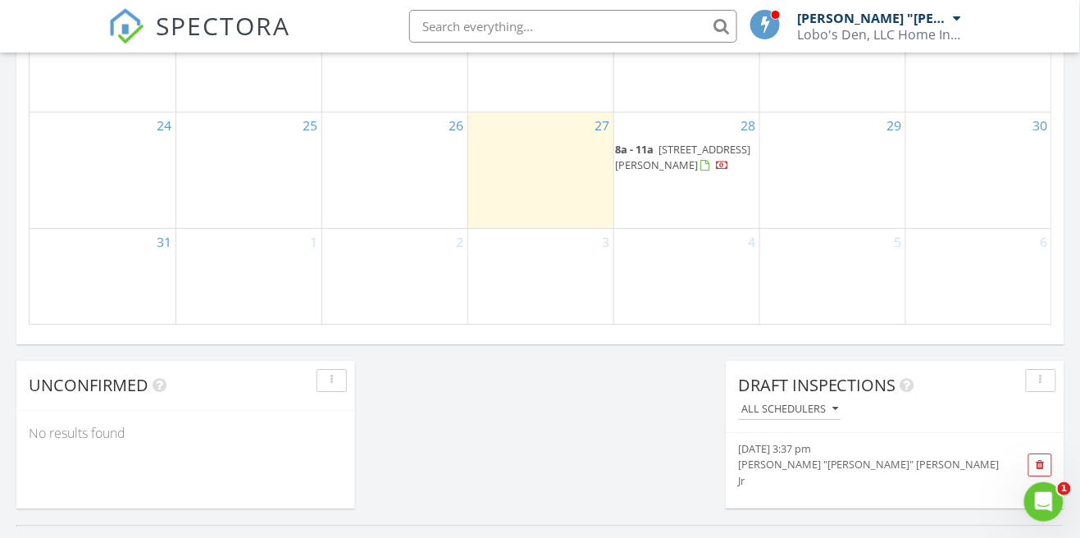
scroll to position [1278, 0]
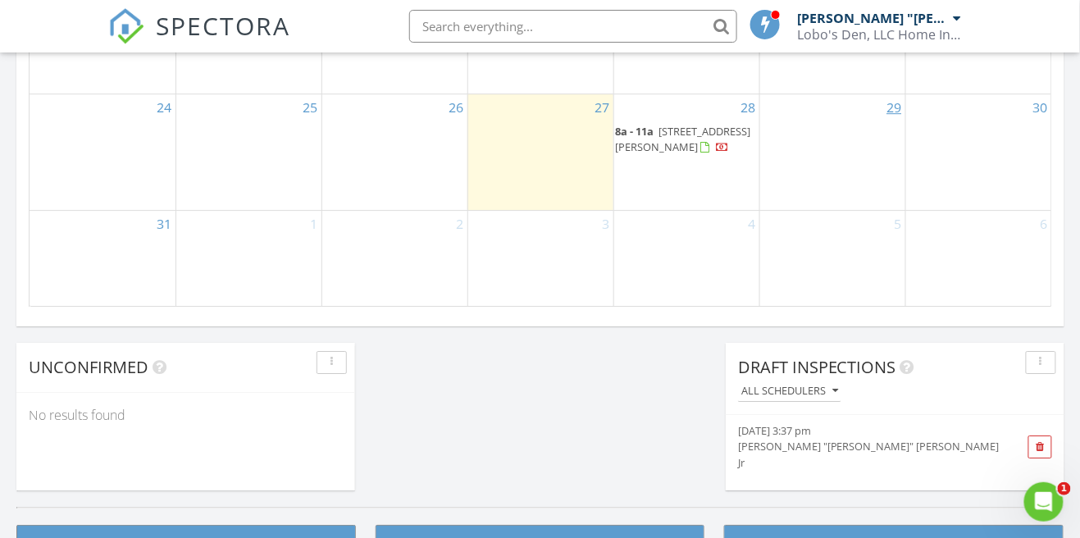
click at [891, 112] on link "29" at bounding box center [894, 107] width 21 height 26
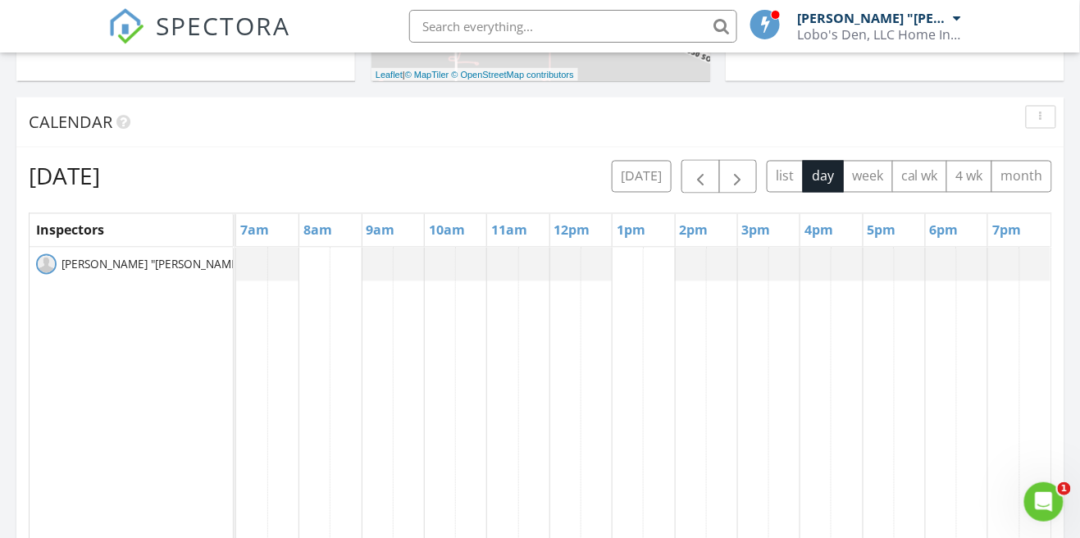
scroll to position [704, 0]
click at [1025, 180] on button "month" at bounding box center [1021, 177] width 61 height 32
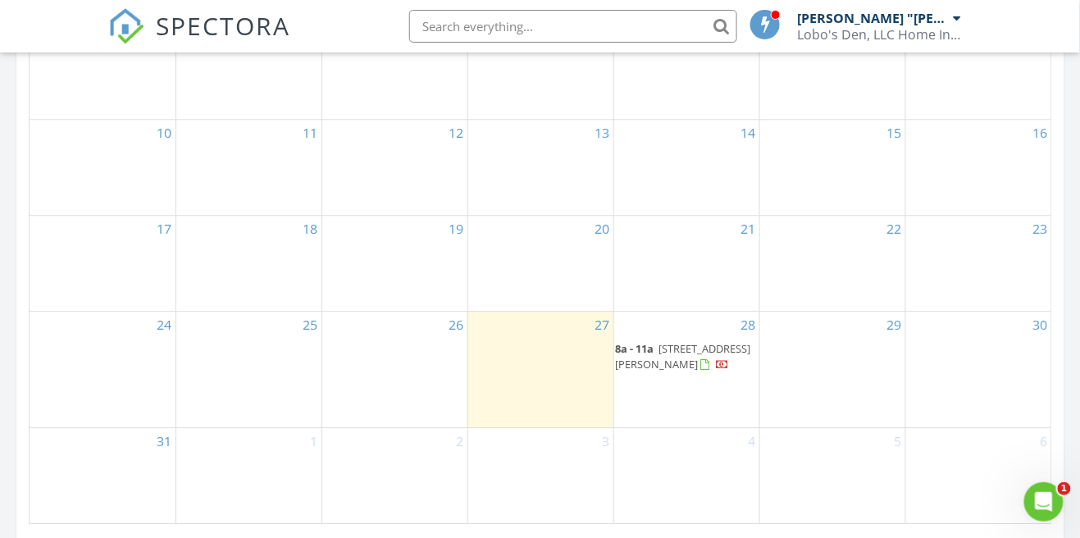
scroll to position [1078, 0]
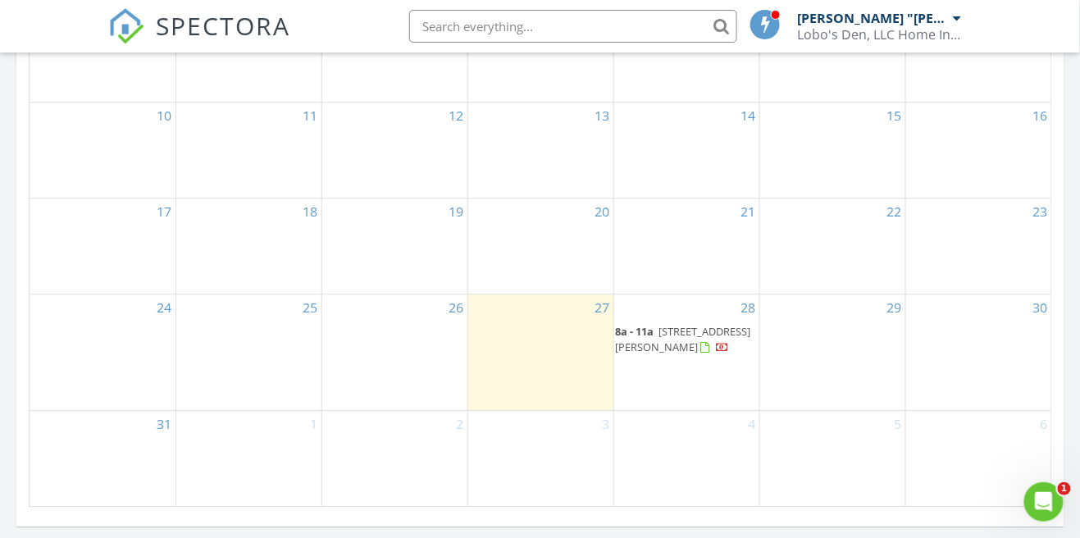
click at [843, 353] on div "29" at bounding box center [832, 352] width 145 height 116
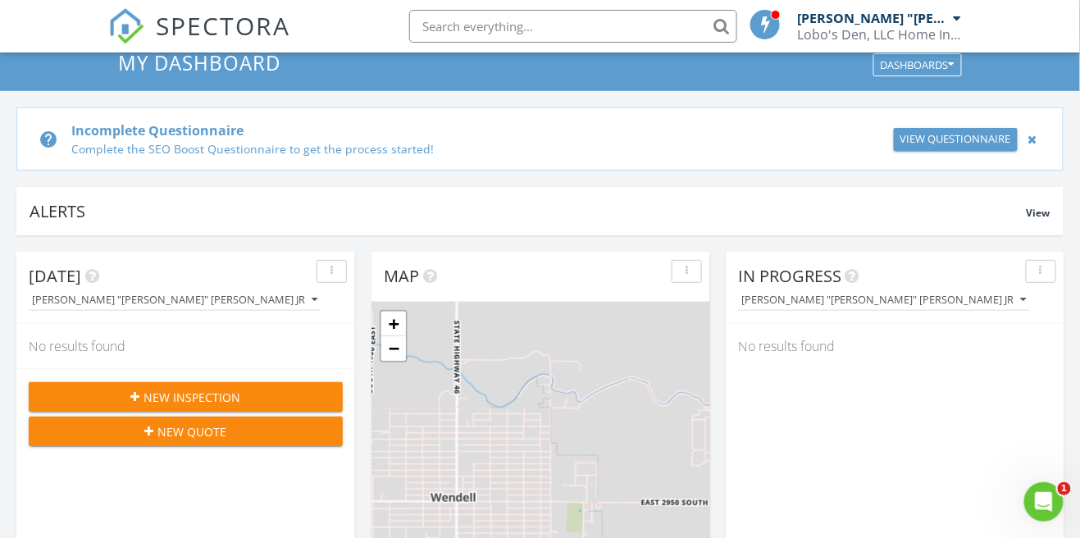
scroll to position [0, 0]
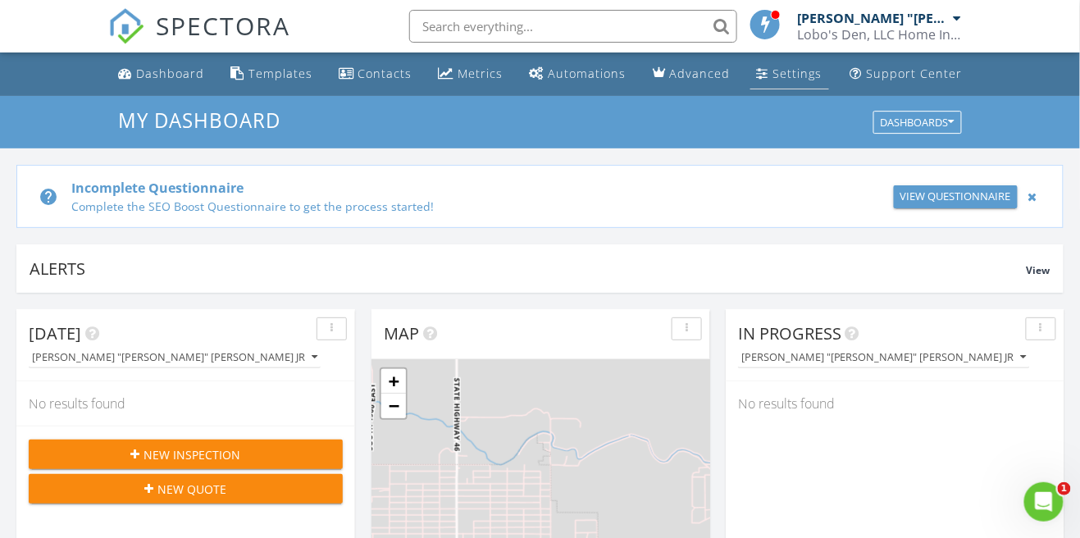
click at [786, 84] on link "Settings" at bounding box center [789, 74] width 79 height 30
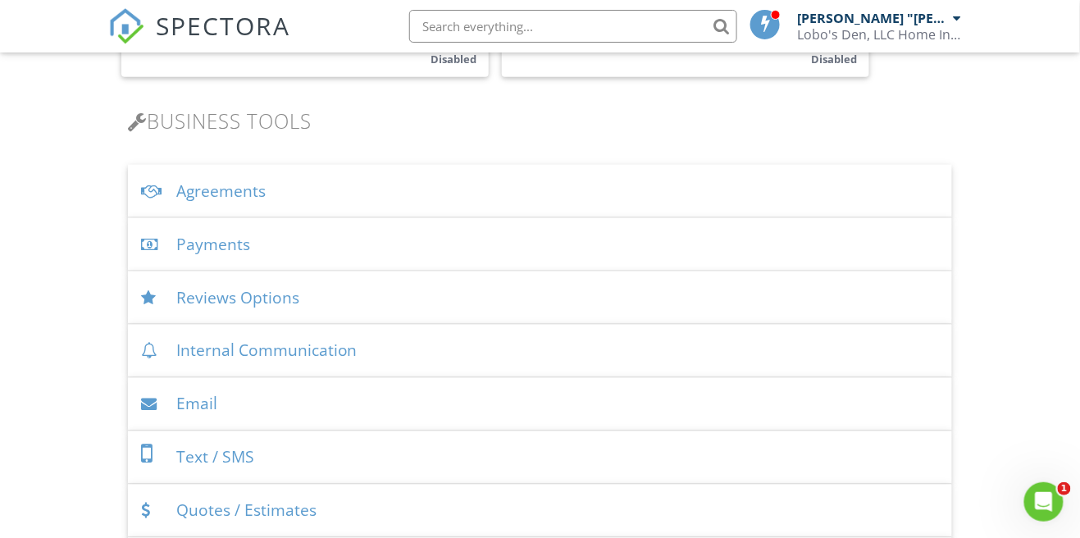
scroll to position [506, 0]
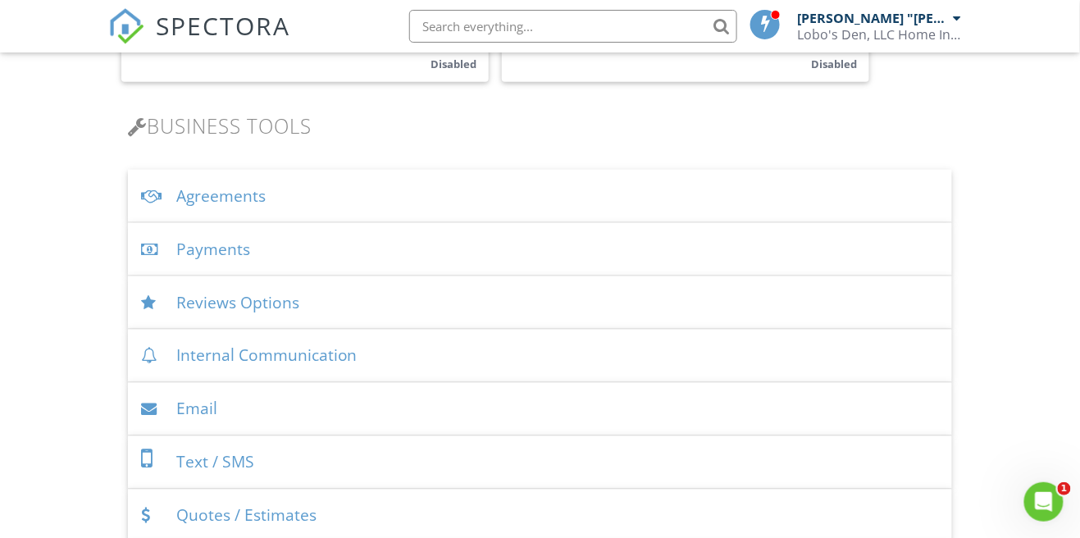
click at [446, 185] on div "Agreements" at bounding box center [540, 196] width 825 height 53
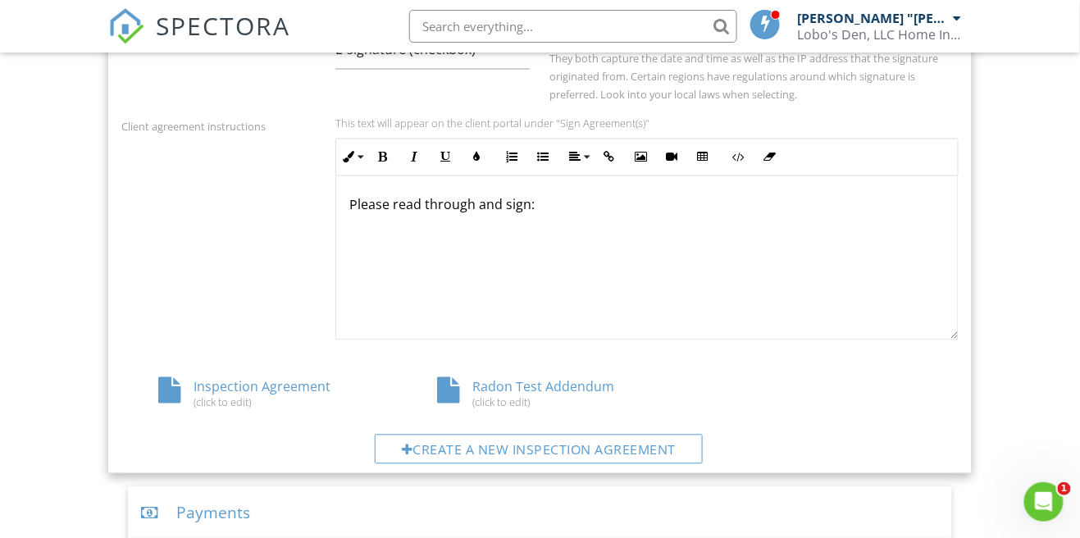
scroll to position [719, 0]
click at [227, 396] on div "(click to edit)" at bounding box center [261, 402] width 206 height 13
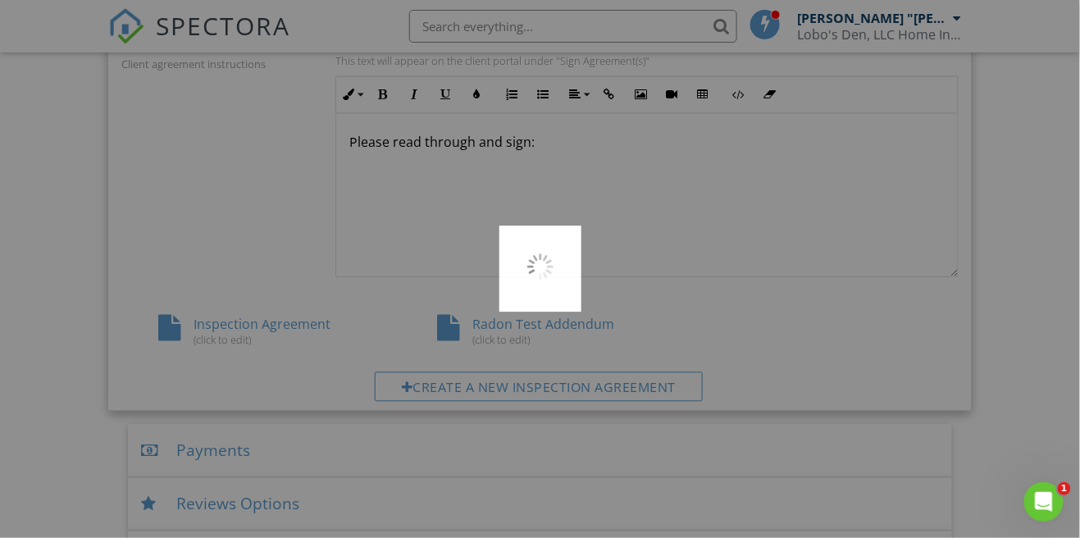
scroll to position [798, 0]
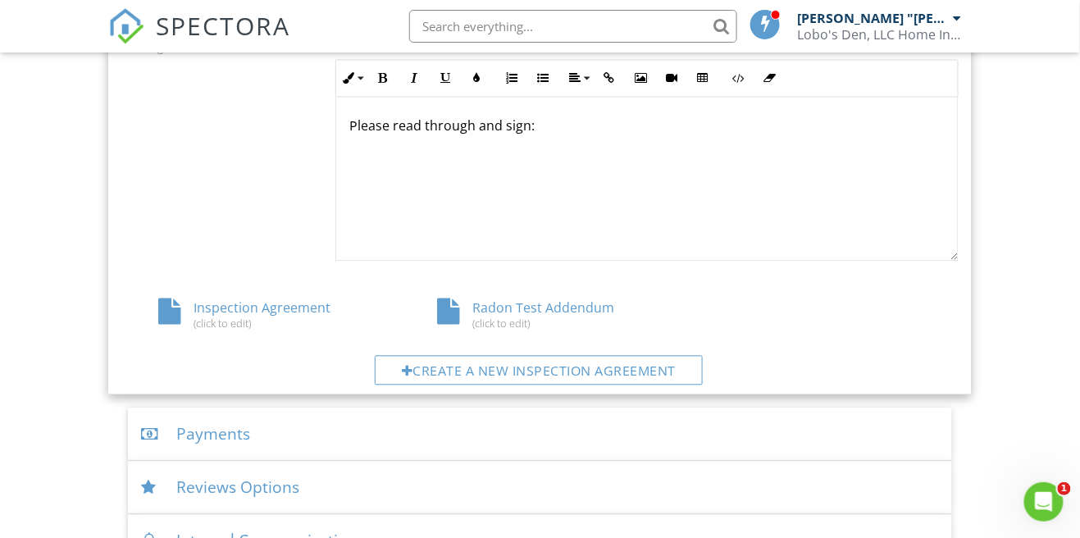
click at [532, 299] on div "Radon Test Addendum (click to edit)" at bounding box center [540, 314] width 280 height 31
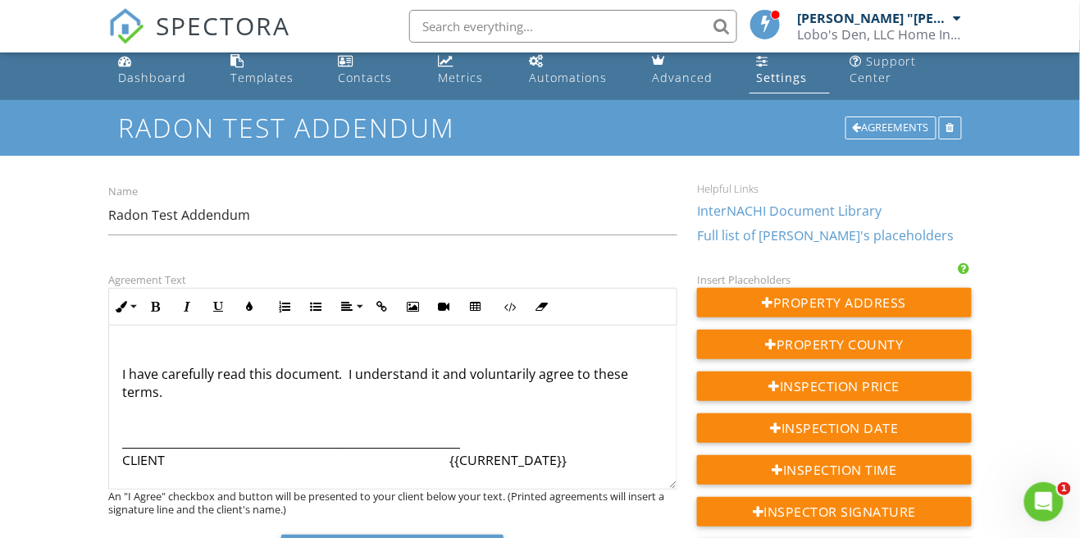
scroll to position [67, 0]
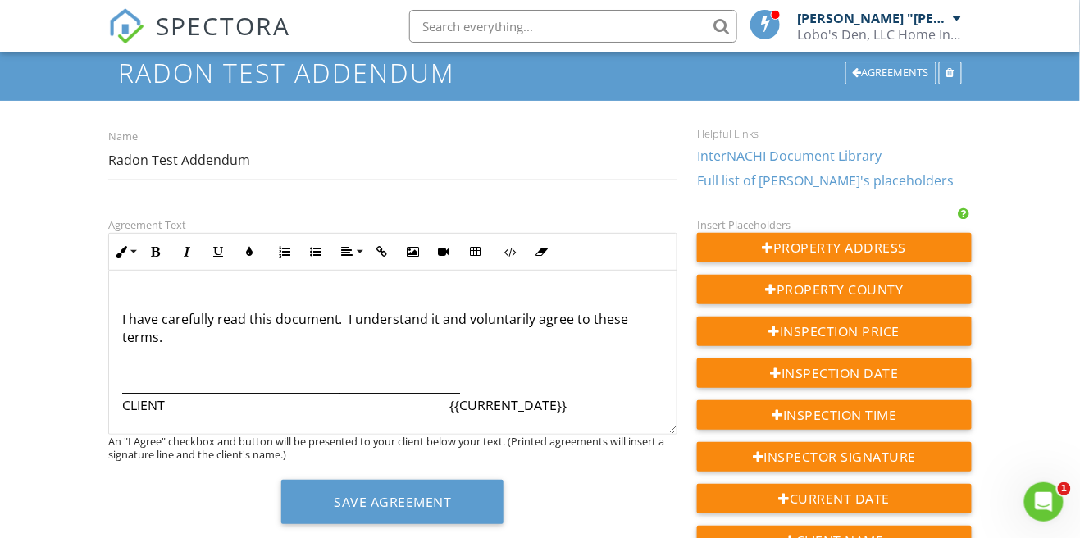
click at [469, 380] on p "___________________________________________________________ CLIENT {{CURRENT_DA…" at bounding box center [392, 396] width 541 height 37
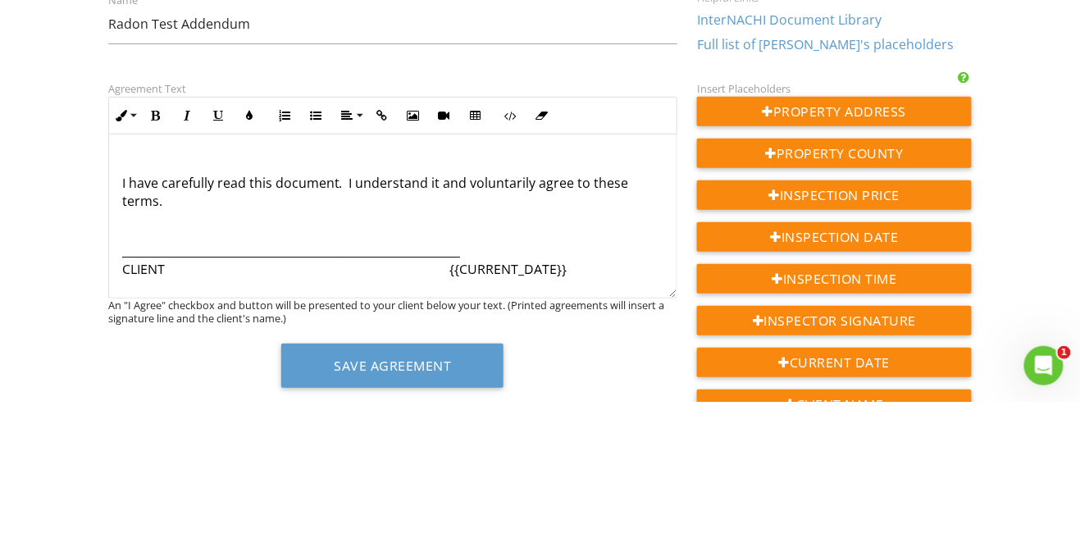
click at [462, 387] on p "___________________________________________________________ CLIENT {{CURRENT_DA…" at bounding box center [392, 396] width 541 height 37
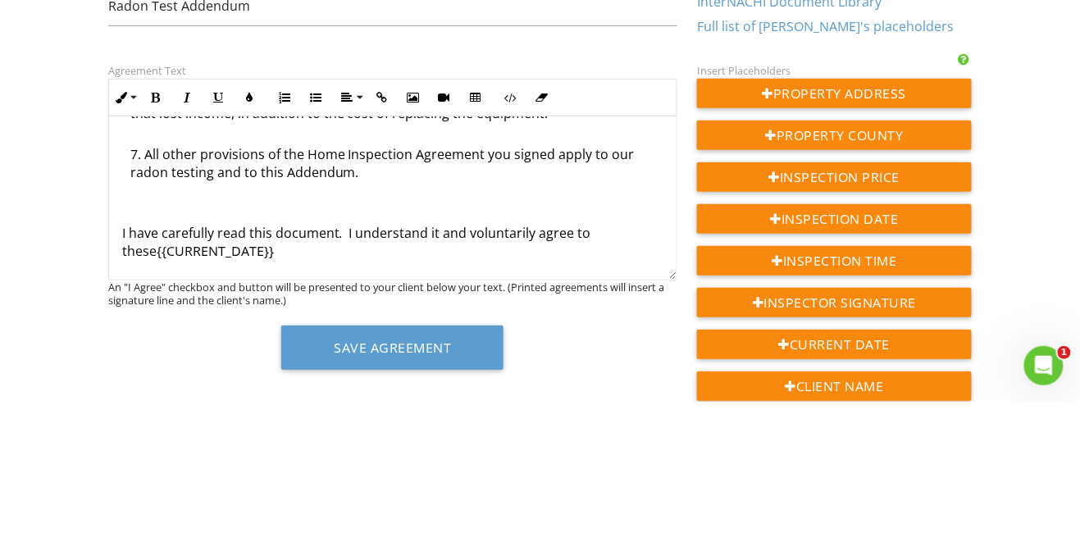
scroll to position [136, 0]
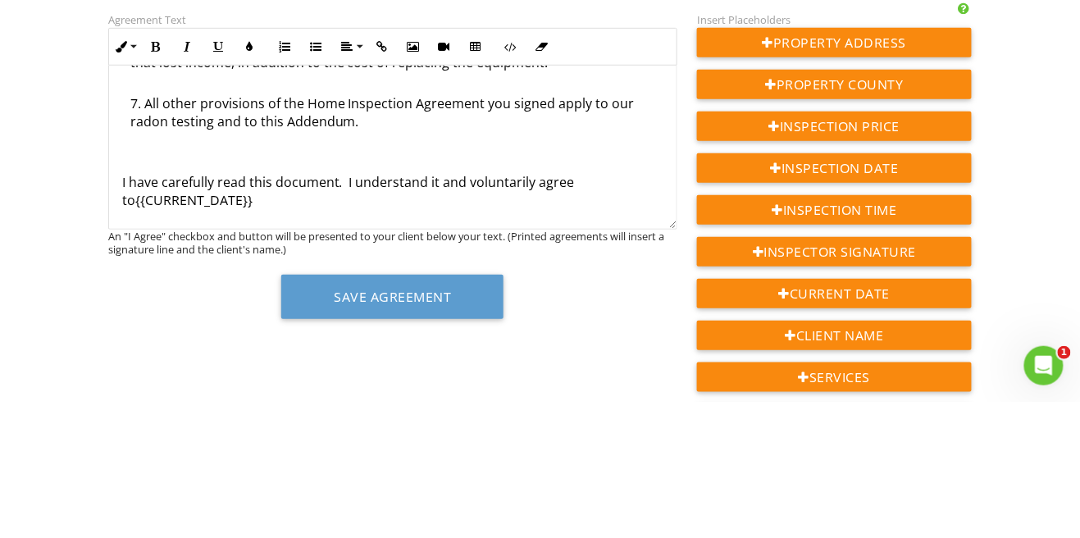
click at [62, 298] on div "Dashboard Templates Contacts Metrics Automations Advanced Settings Support Cent…" at bounding box center [540, 462] width 1080 height 1092
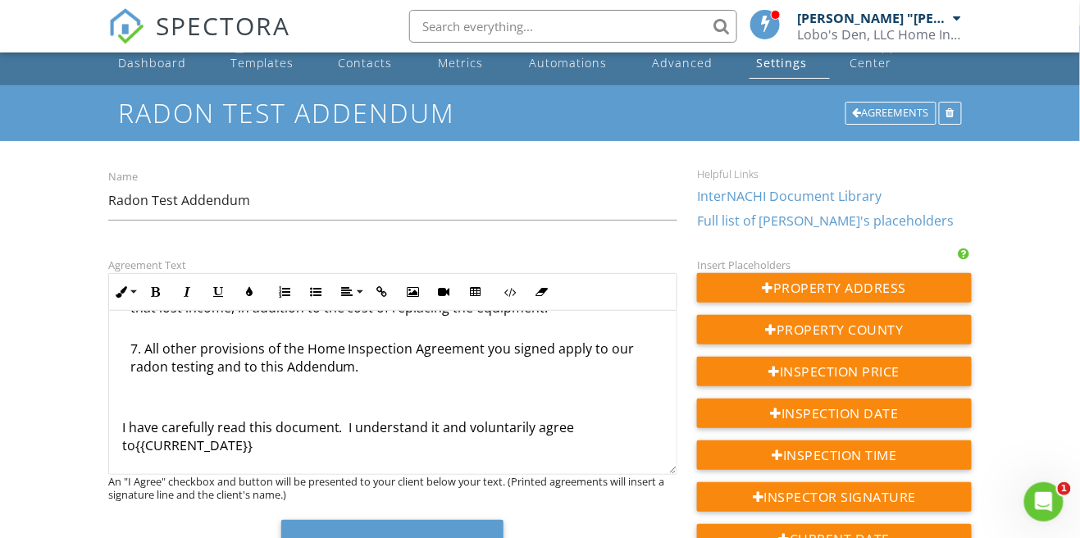
scroll to position [29, 0]
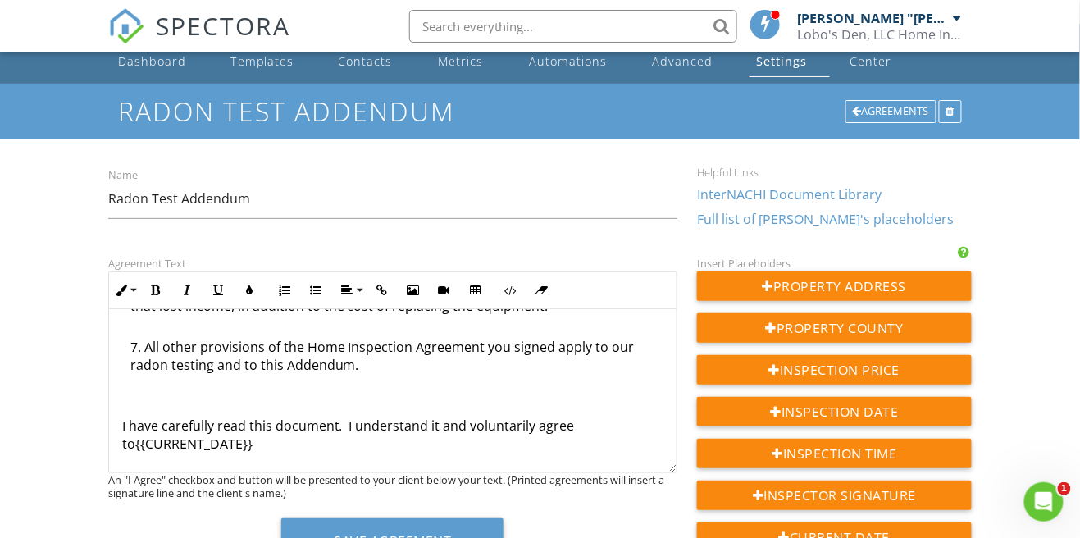
click at [594, 421] on p "I have carefully read this document. I understand it and voluntarily agree to ​…" at bounding box center [392, 435] width 541 height 37
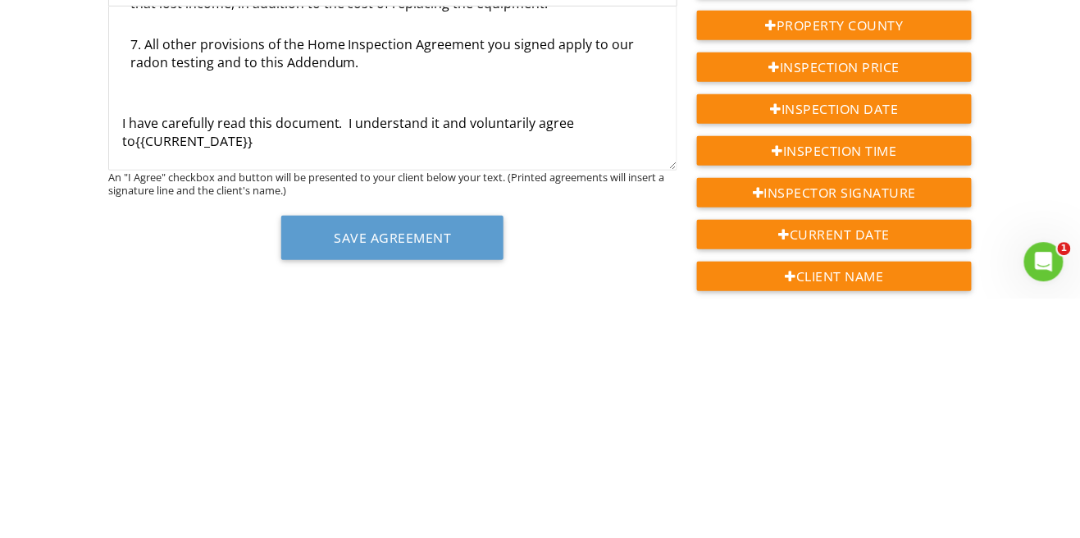
scroll to position [91, 0]
click at [608, 354] on p "I have carefully read this document. I understand it and voluntarily agree to ​…" at bounding box center [392, 372] width 541 height 37
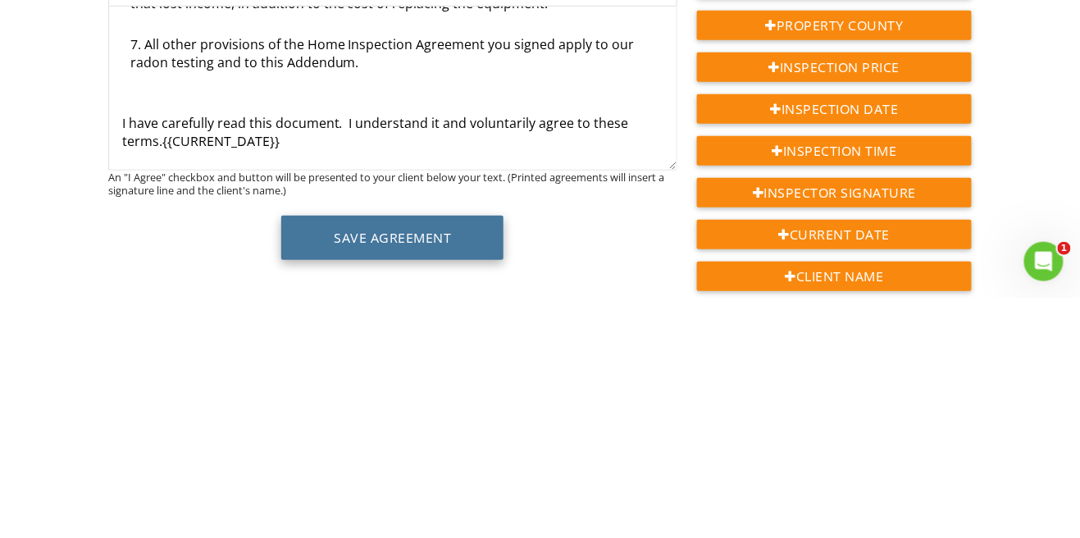
click at [316, 467] on button "Save Agreement" at bounding box center [392, 478] width 222 height 44
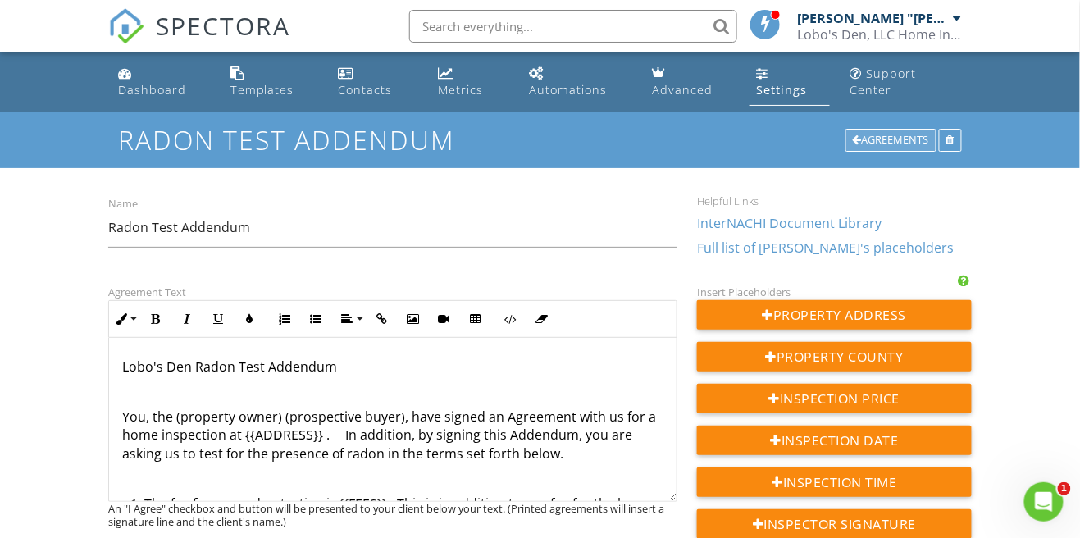
click at [878, 132] on div "Agreements" at bounding box center [890, 140] width 91 height 23
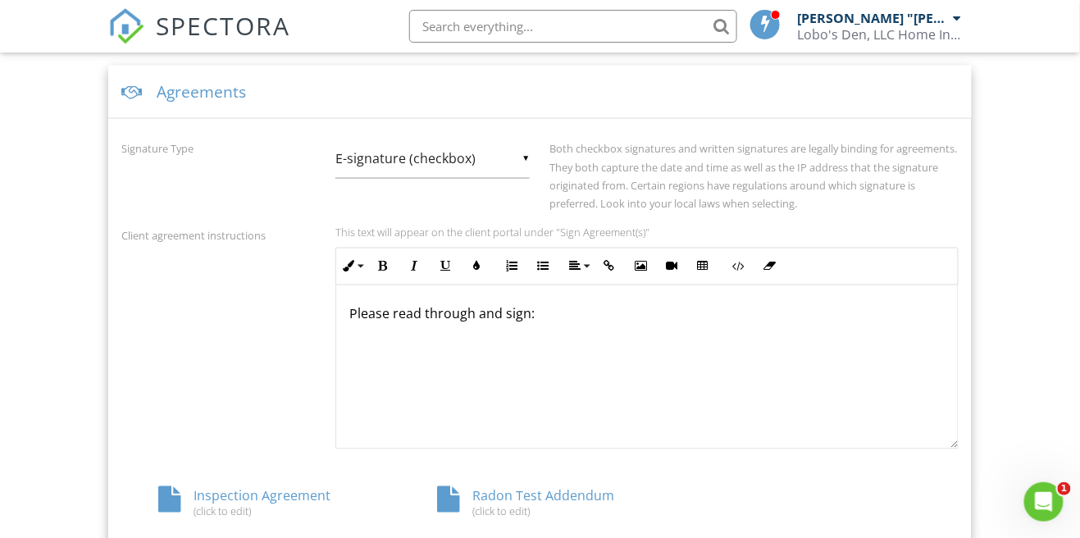
click at [510, 139] on input "E-signature (checkbox)" at bounding box center [432, 159] width 194 height 40
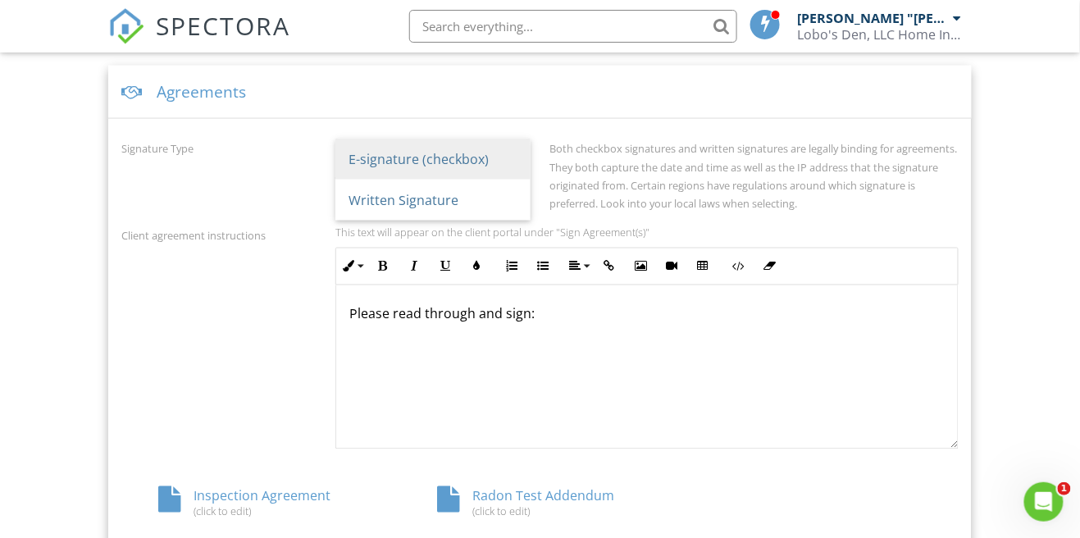
click at [521, 139] on span "E-signature (checkbox)" at bounding box center [432, 159] width 195 height 41
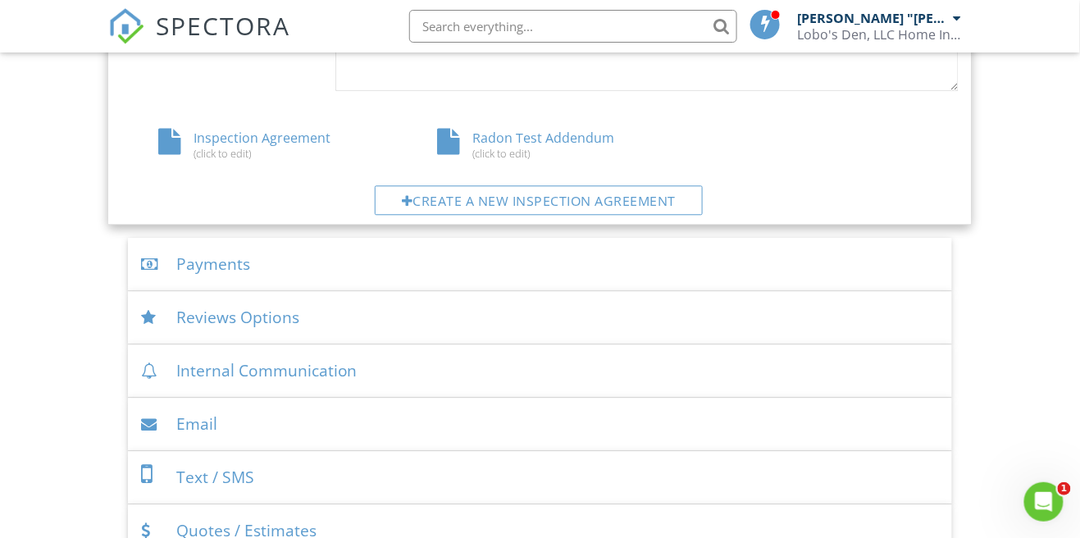
scroll to position [974, 0]
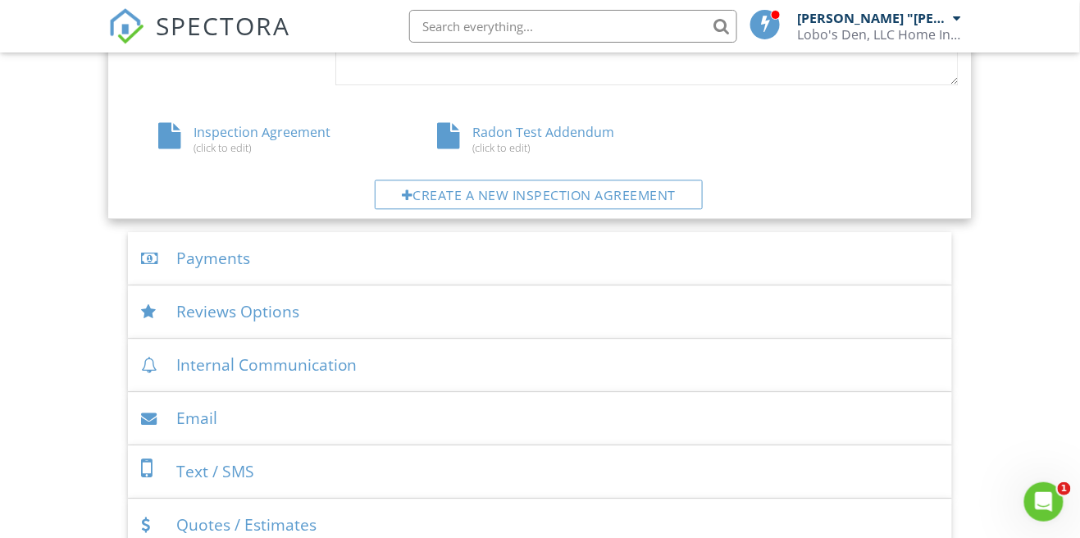
click at [359, 257] on div "Payments" at bounding box center [540, 258] width 825 height 53
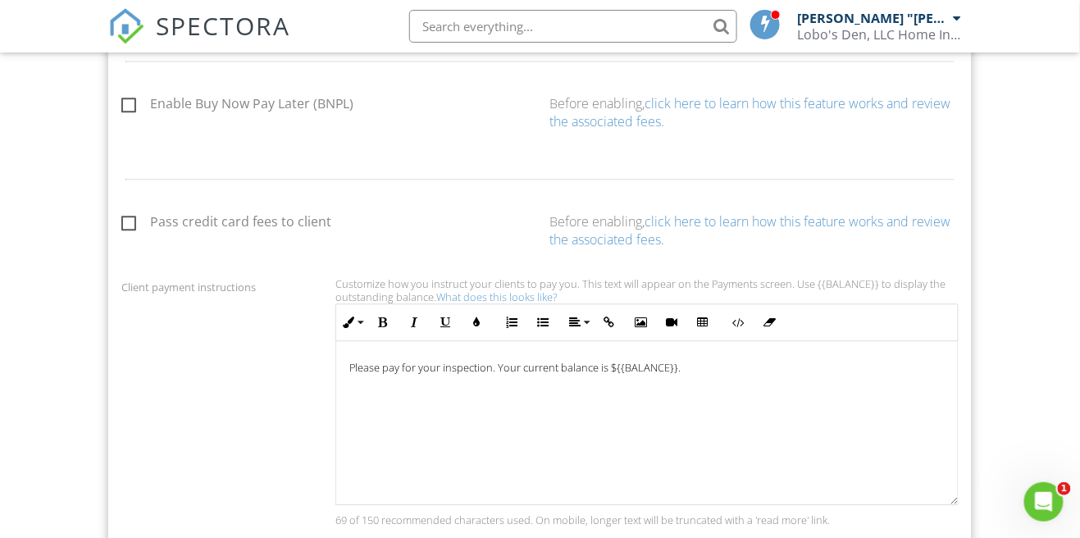
click at [134, 214] on label "Pass credit card fees to client" at bounding box center [226, 224] width 210 height 20
click at [132, 219] on input "Pass credit card fees to client" at bounding box center [126, 224] width 11 height 11
checkbox input "true"
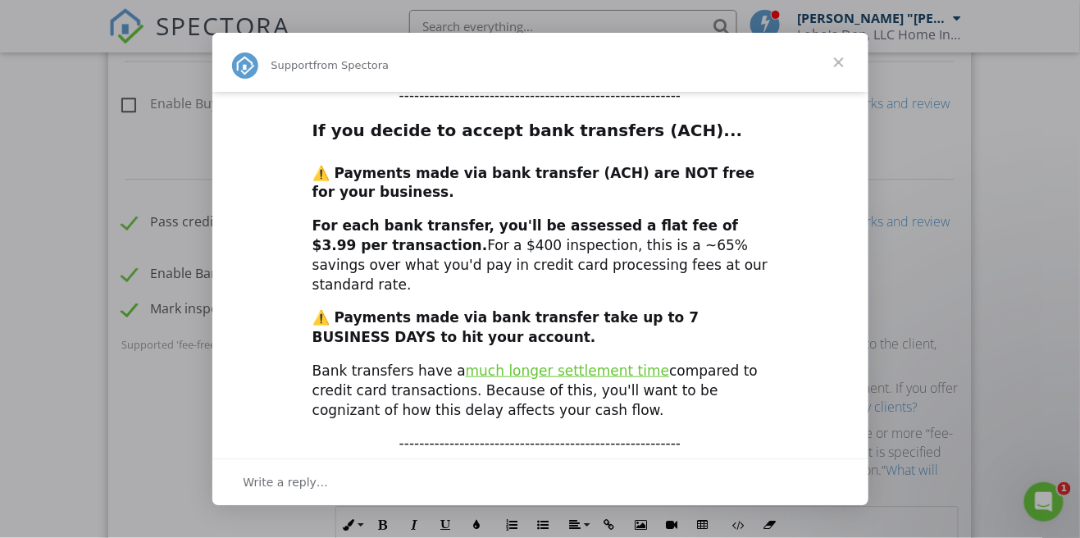
scroll to position [336, 0]
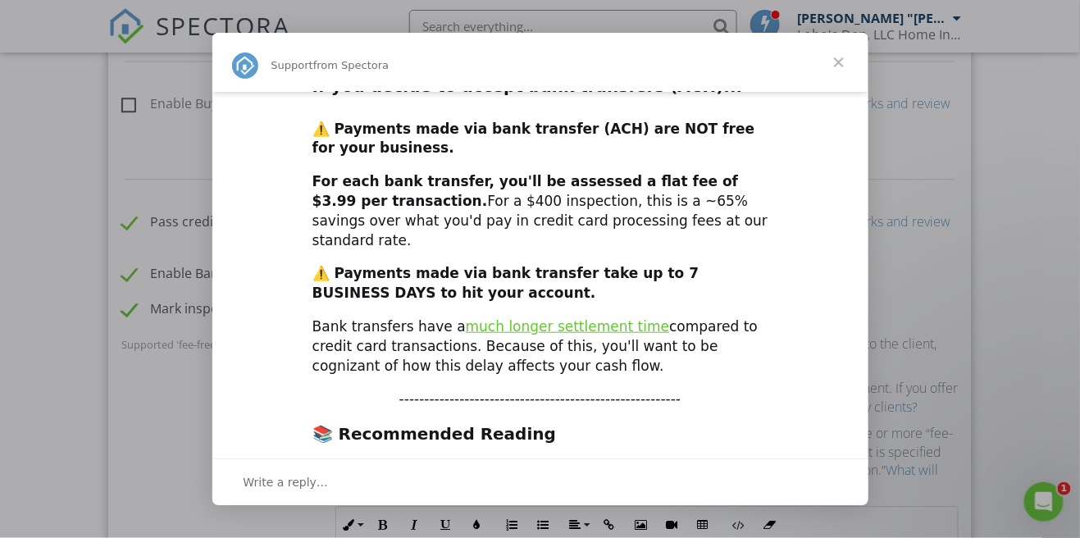
click at [838, 69] on span "Close" at bounding box center [838, 62] width 59 height 59
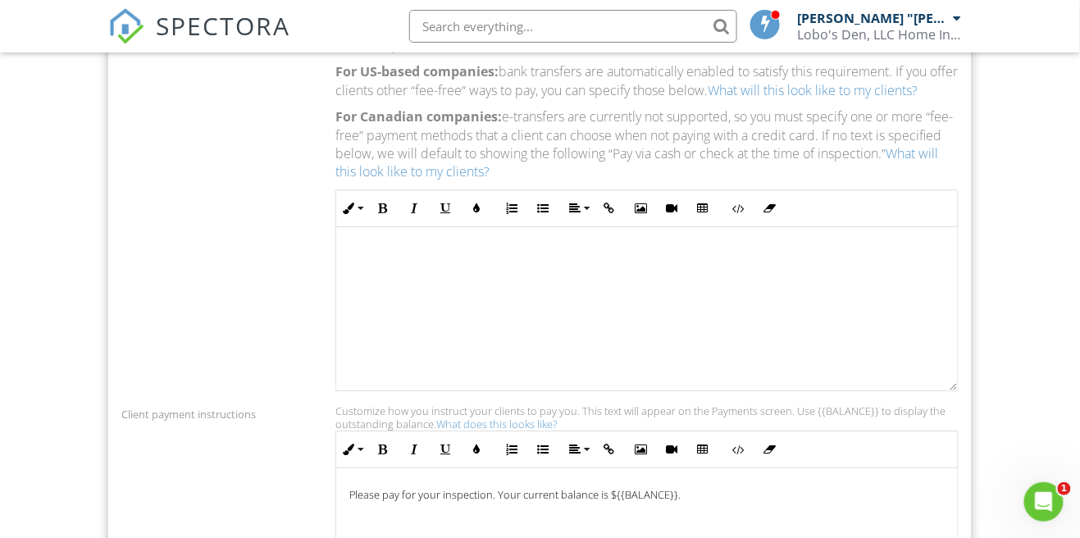
scroll to position [1294, 0]
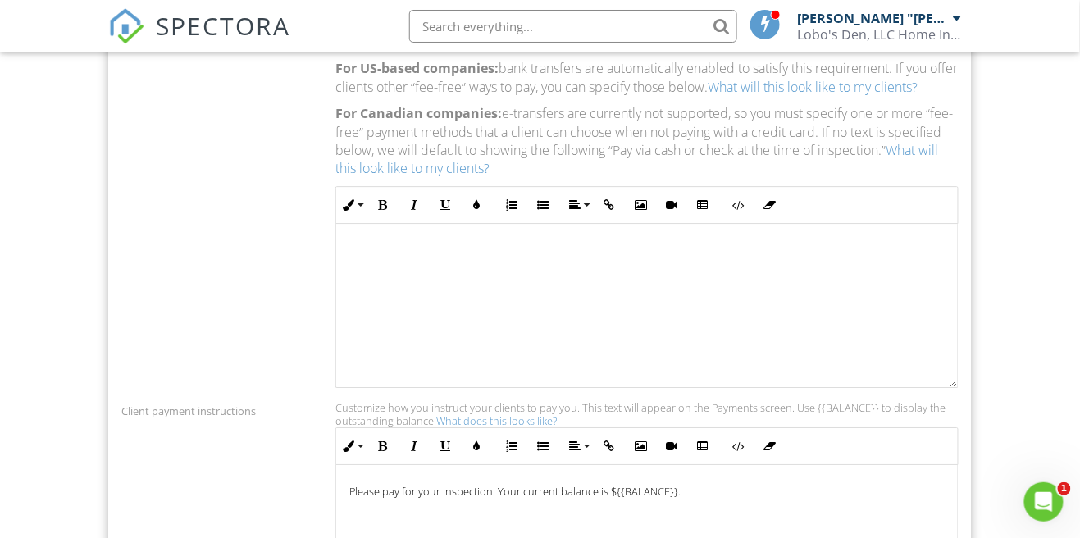
click at [426, 155] on link "What will this look like to my clients?" at bounding box center [636, 159] width 603 height 36
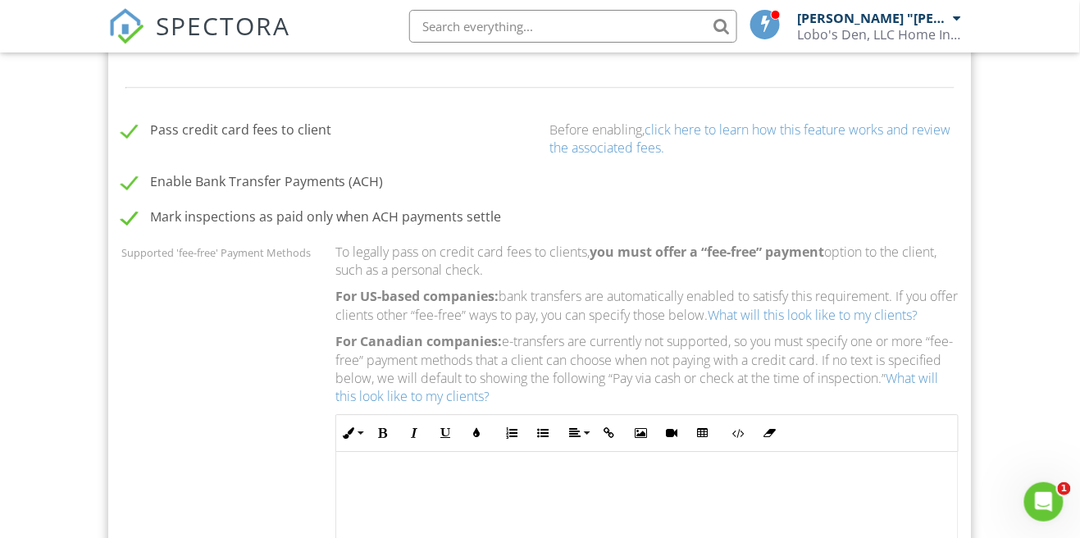
scroll to position [1061, 0]
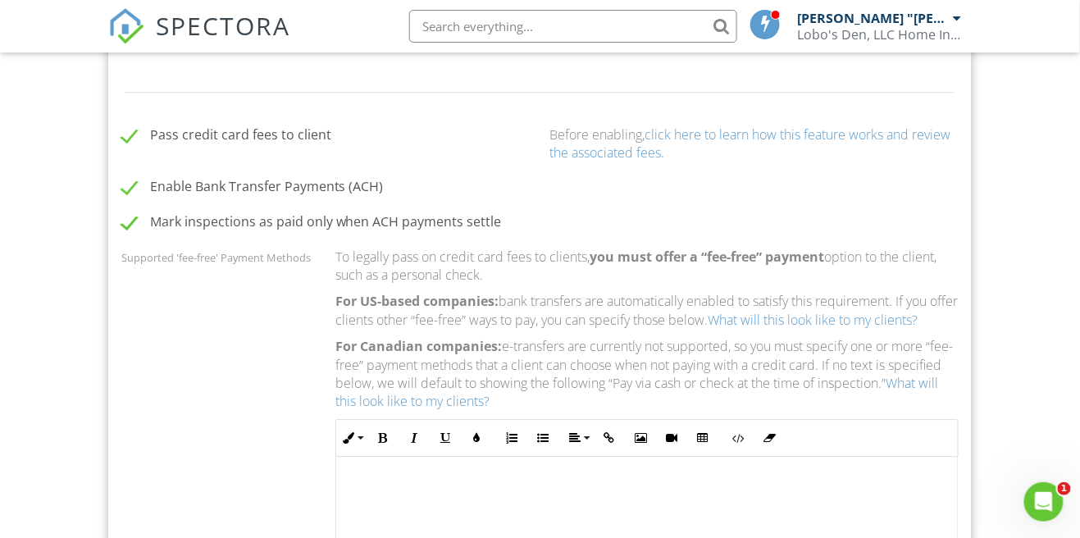
click at [780, 125] on link "click here to learn how this feature works and review the associated fees." at bounding box center [750, 143] width 401 height 36
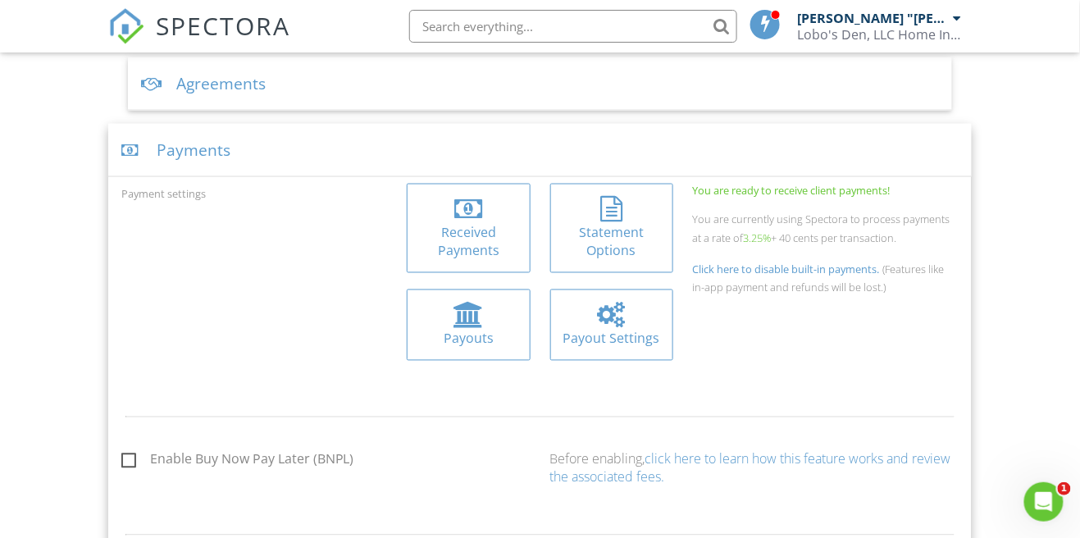
scroll to position [616, 0]
click at [476, 226] on div "Received Payments" at bounding box center [468, 244] width 97 height 37
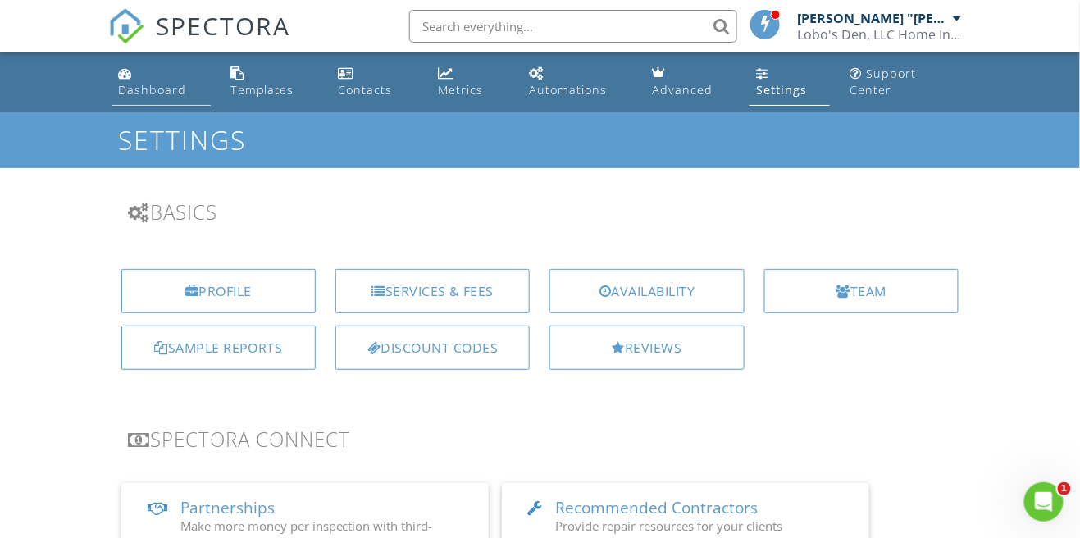
click at [147, 82] on div "Dashboard" at bounding box center [152, 90] width 68 height 16
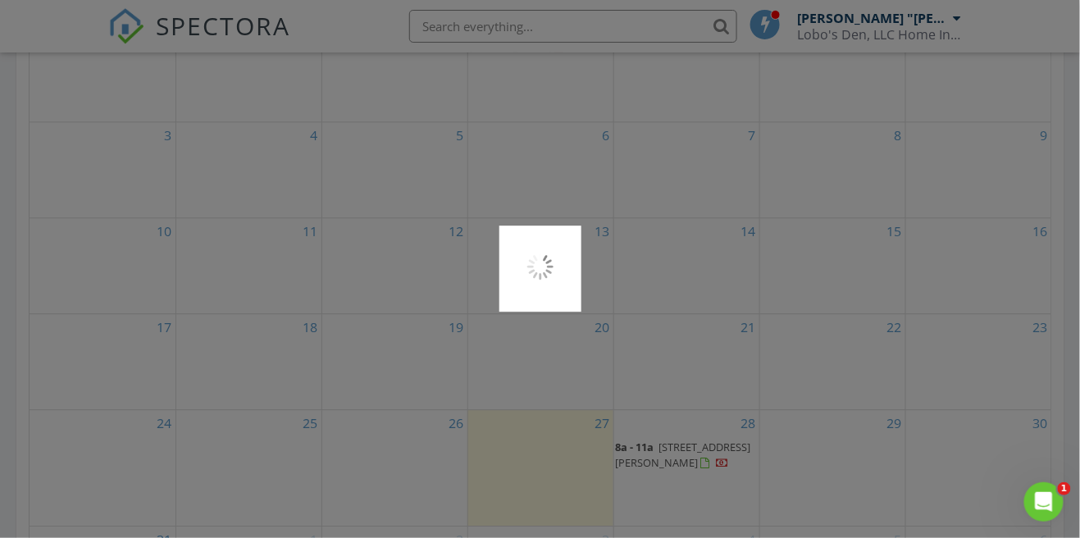
scroll to position [1041, 0]
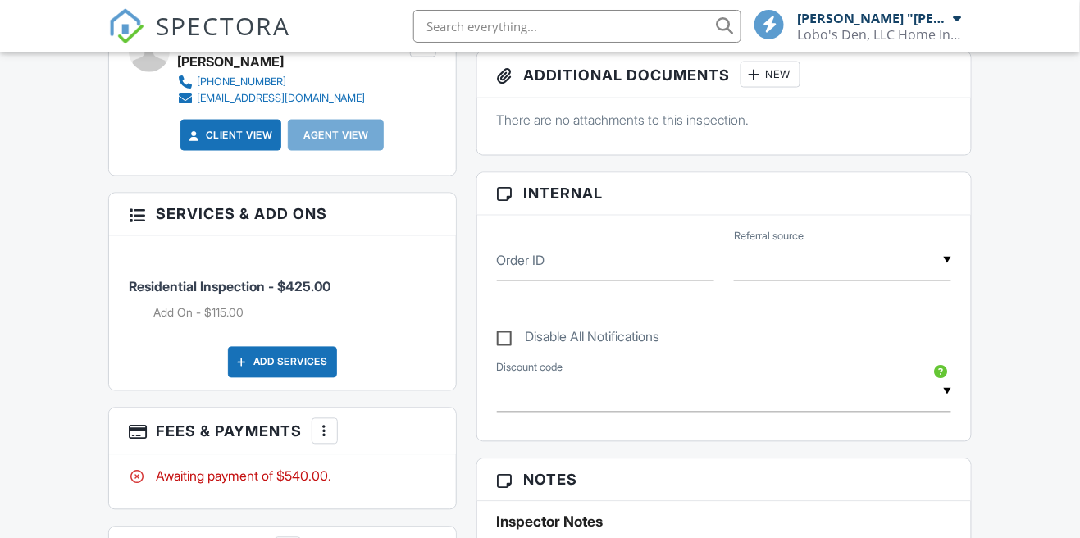
scroll to position [638, 0]
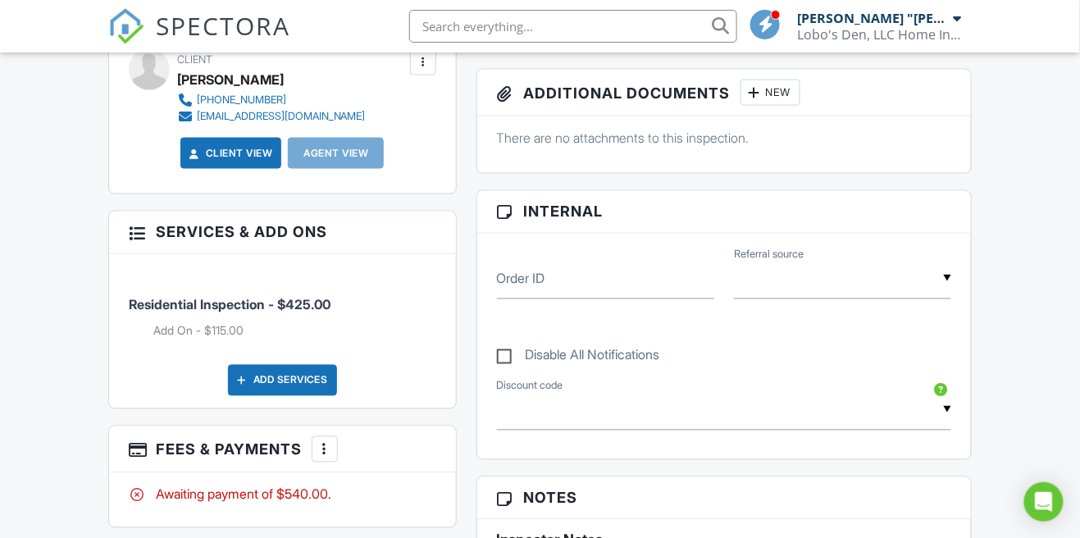
click at [323, 441] on div at bounding box center [324, 449] width 16 height 16
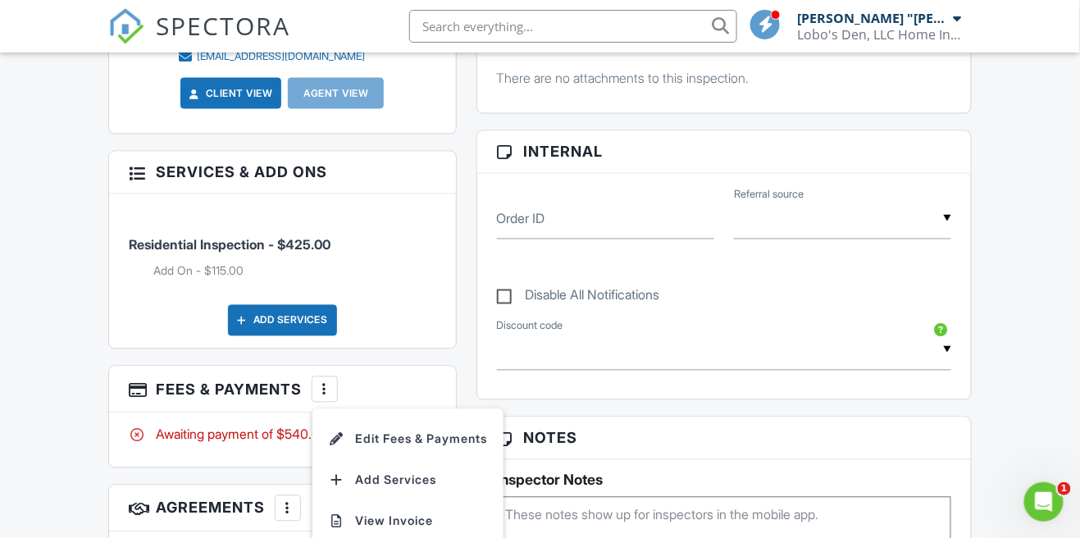
scroll to position [699, 0]
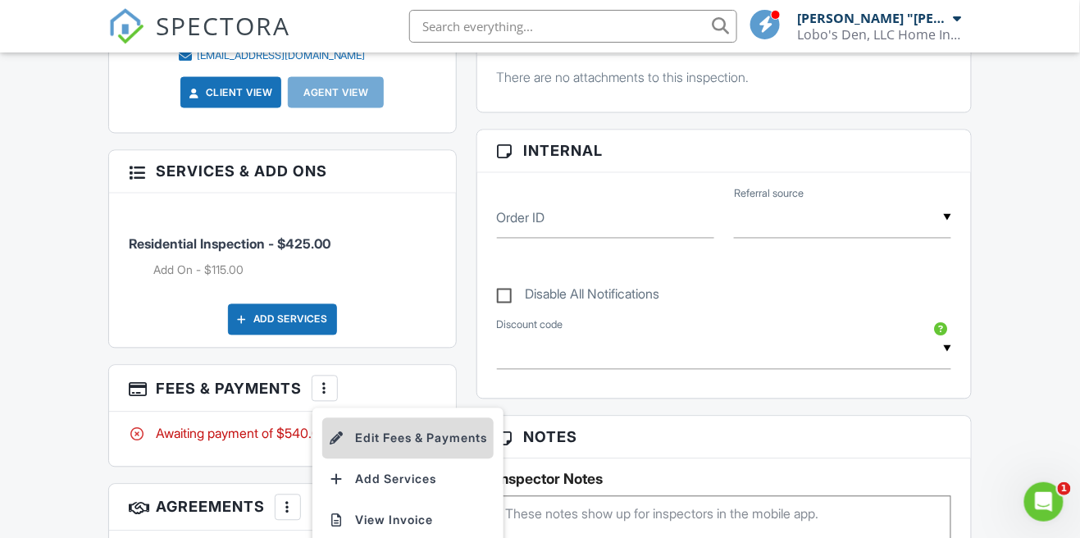
click at [451, 425] on li "Edit Fees & Payments" at bounding box center [407, 438] width 171 height 41
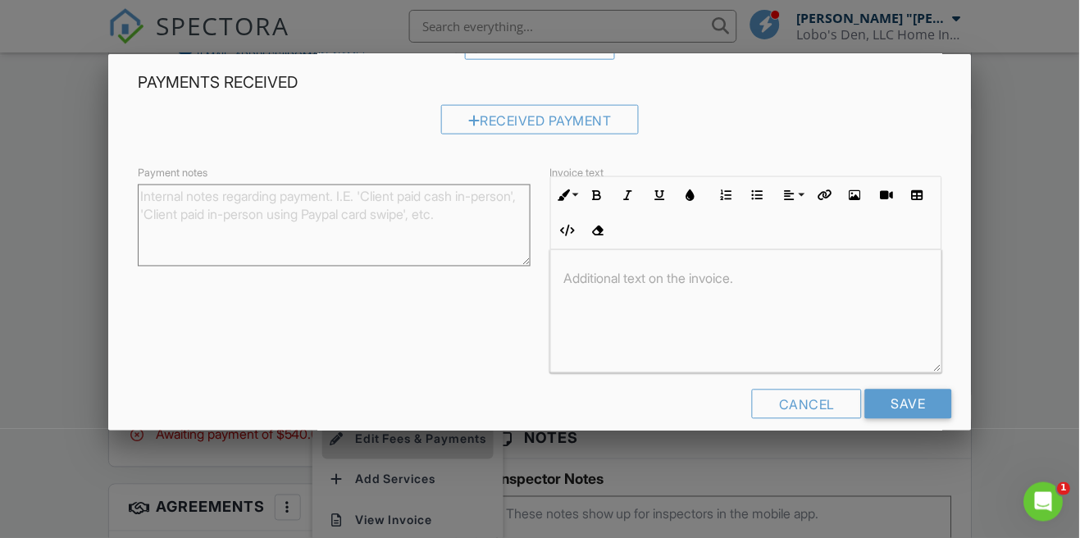
scroll to position [324, 0]
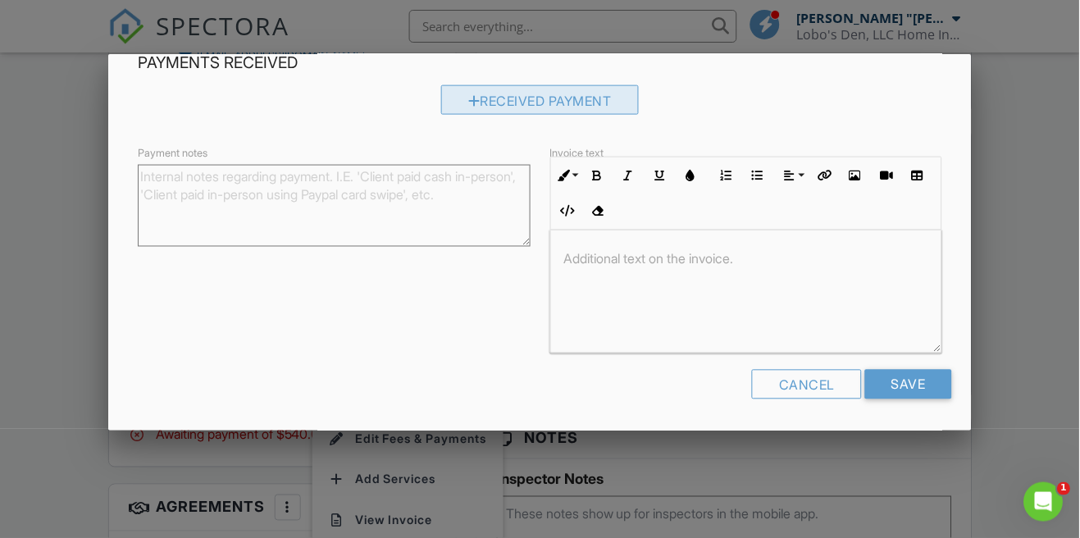
click at [568, 104] on div "Received Payment" at bounding box center [540, 100] width 198 height 30
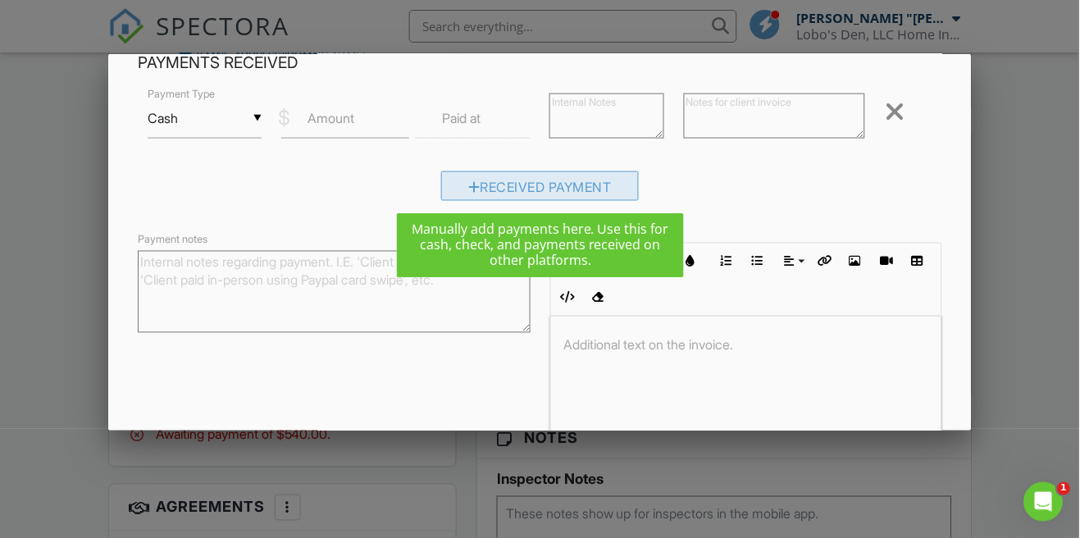
click at [540, 193] on div "Received Payment" at bounding box center [540, 186] width 198 height 30
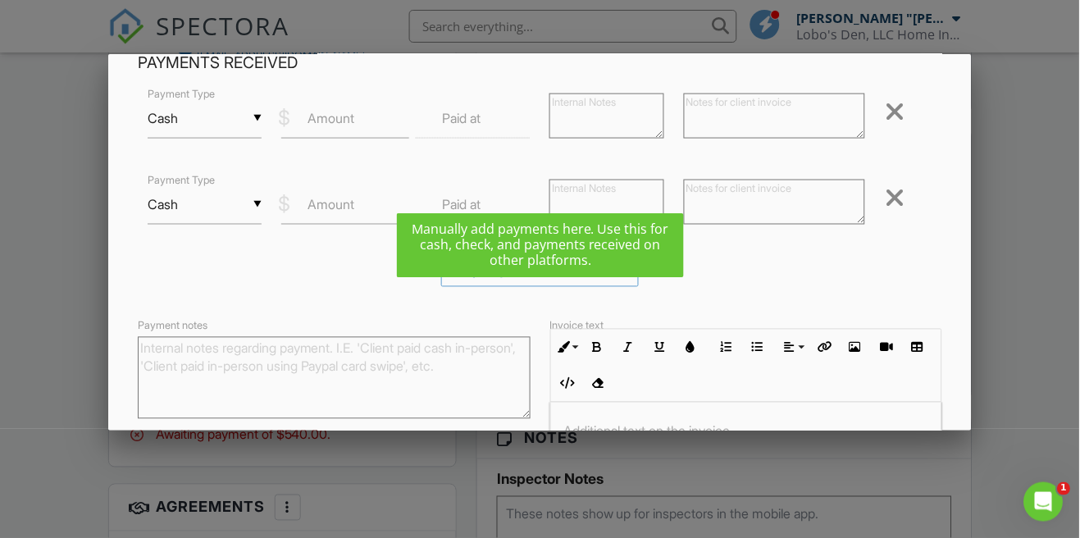
click at [898, 198] on div at bounding box center [895, 197] width 20 height 26
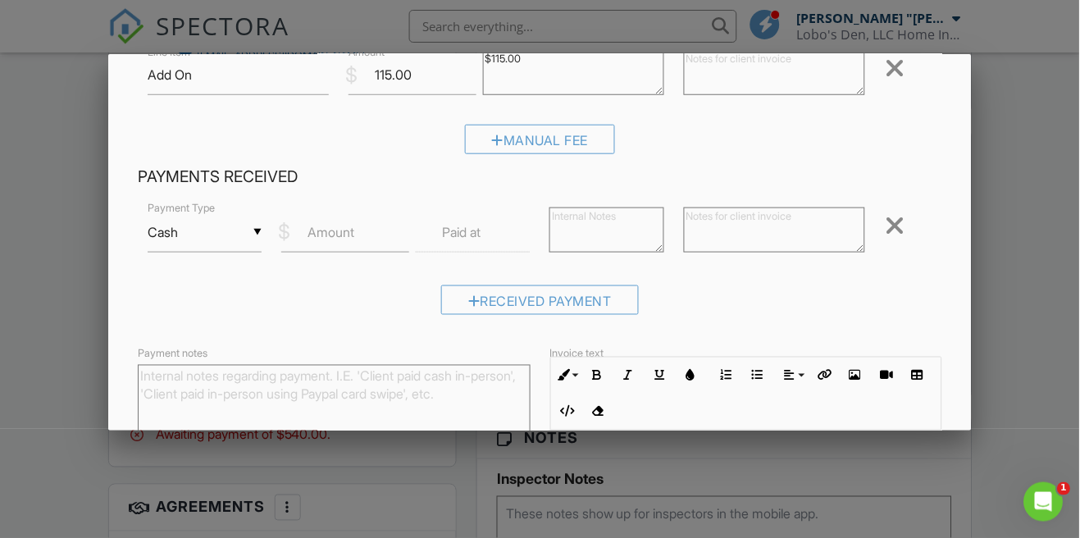
scroll to position [194, 0]
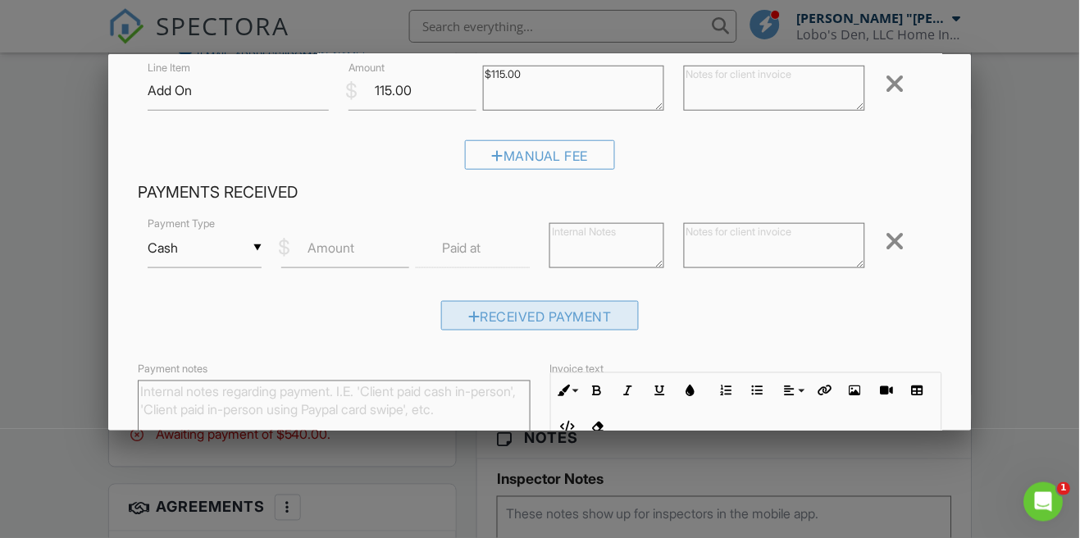
click at [562, 330] on div "Received Payment" at bounding box center [540, 316] width 198 height 30
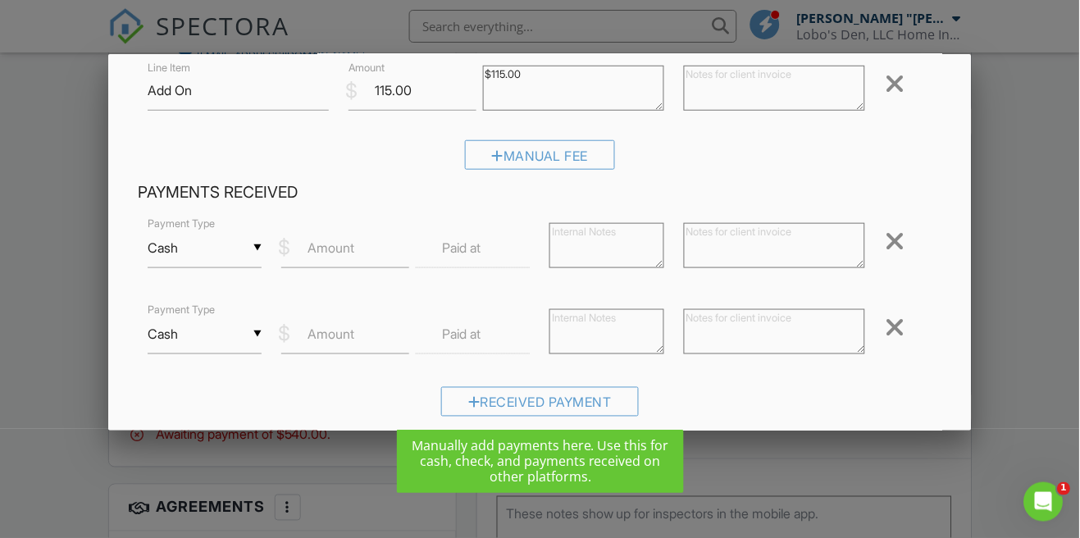
click at [902, 322] on div at bounding box center [895, 327] width 20 height 26
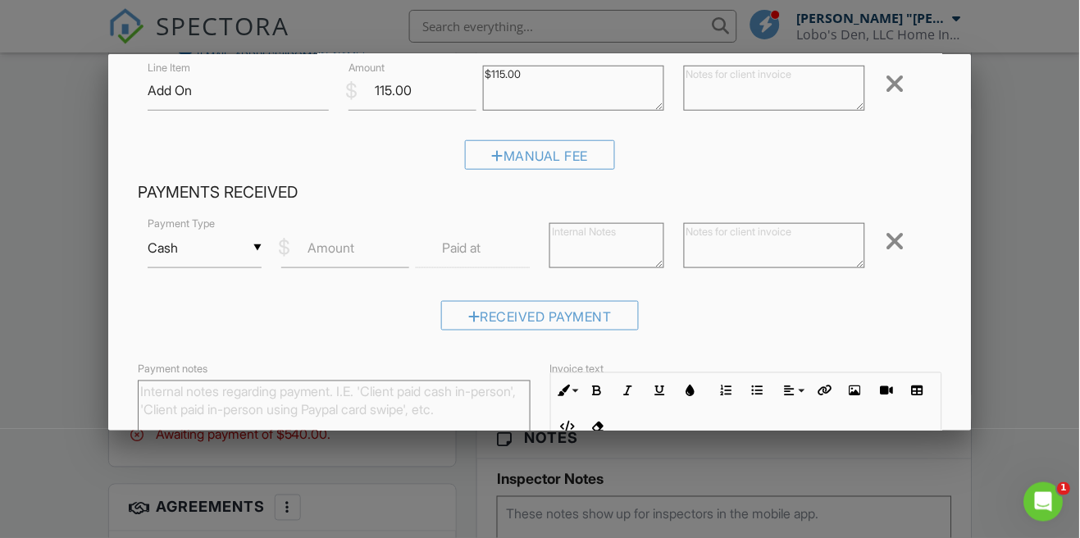
click at [258, 240] on input "Cash" at bounding box center [205, 248] width 115 height 40
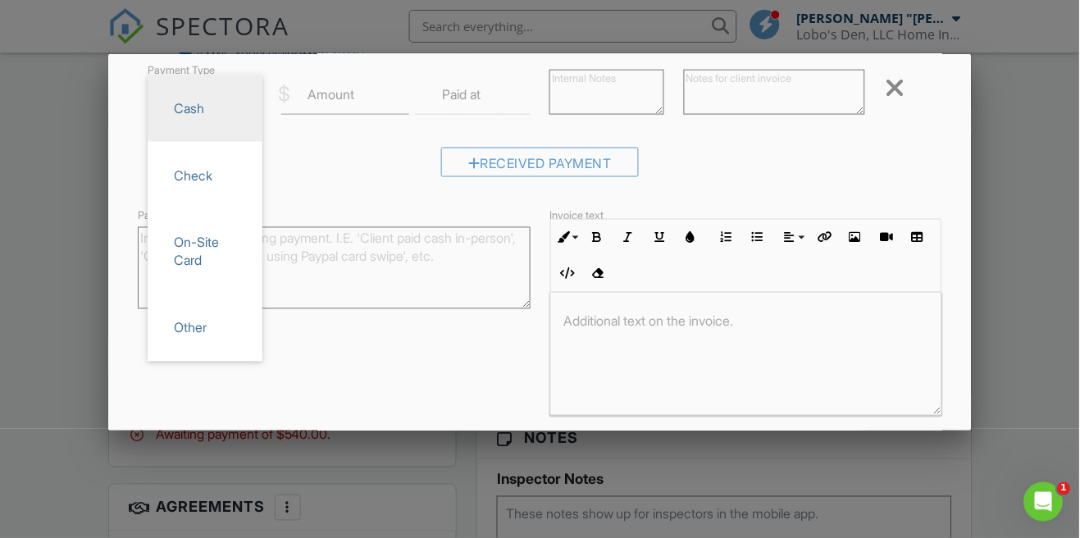
scroll to position [353, 0]
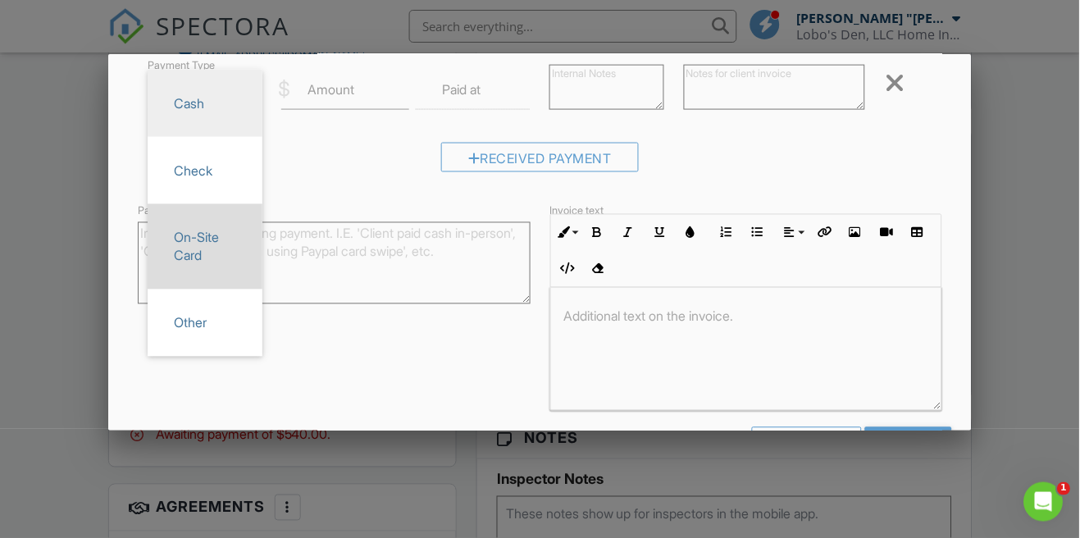
click at [196, 267] on span "On-Site Card" at bounding box center [205, 246] width 89 height 59
type input "On-Site Card"
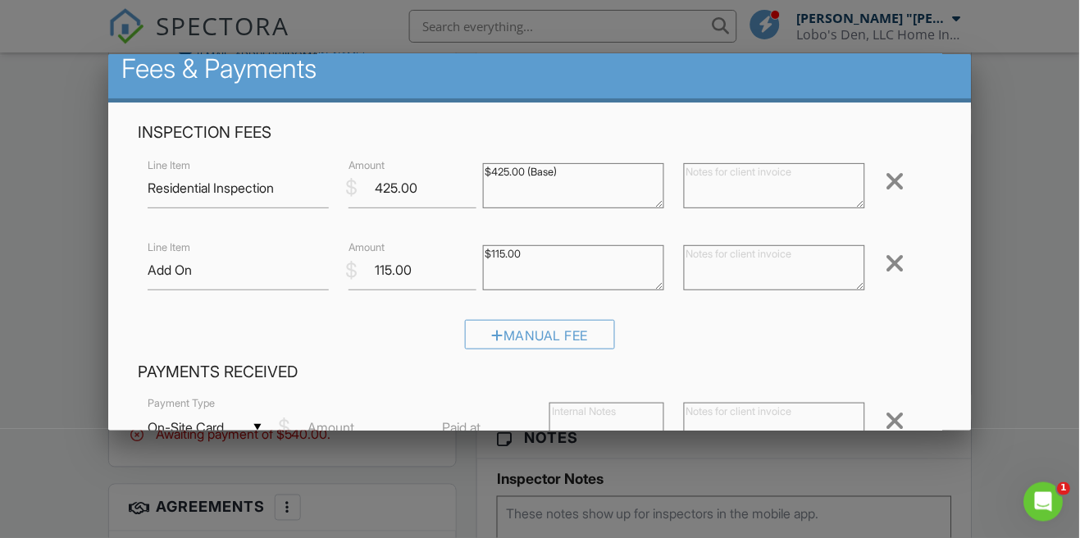
scroll to position [13, 0]
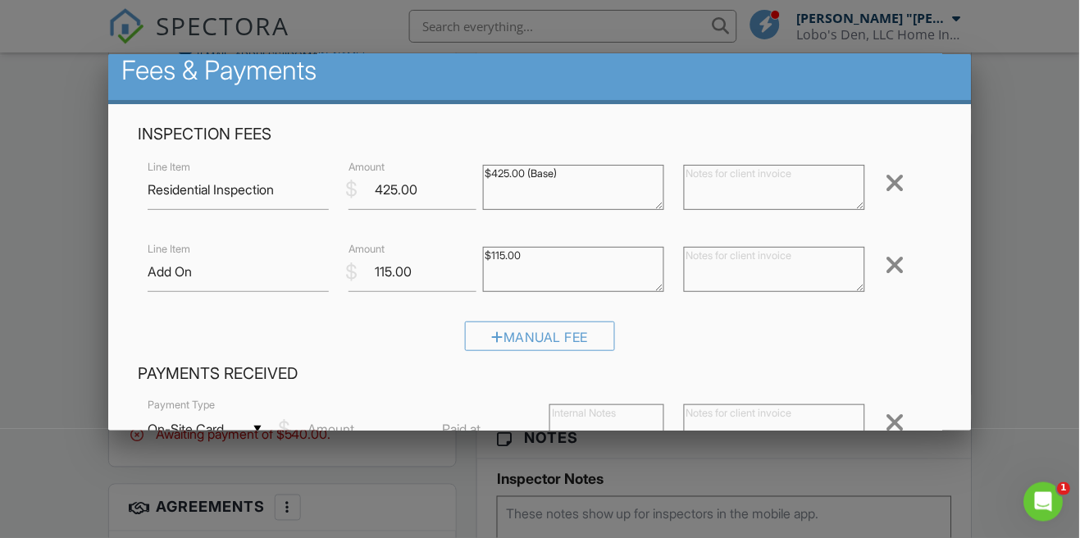
click at [1013, 327] on div at bounding box center [540, 254] width 1080 height 672
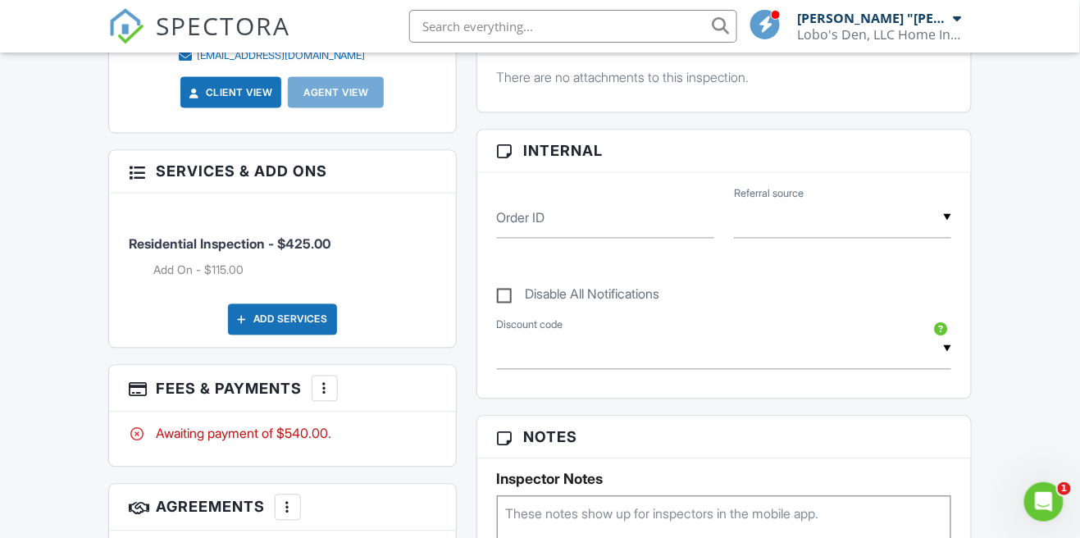
click at [332, 380] on div at bounding box center [324, 388] width 16 height 16
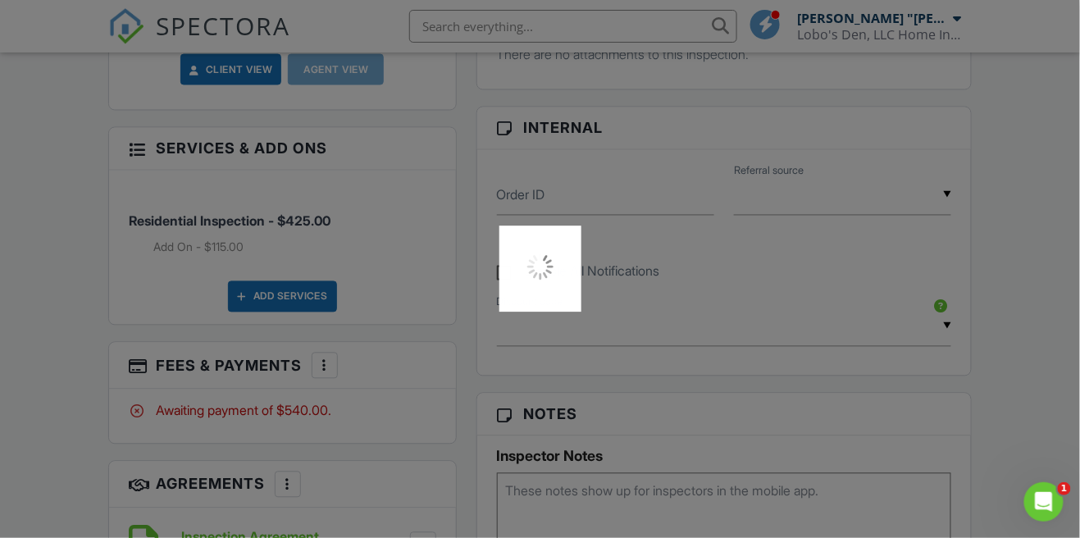
scroll to position [741, 0]
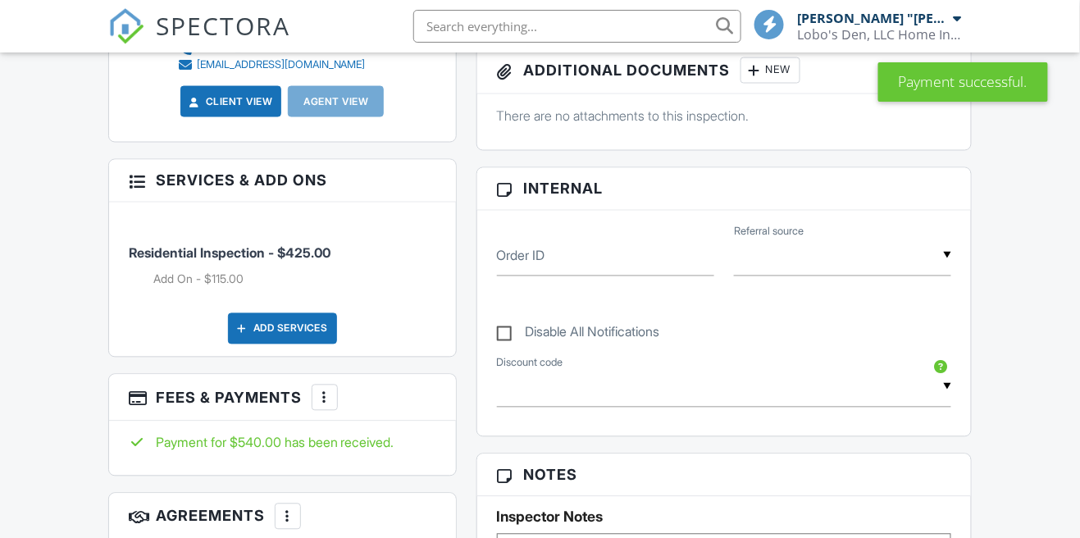
scroll to position [693, 0]
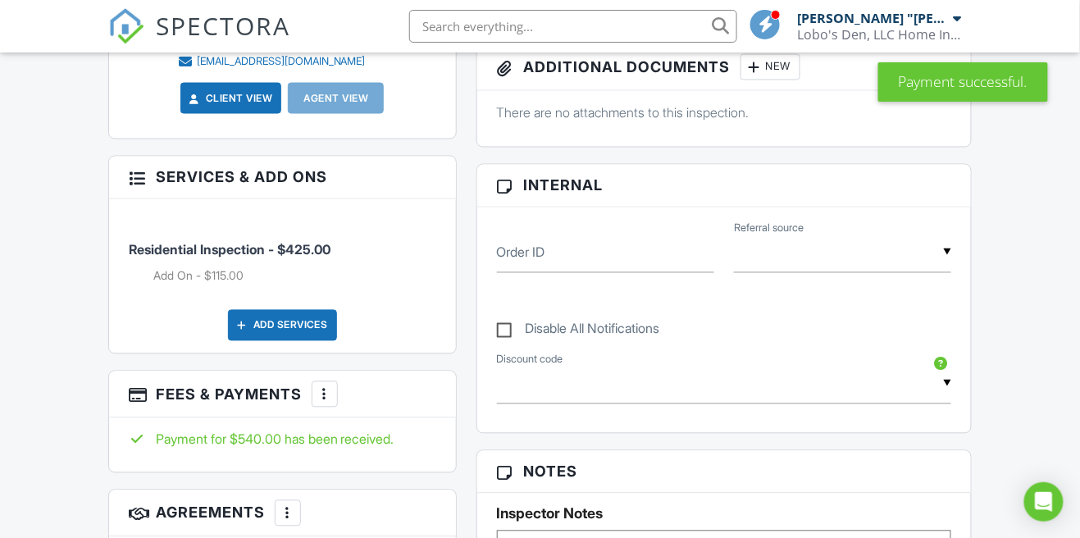
click at [325, 381] on div "More" at bounding box center [325, 394] width 26 height 26
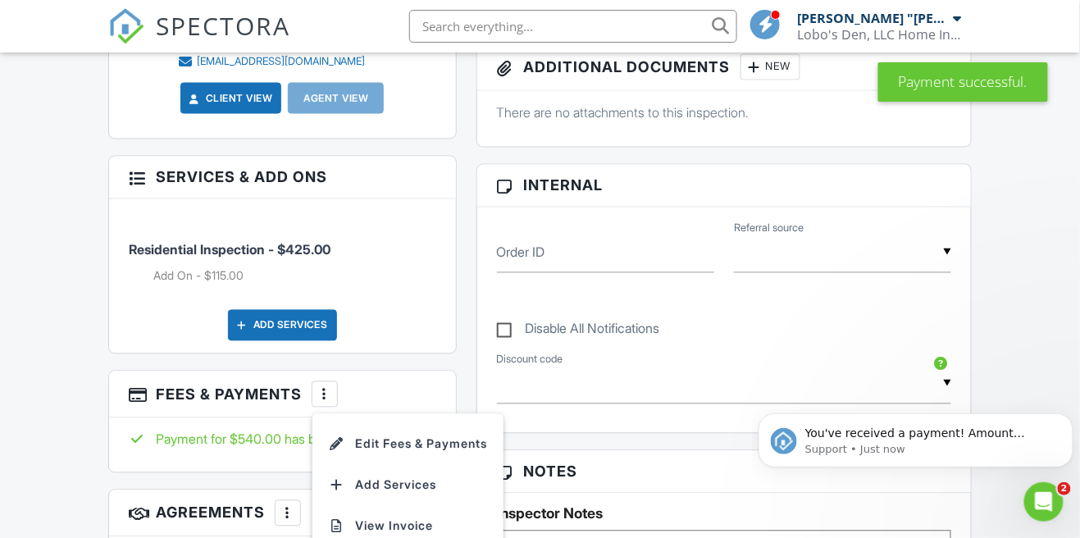
scroll to position [0, 0]
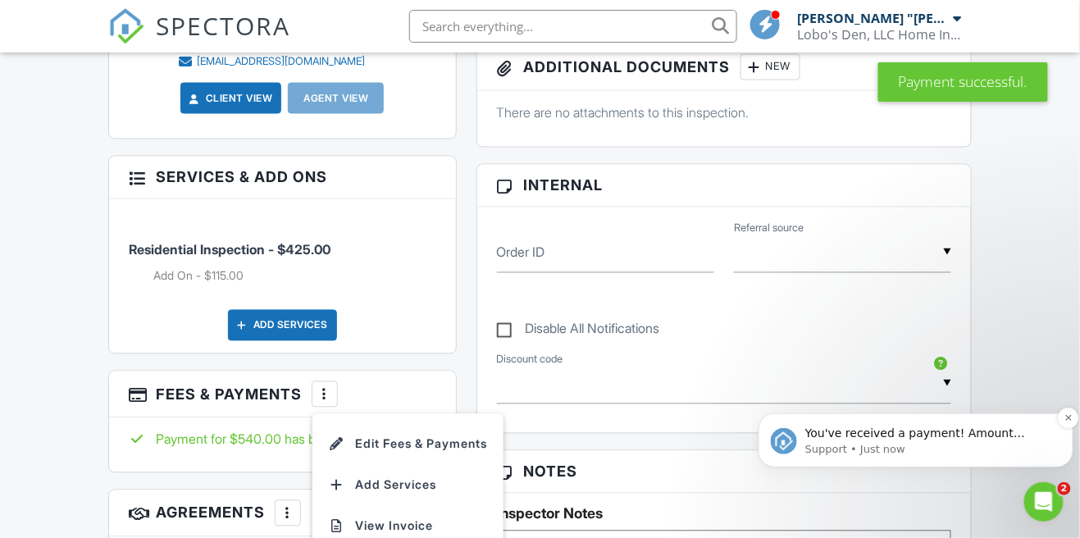
click at [955, 438] on p "You've received a payment! Amount $540.00 Fee $0.00 Net $540.00 Transaction # I…" at bounding box center [928, 433] width 248 height 16
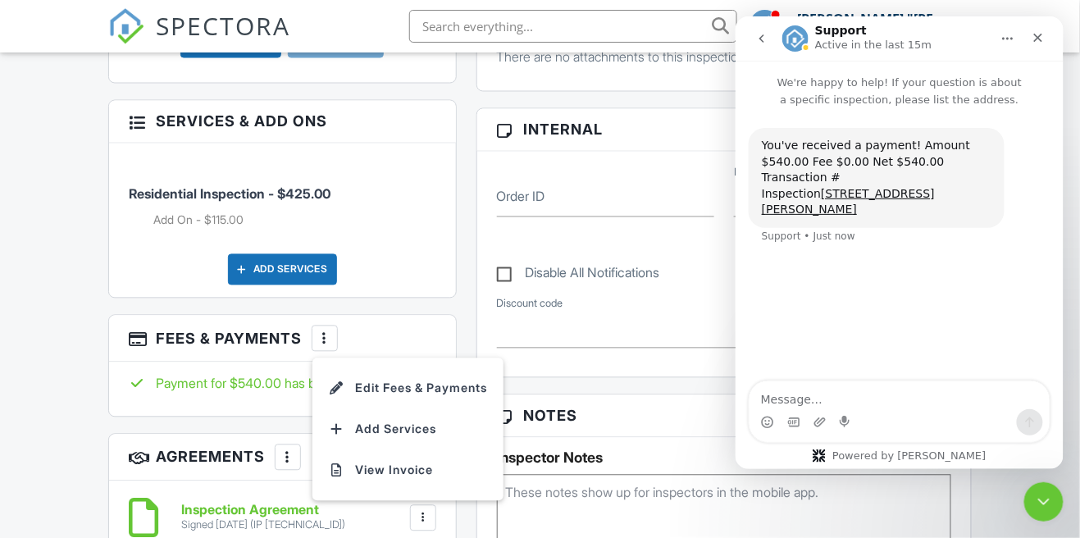
scroll to position [772, 0]
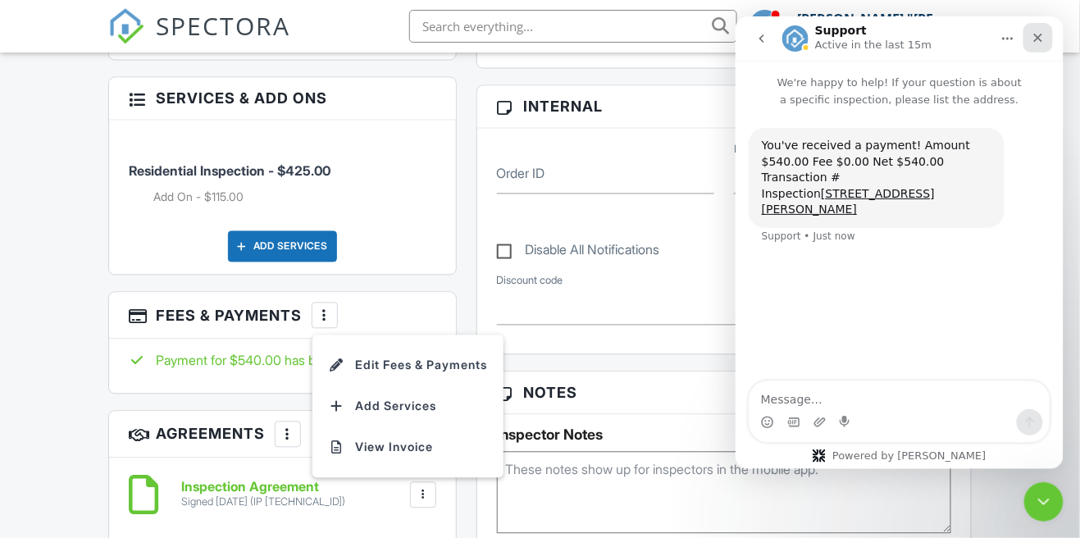
click at [1039, 28] on div "Close" at bounding box center [1037, 37] width 30 height 30
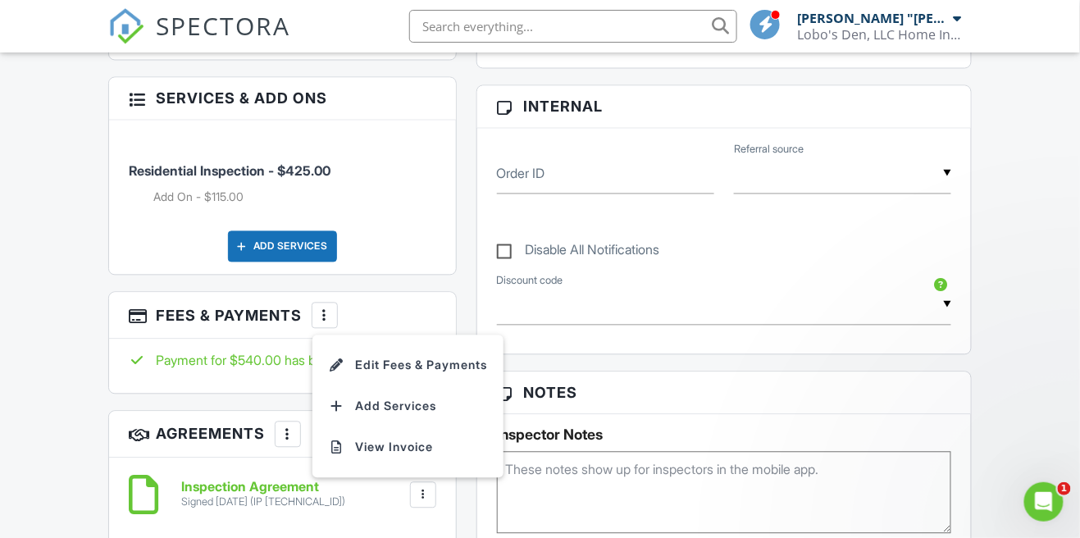
scroll to position [0, 0]
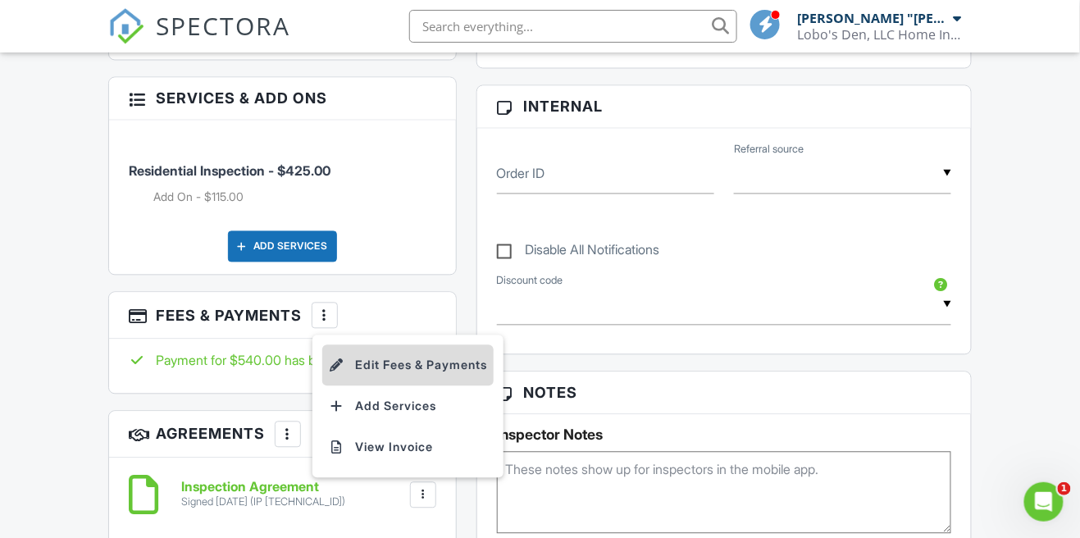
click at [426, 346] on li "Edit Fees & Payments" at bounding box center [407, 365] width 171 height 41
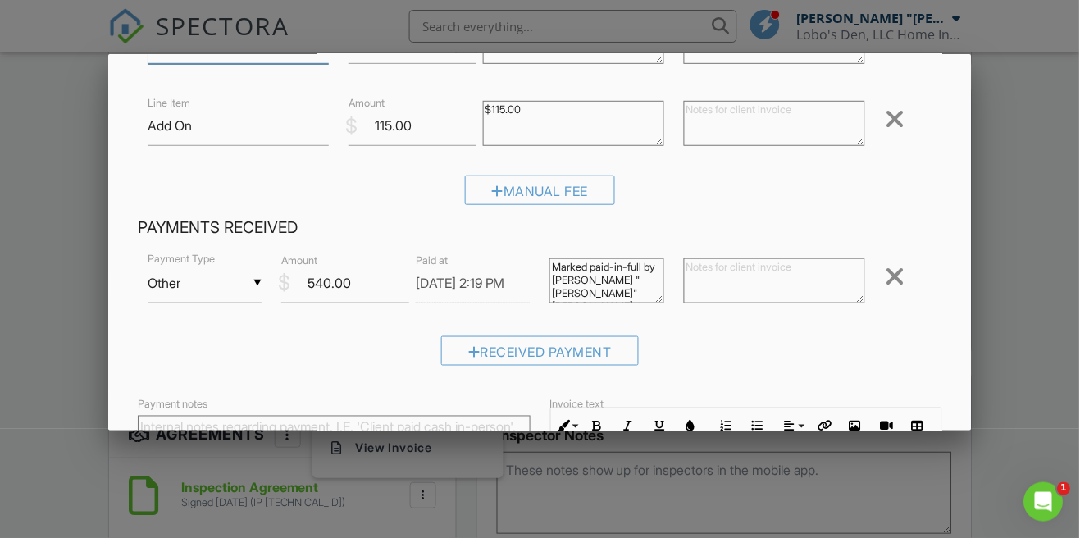
scroll to position [11, 0]
click at [901, 270] on div at bounding box center [895, 276] width 20 height 26
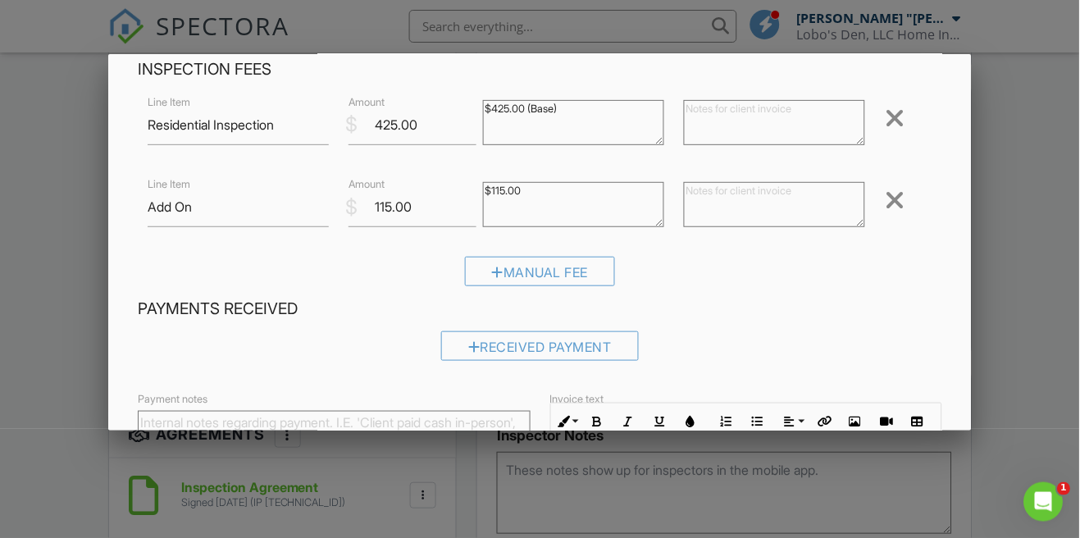
scroll to position [0, 0]
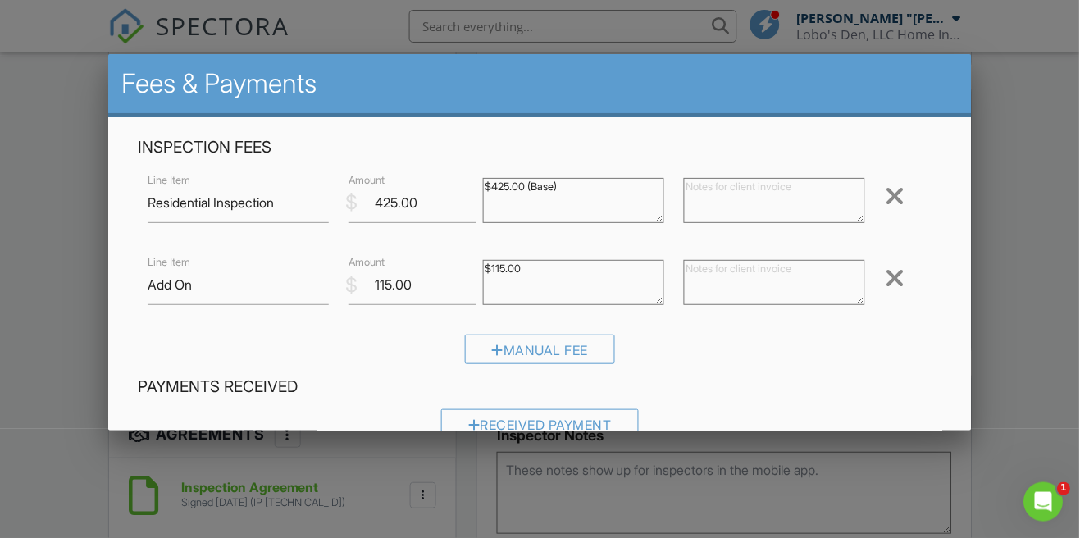
click at [1032, 298] on div at bounding box center [540, 254] width 1080 height 672
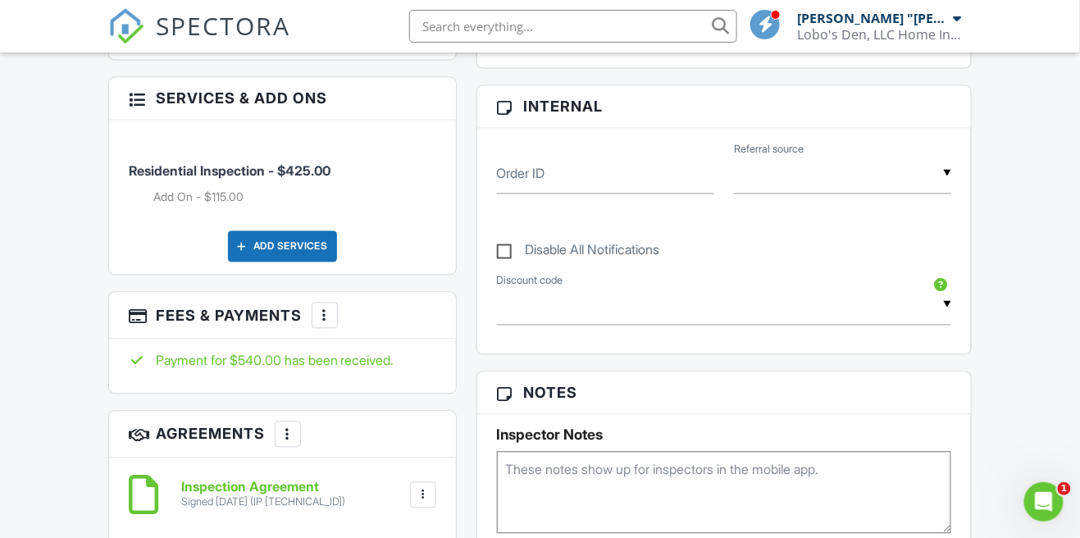
click at [323, 352] on div "Payment for $540.00 has been received." at bounding box center [282, 361] width 307 height 18
click at [326, 307] on div at bounding box center [324, 315] width 16 height 16
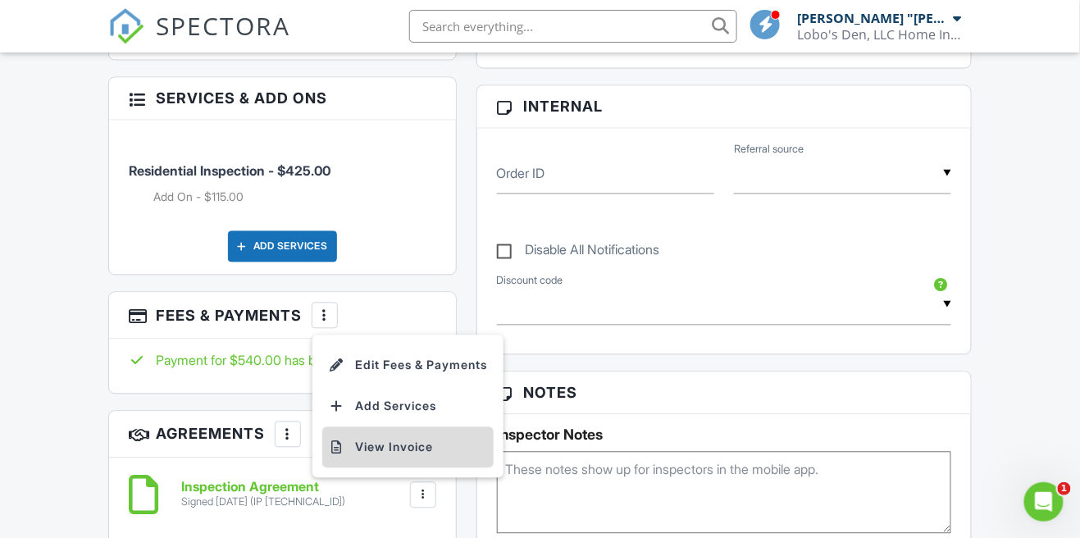
click at [394, 427] on li "View Invoice" at bounding box center [407, 447] width 171 height 41
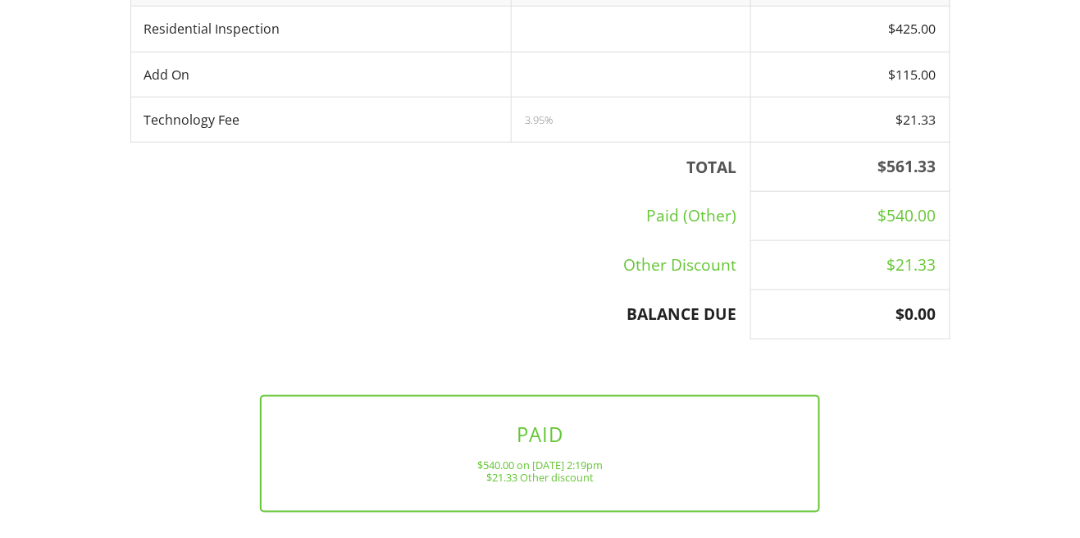
scroll to position [446, 0]
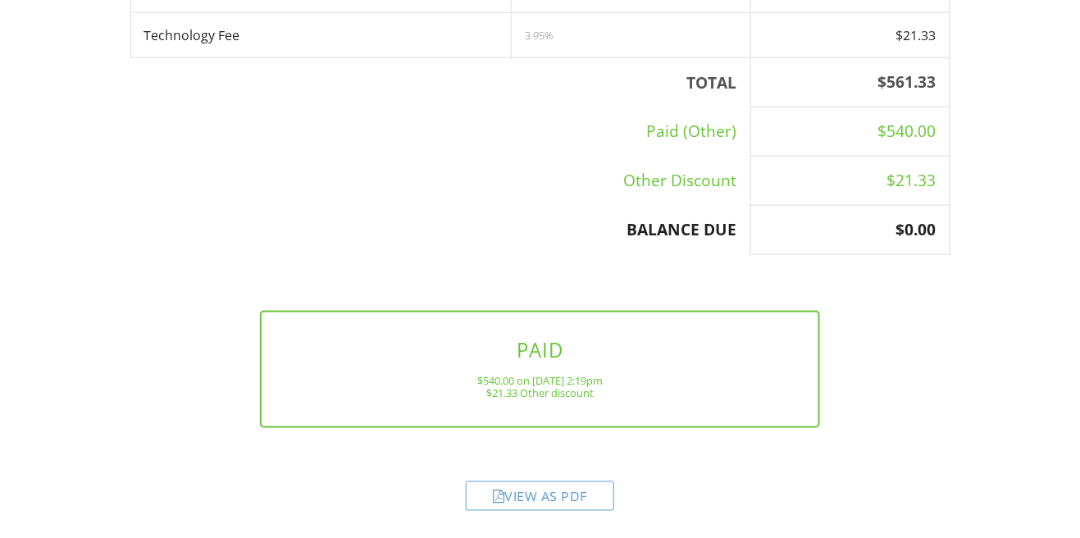
click at [572, 376] on div "$540.00 on [DATE] 2:19pm" at bounding box center [540, 380] width 504 height 13
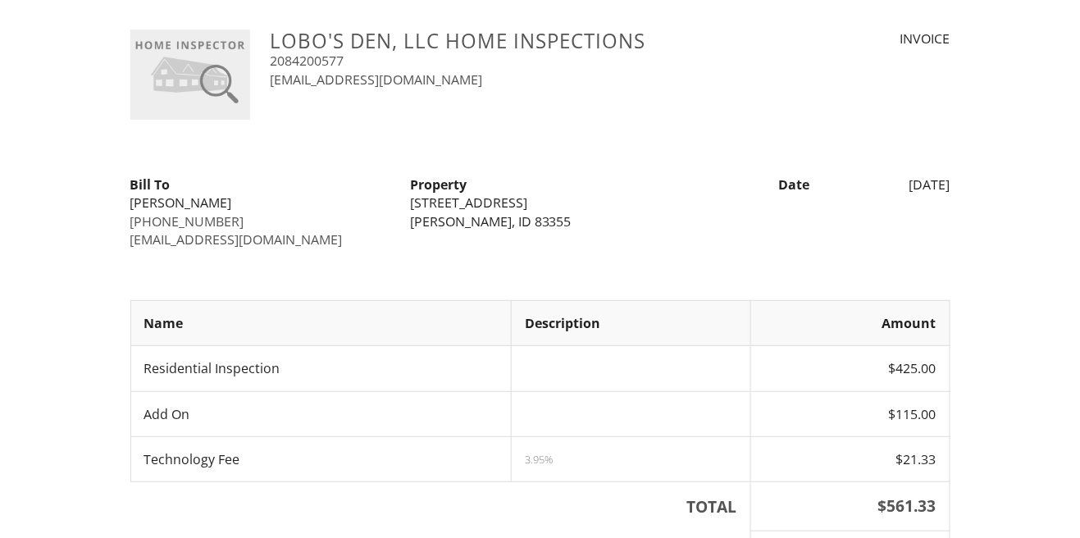
scroll to position [0, 0]
